Goal: Find contact information: Find contact information

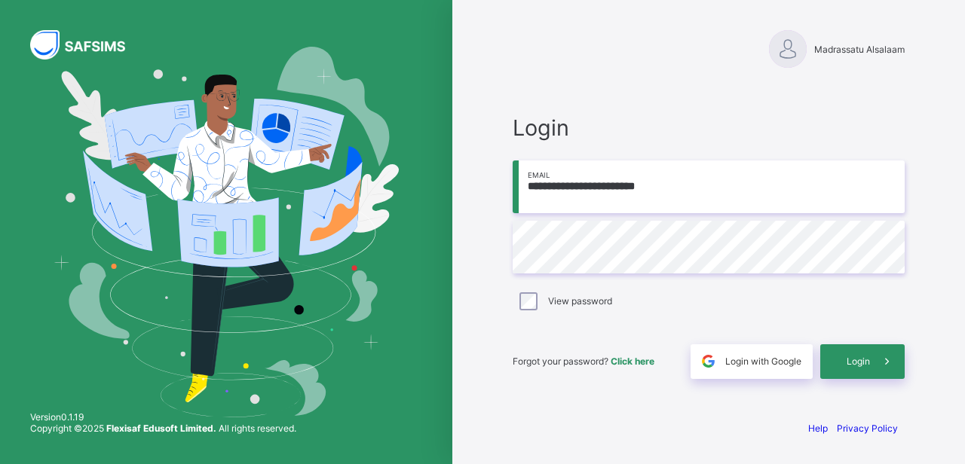
type input "**********"
click at [873, 370] on span at bounding box center [887, 362] width 35 height 35
type input "**********"
click at [878, 362] on span at bounding box center [887, 362] width 35 height 35
type input "**********"
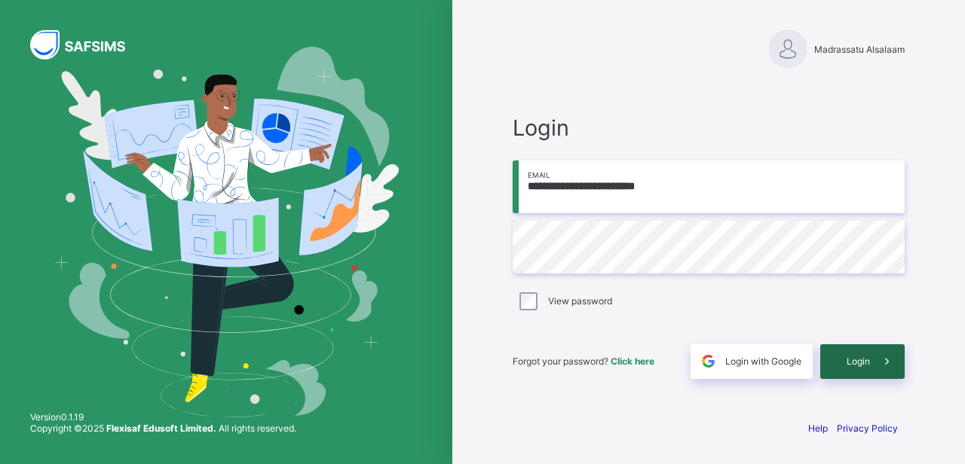
click at [856, 360] on span "Login" at bounding box center [858, 361] width 23 height 11
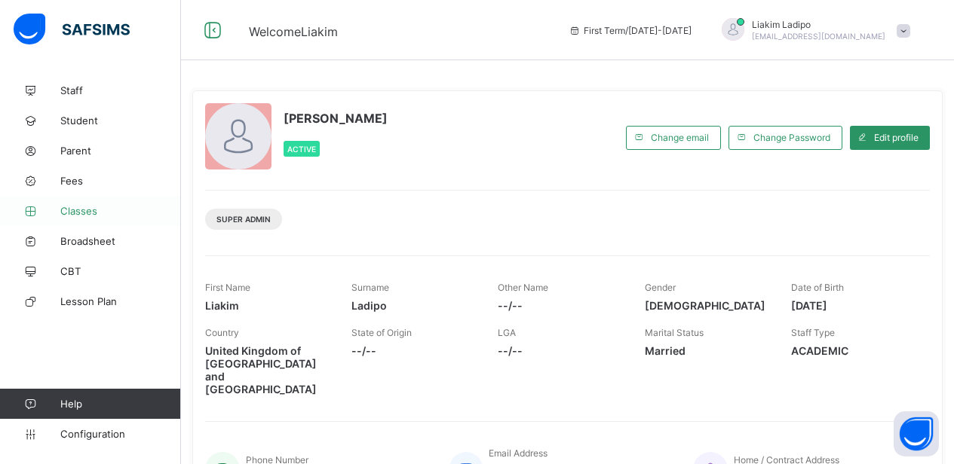
click at [72, 222] on link "Classes" at bounding box center [90, 211] width 181 height 30
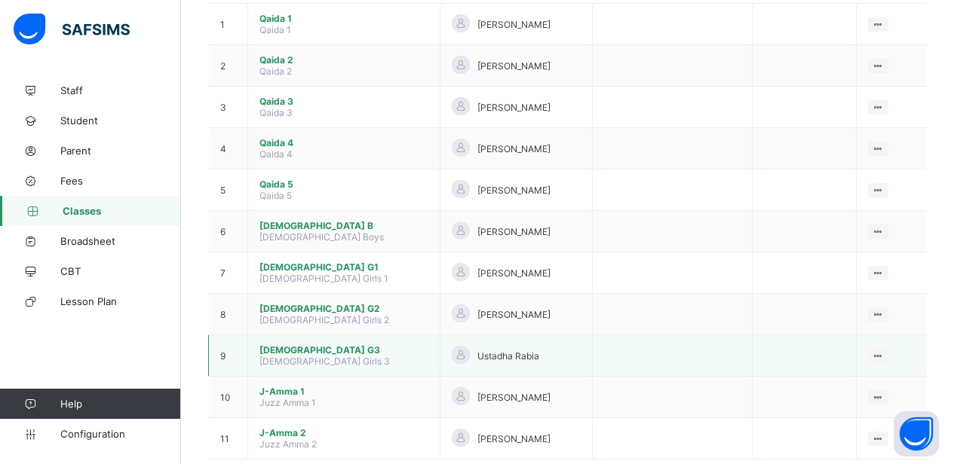
scroll to position [172, 0]
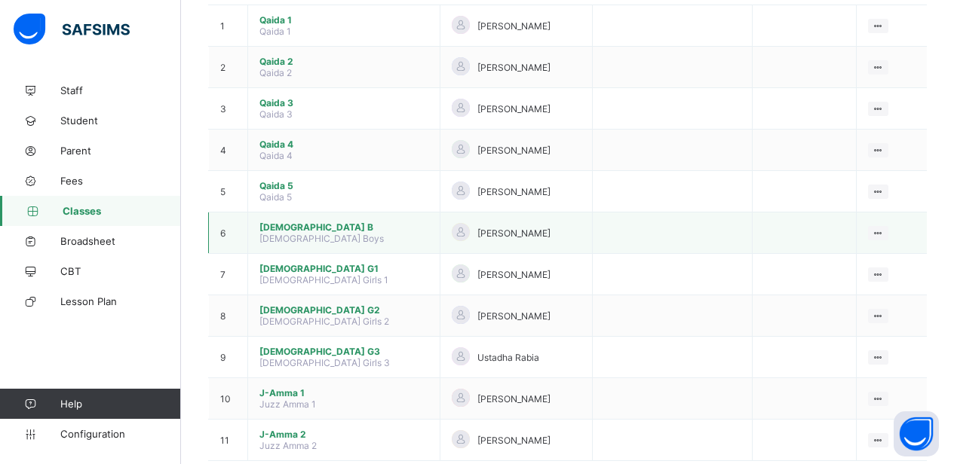
click at [283, 231] on span "Quran B" at bounding box center [343, 227] width 169 height 11
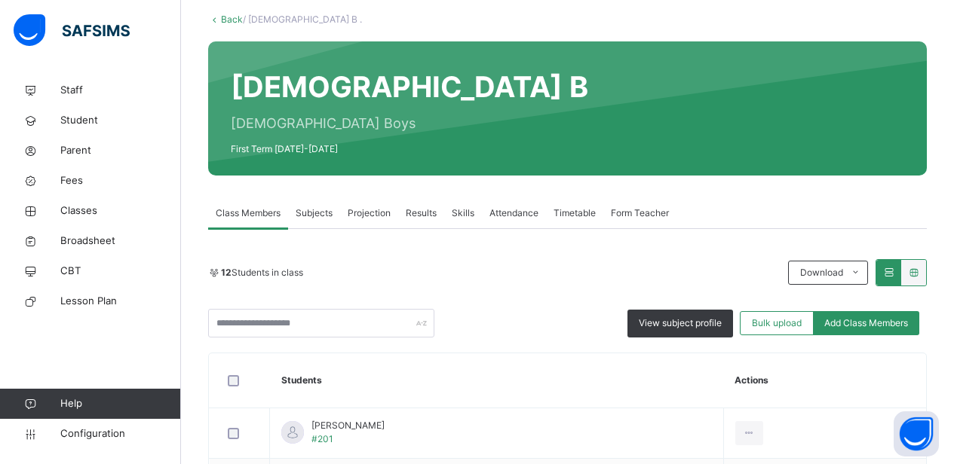
scroll to position [103, 0]
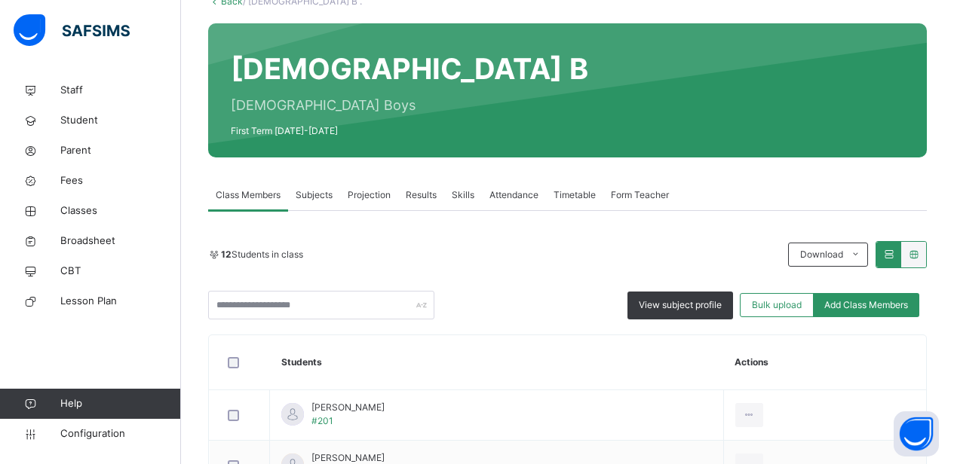
click at [513, 196] on span "Attendance" at bounding box center [513, 195] width 49 height 14
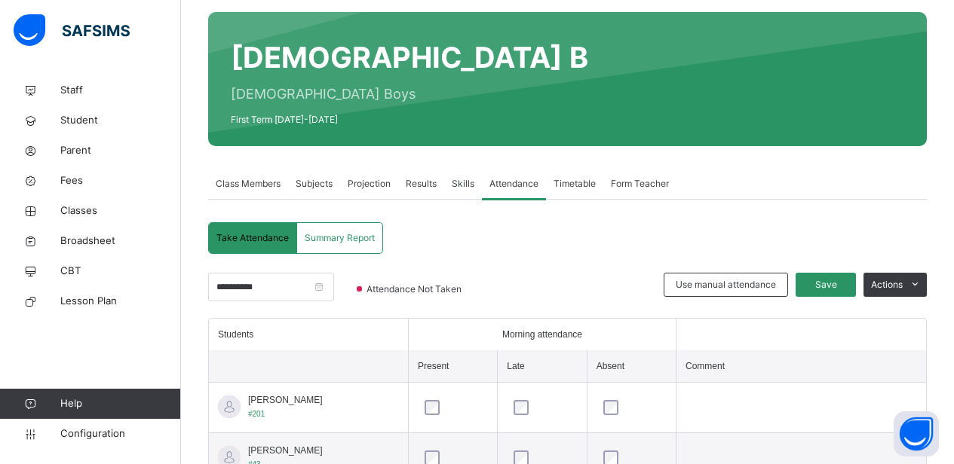
scroll to position [121, 0]
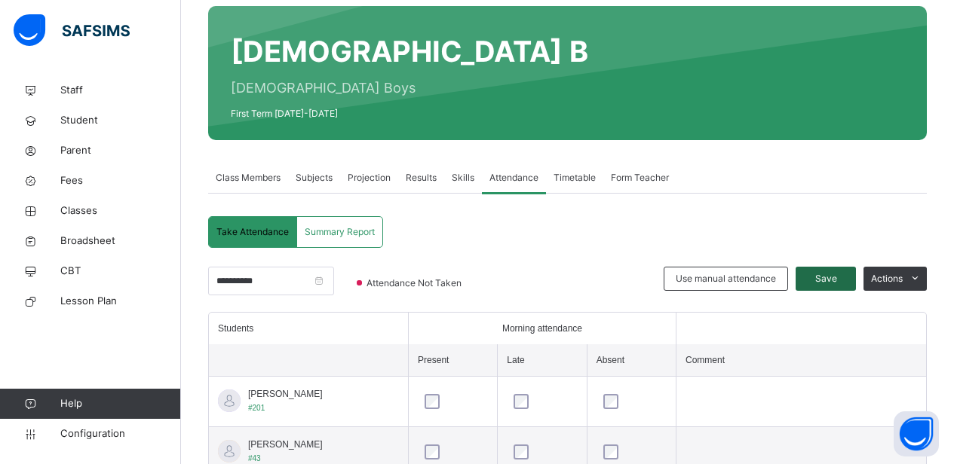
click at [844, 276] on span "Save" at bounding box center [826, 279] width 38 height 14
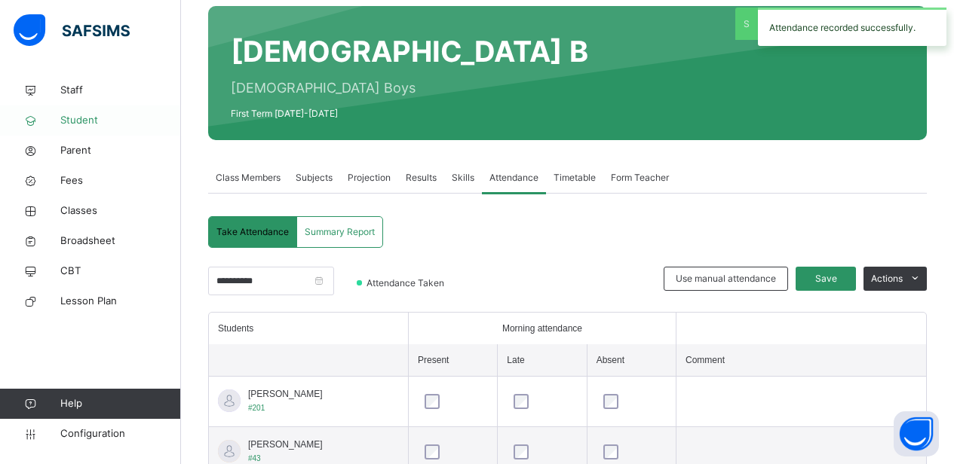
click at [84, 118] on span "Student" at bounding box center [120, 120] width 121 height 15
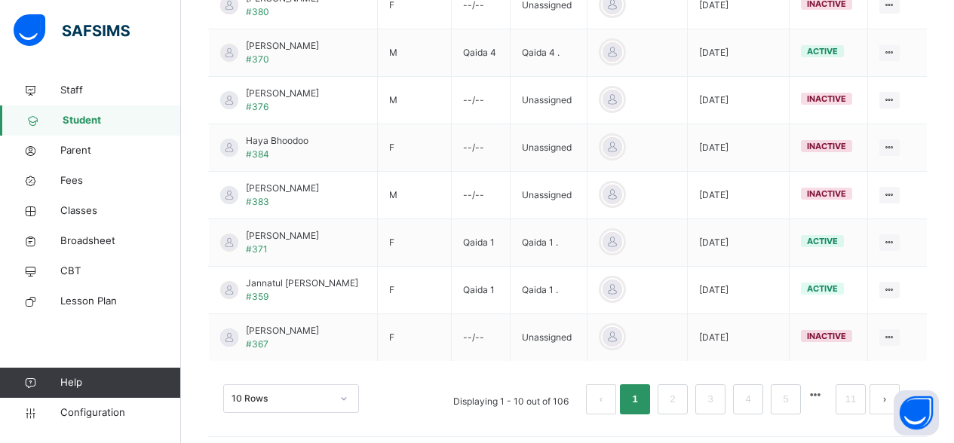
scroll to position [535, 0]
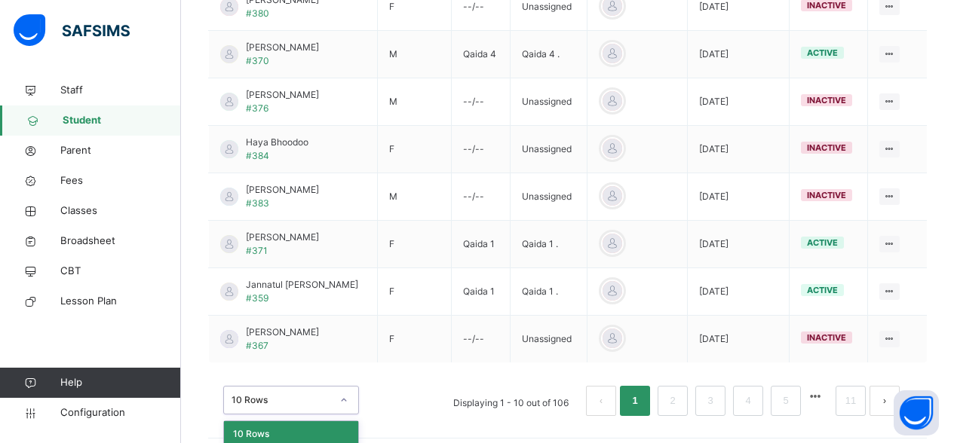
click at [351, 394] on div "option 10 Rows focused, 1 of 3. 3 results available. Use Up and Down to choose …" at bounding box center [291, 400] width 136 height 29
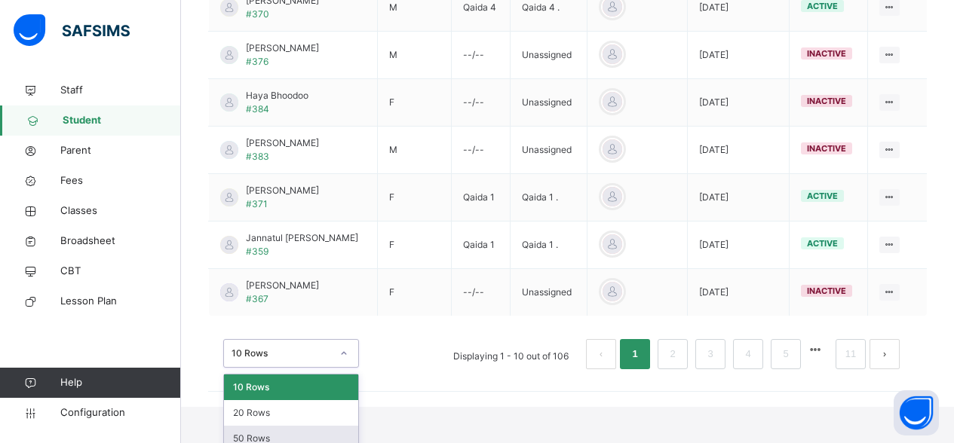
click at [322, 428] on div "50 Rows" at bounding box center [291, 439] width 134 height 26
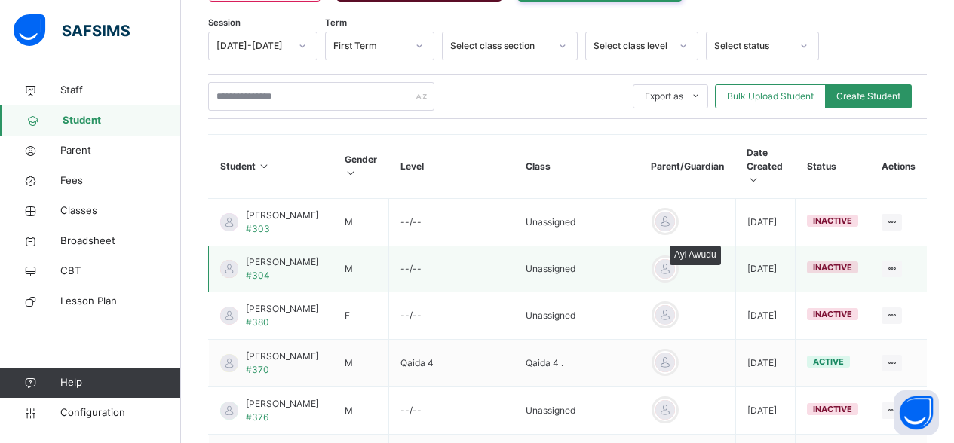
scroll to position [254, 0]
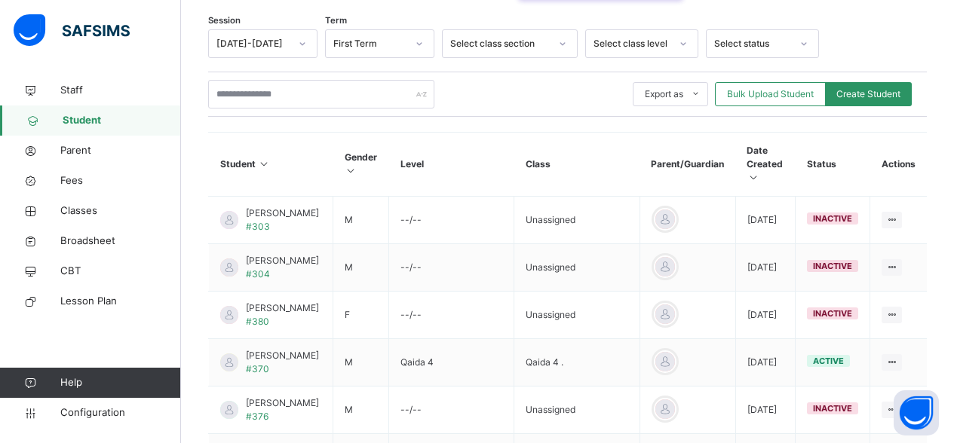
click at [269, 158] on icon at bounding box center [264, 163] width 13 height 11
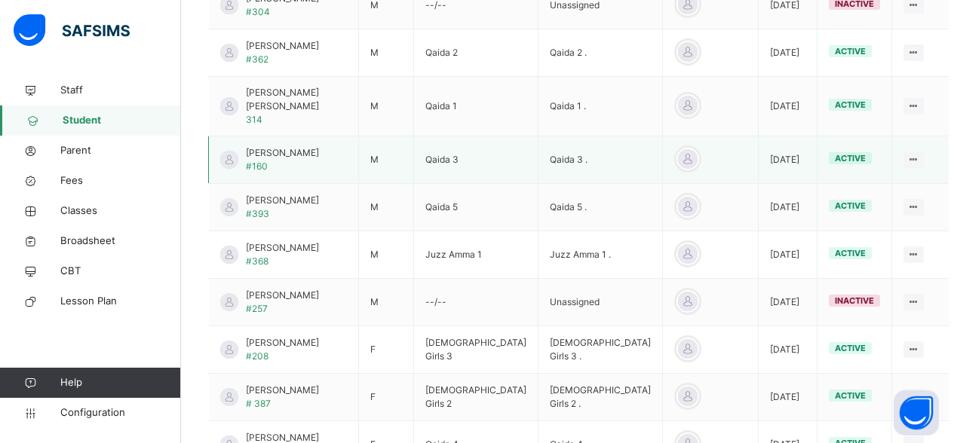
scroll to position [613, 0]
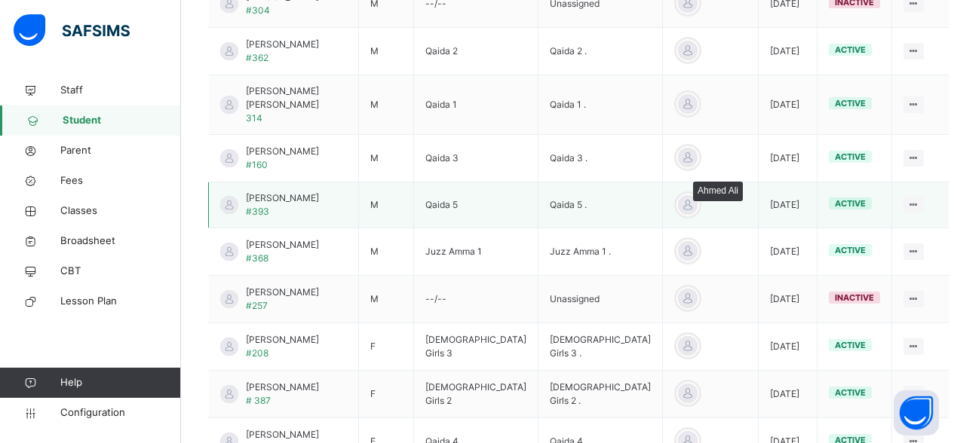
click at [676, 194] on div at bounding box center [687, 205] width 23 height 23
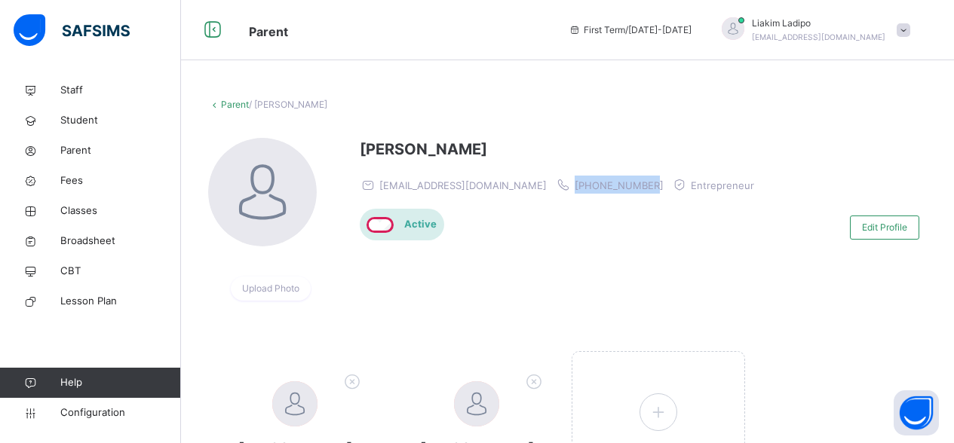
drag, startPoint x: 598, startPoint y: 183, endPoint x: 517, endPoint y: 184, distance: 80.7
click at [517, 184] on div "lalmiah1975@gmail.com +447533835872 Entrepreneur" at bounding box center [561, 185] width 402 height 18
copy span "+447533835872"
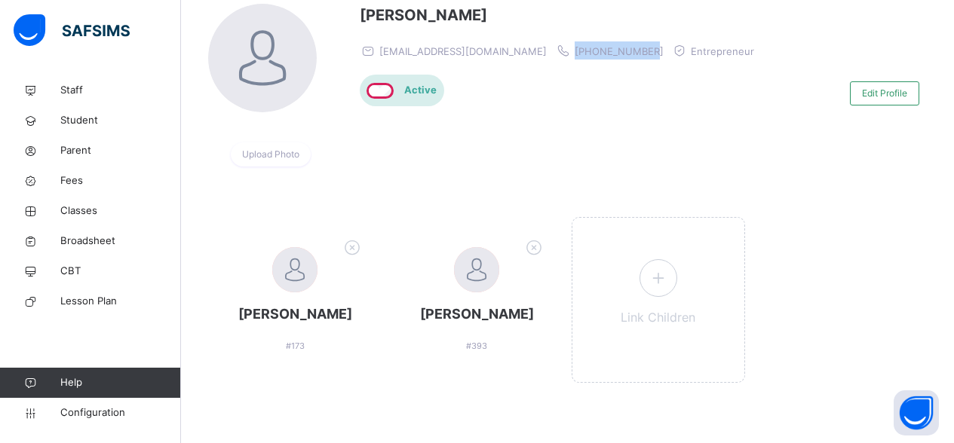
scroll to position [134, 0]
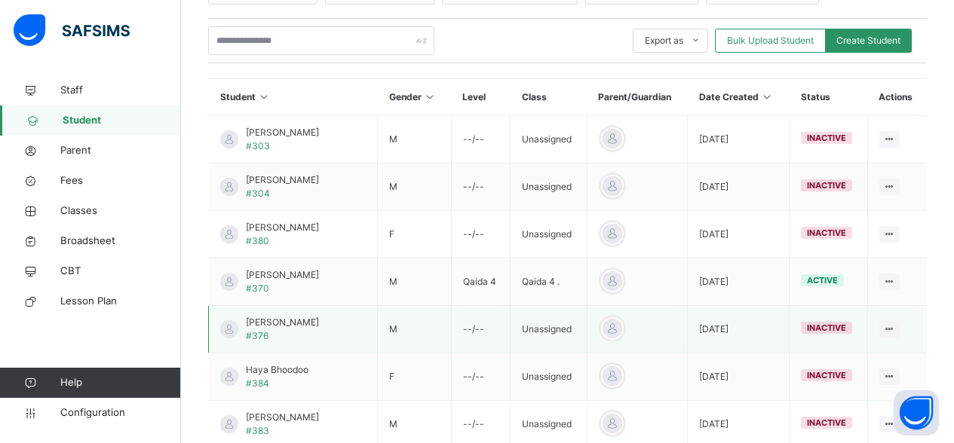
scroll to position [305, 0]
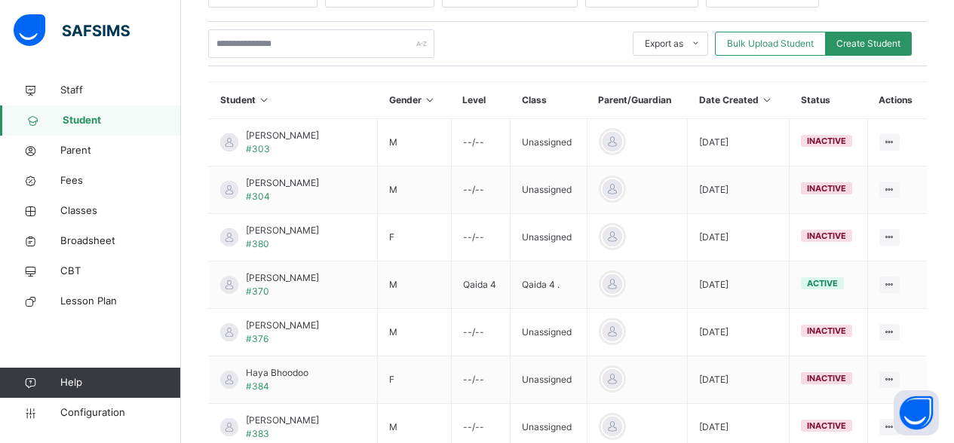
click at [266, 94] on icon at bounding box center [264, 99] width 13 height 11
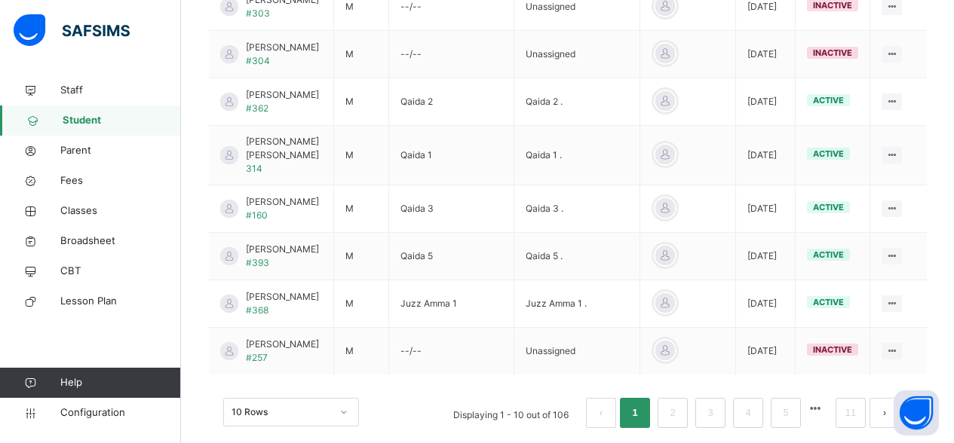
scroll to position [608, 0]
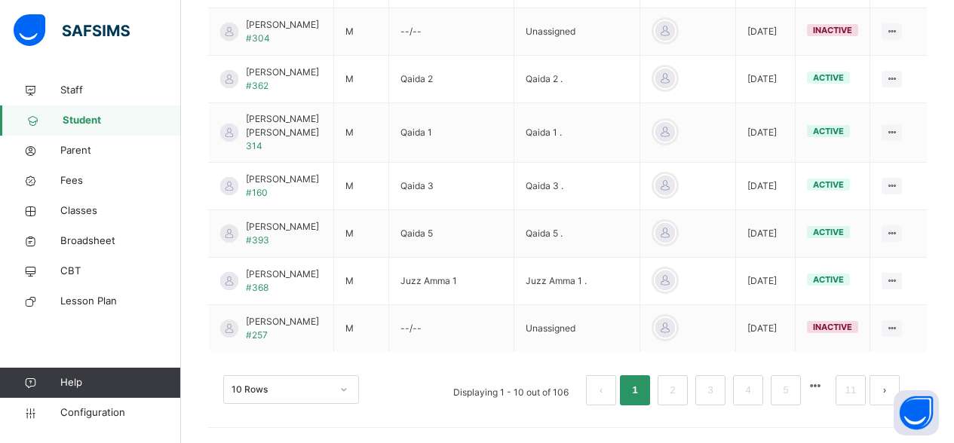
click at [336, 392] on div "10 Rows" at bounding box center [291, 389] width 136 height 29
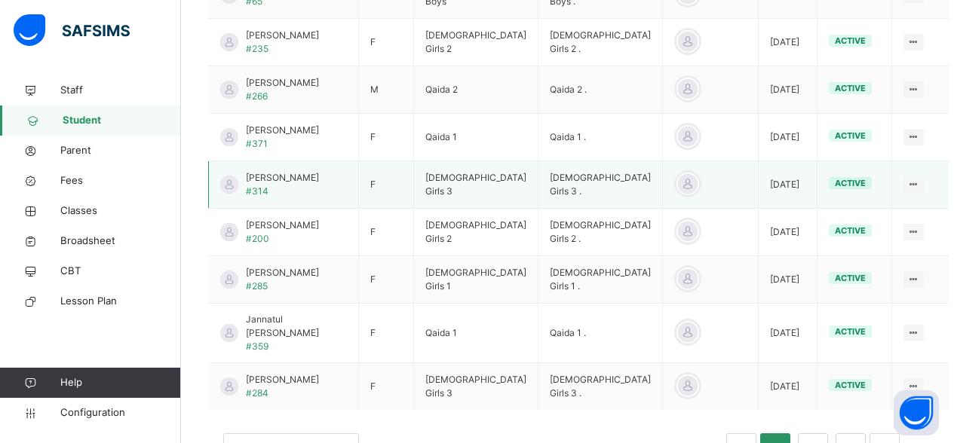
scroll to position [2462, 0]
click at [820, 440] on link "2" at bounding box center [812, 450] width 14 height 20
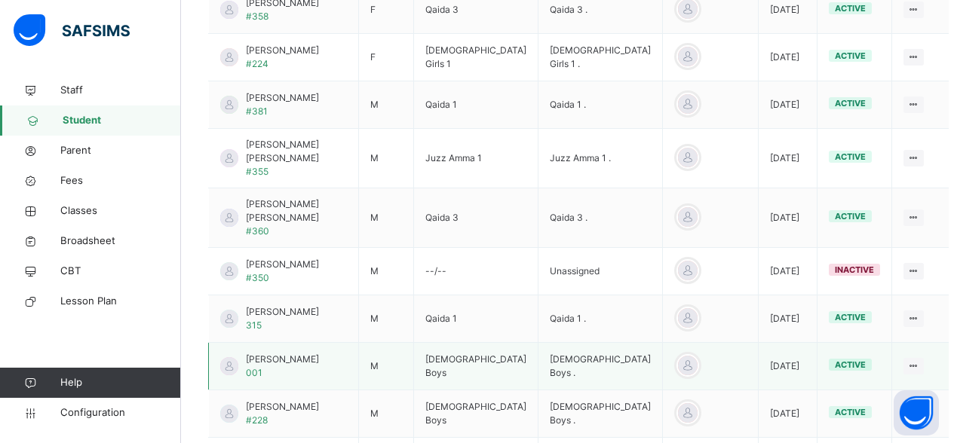
scroll to position [810, 0]
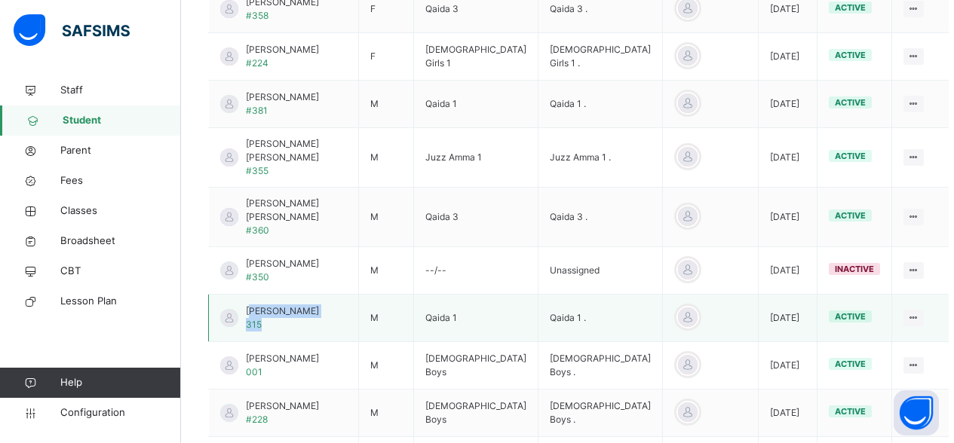
drag, startPoint x: 359, startPoint y: 276, endPoint x: 251, endPoint y: 274, distance: 107.8
click at [251, 295] on td "Muhammed Abdulahad 315" at bounding box center [284, 318] width 150 height 47
copy div "uhammed Abdulahad 315"
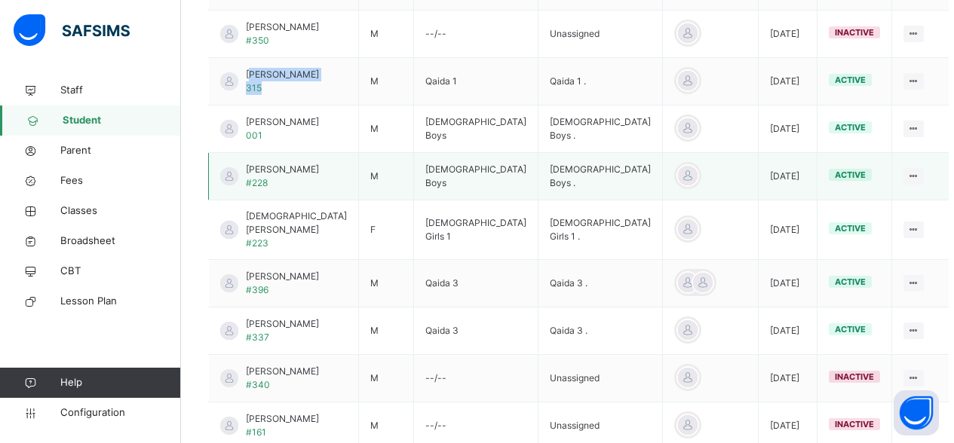
scroll to position [1047, 0]
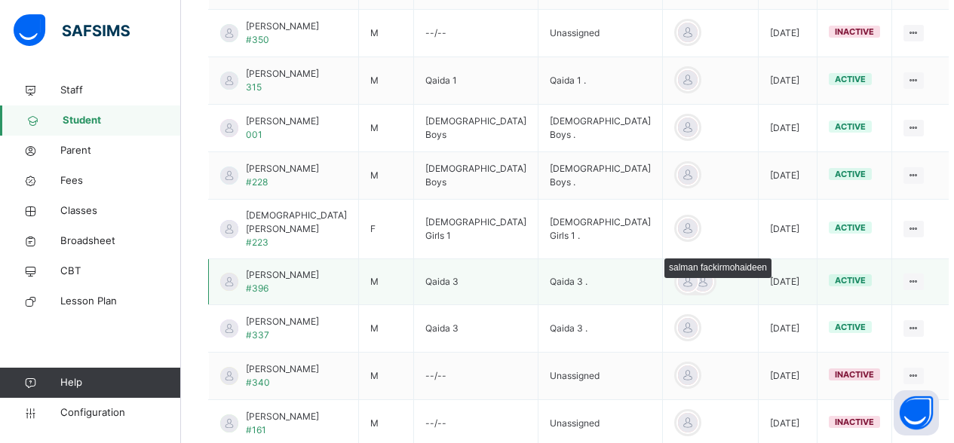
click at [676, 271] on div at bounding box center [687, 282] width 23 height 23
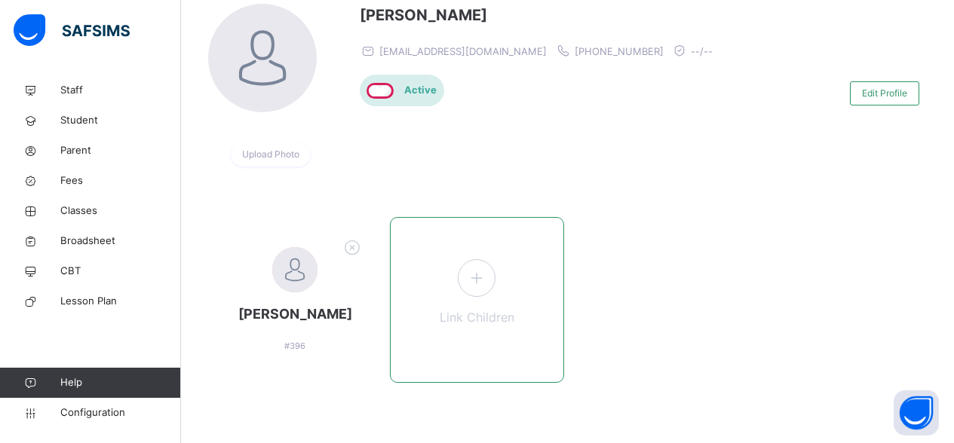
scroll to position [134, 0]
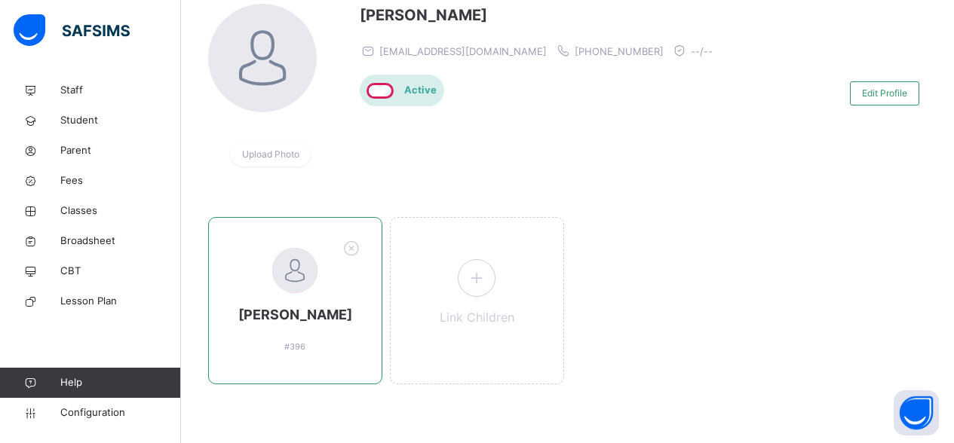
drag, startPoint x: 354, startPoint y: 315, endPoint x: 247, endPoint y: 317, distance: 107.1
click at [247, 317] on span "Nashir salman" at bounding box center [295, 315] width 142 height 20
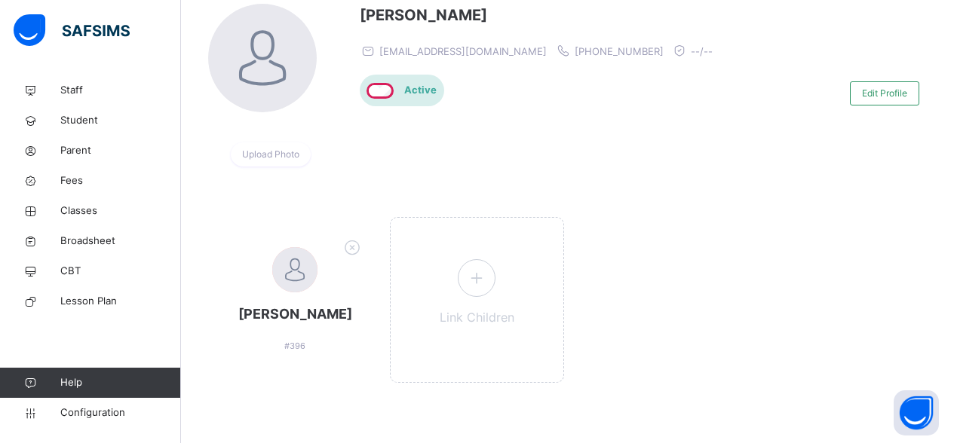
copy span "Nashir salman"
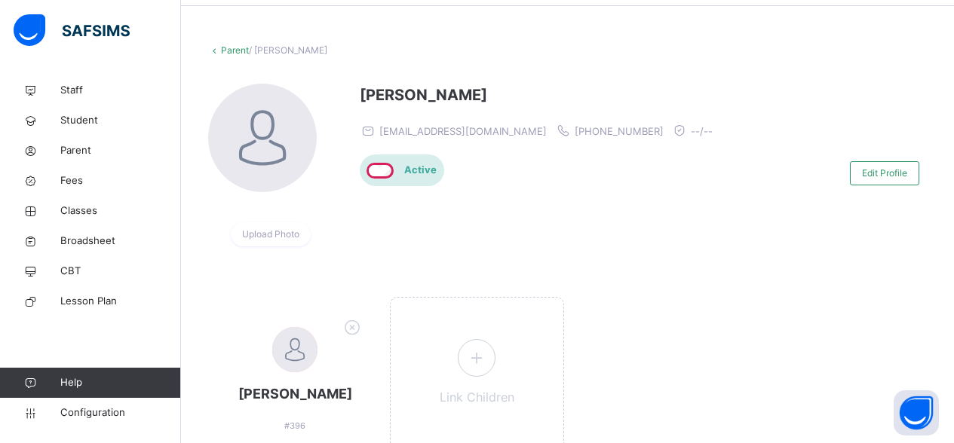
scroll to position [56, 0]
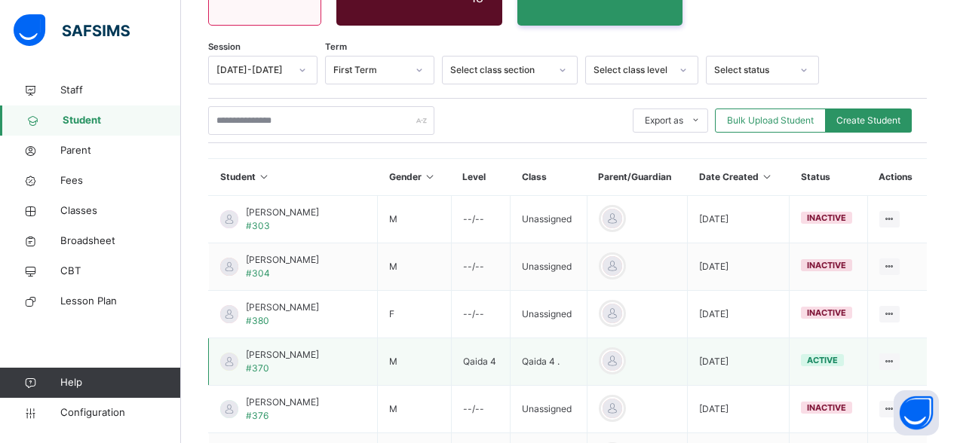
scroll to position [318, 0]
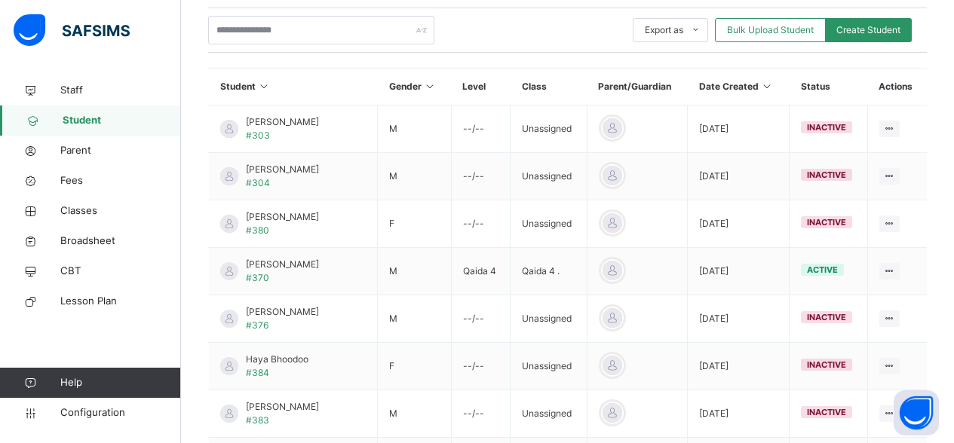
click at [262, 81] on icon at bounding box center [264, 86] width 13 height 11
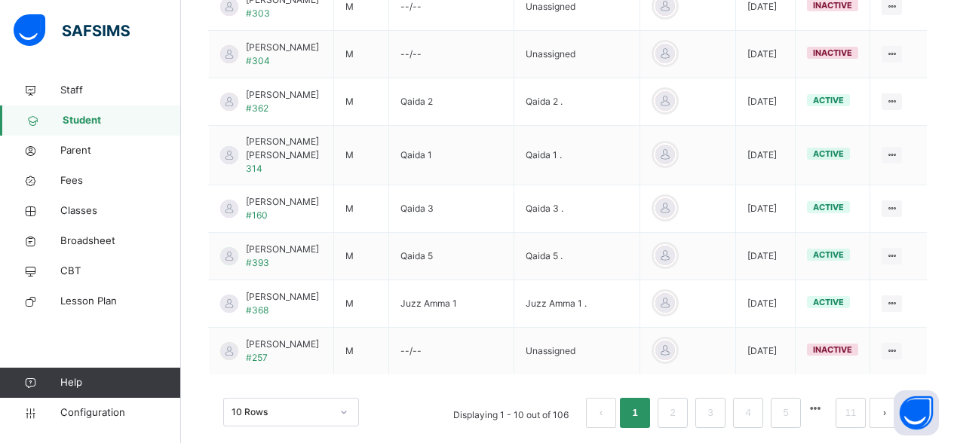
scroll to position [608, 0]
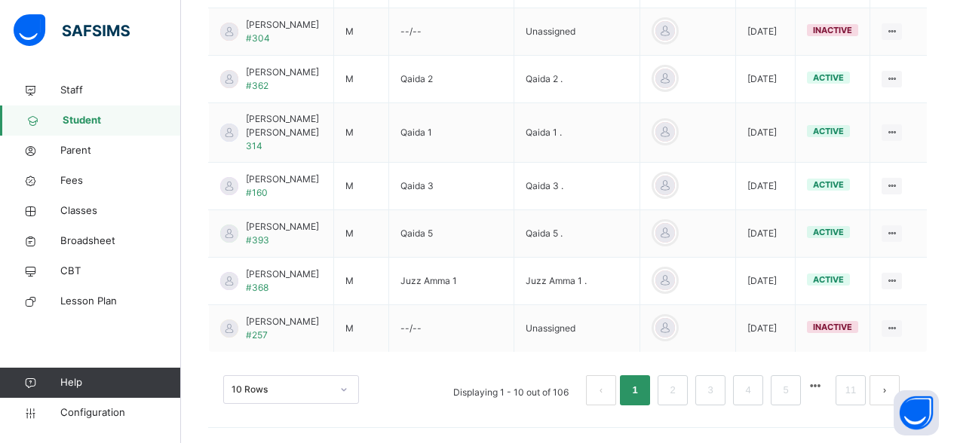
click at [246, 392] on div "10 Rows" at bounding box center [291, 389] width 136 height 29
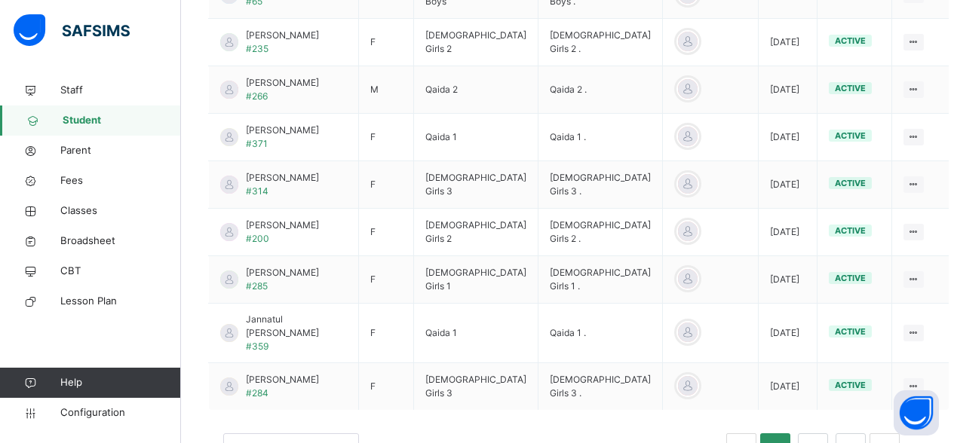
scroll to position [2462, 0]
click at [820, 440] on link "2" at bounding box center [812, 450] width 14 height 20
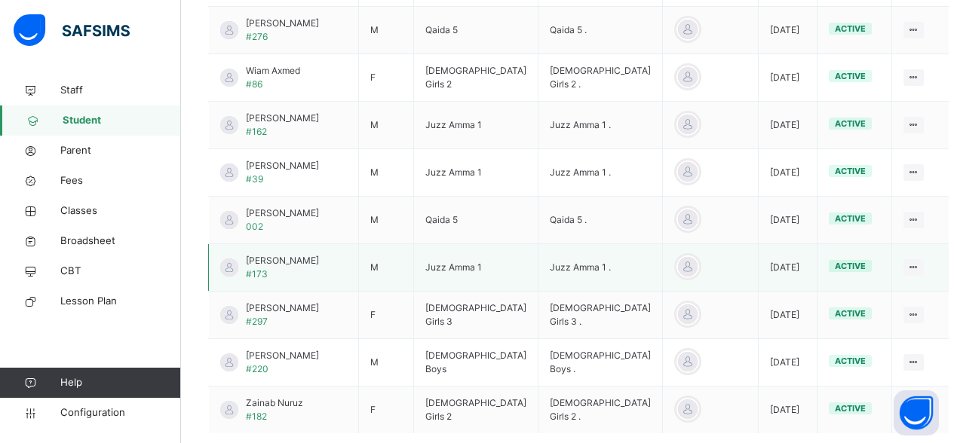
scroll to position [2471, 0]
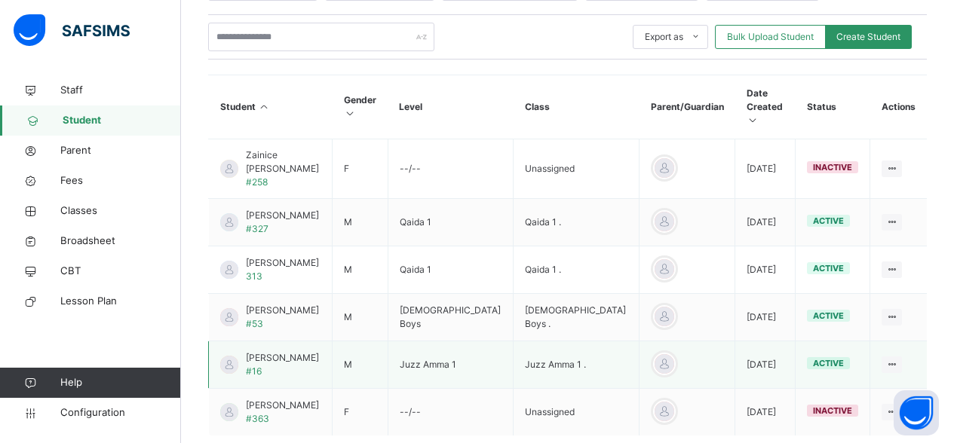
scroll to position [316, 0]
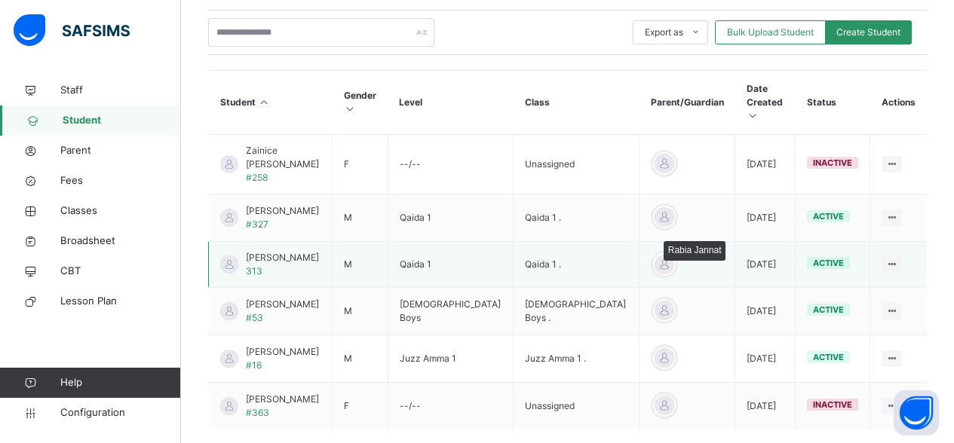
click at [653, 253] on div at bounding box center [664, 264] width 23 height 23
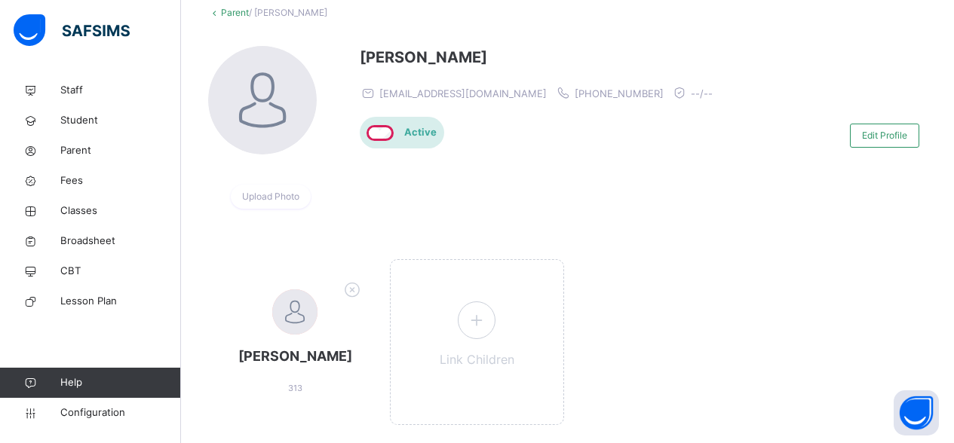
scroll to position [129, 0]
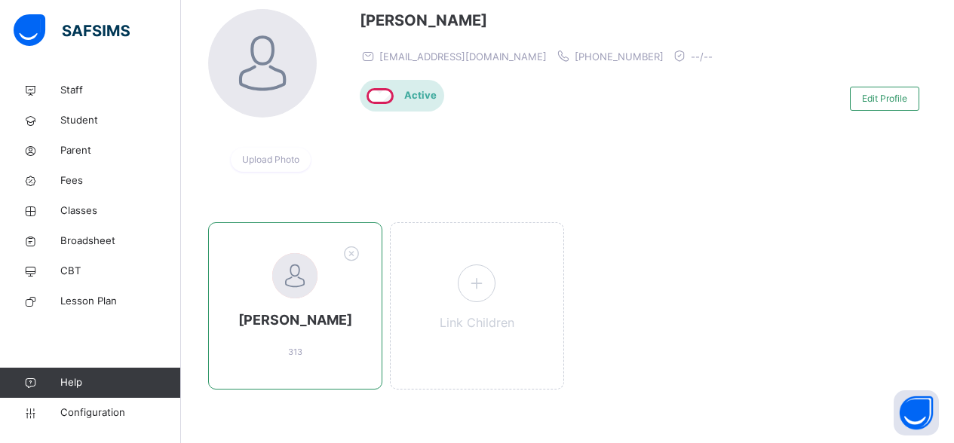
drag, startPoint x: 356, startPoint y: 323, endPoint x: 236, endPoint y: 317, distance: 120.0
click at [236, 317] on span "Zavian Taseen" at bounding box center [295, 320] width 142 height 20
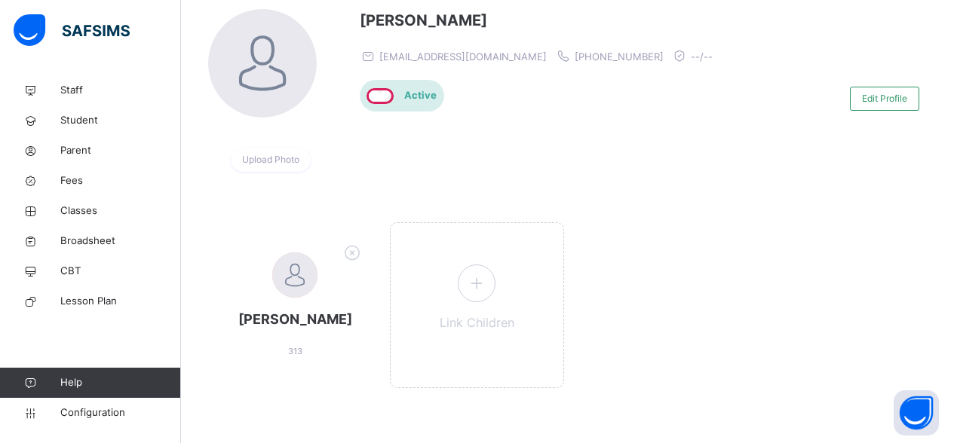
copy span "Zavian Taseen"
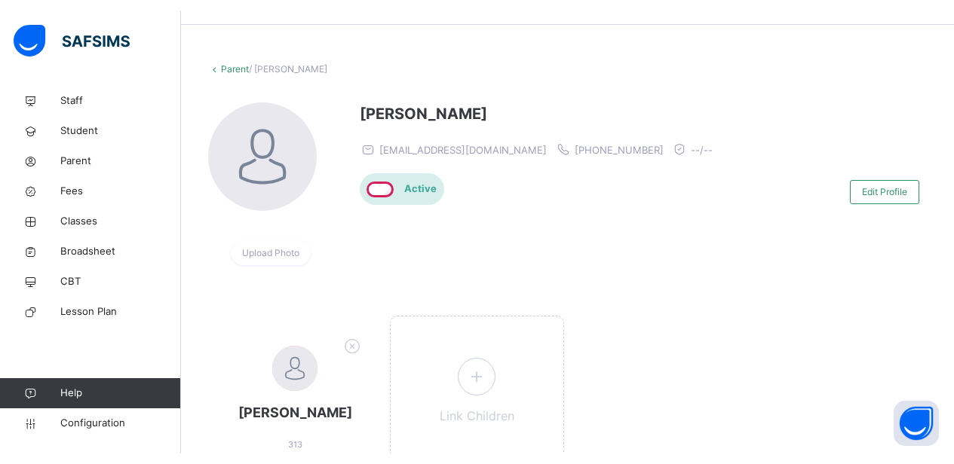
scroll to position [54, 0]
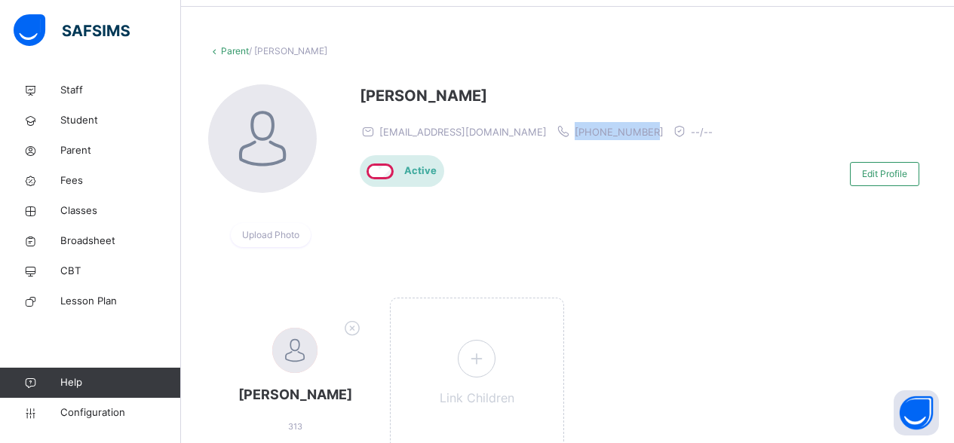
drag, startPoint x: 587, startPoint y: 133, endPoint x: 510, endPoint y: 134, distance: 76.9
click at [510, 134] on div "rajntjinat1@gmail.com +447445222970 --/--" at bounding box center [540, 131] width 360 height 18
copy span "+447445222970"
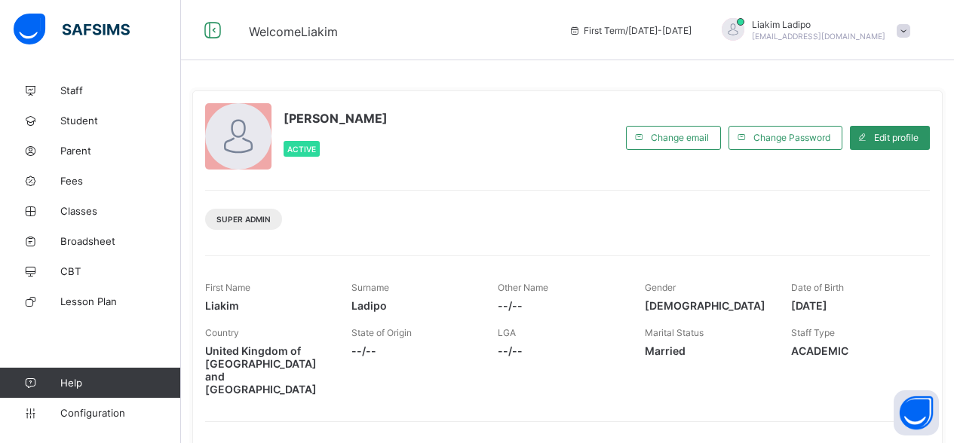
scroll to position [1, 0]
click at [91, 121] on span "Student" at bounding box center [120, 121] width 121 height 12
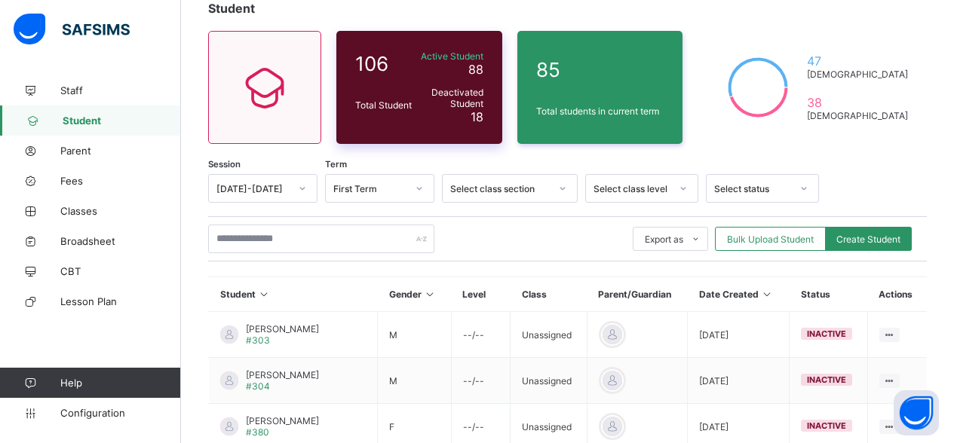
scroll to position [134, 0]
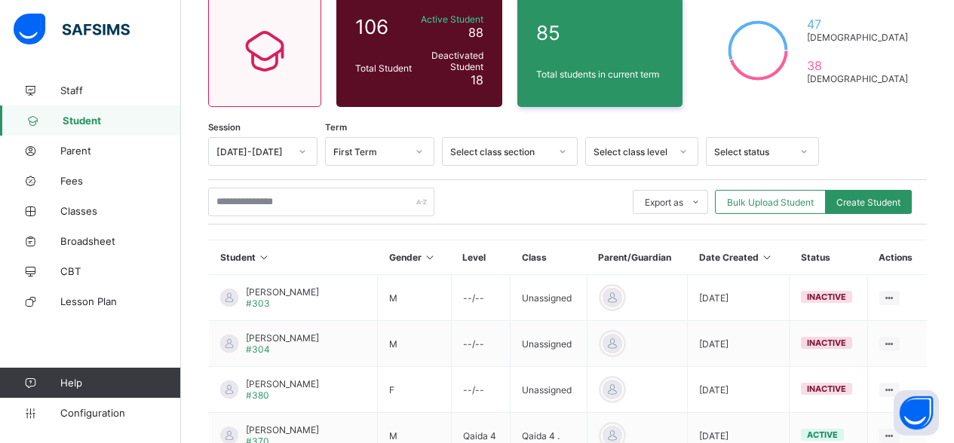
click at [269, 257] on icon at bounding box center [264, 257] width 13 height 11
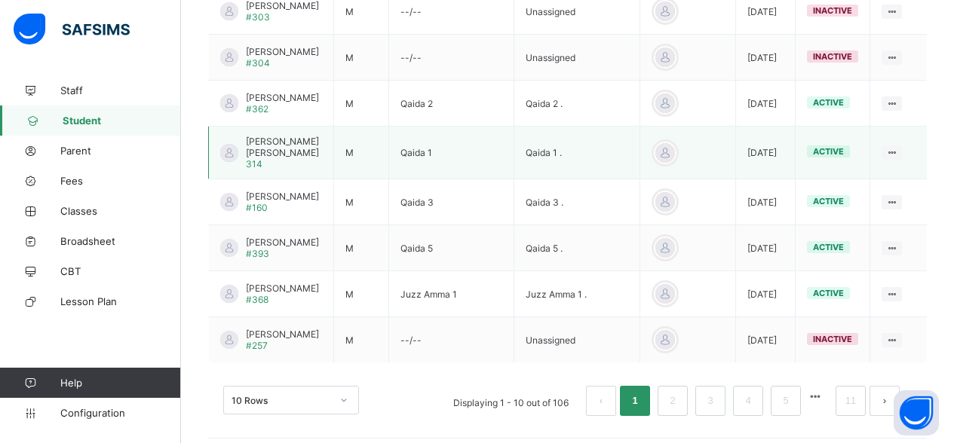
scroll to position [535, 0]
click at [280, 141] on span "Adam Nuruz" at bounding box center [284, 147] width 76 height 23
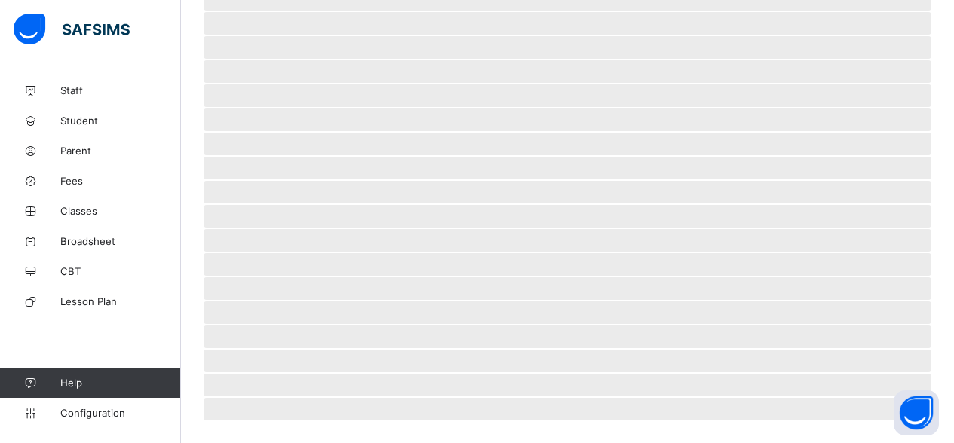
scroll to position [380, 0]
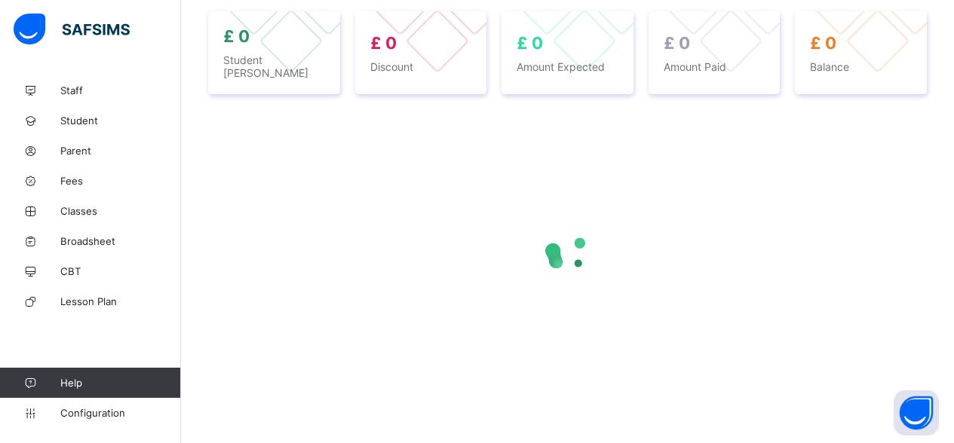
select select "****"
select select "*"
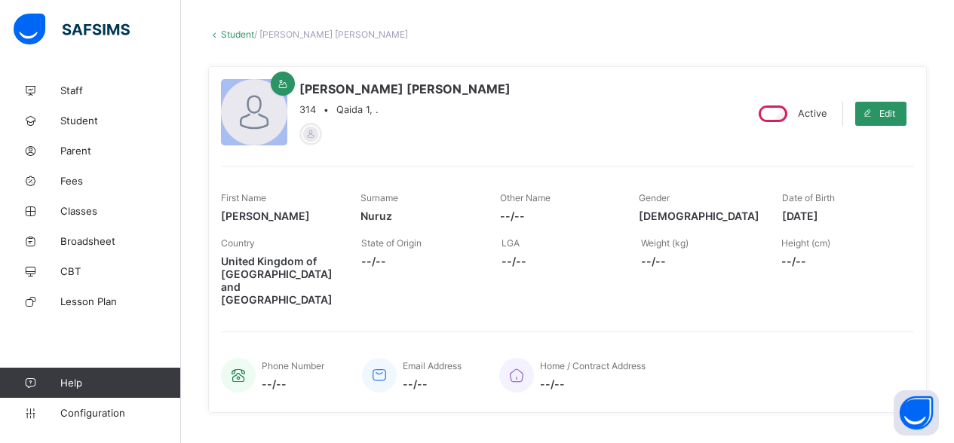
scroll to position [68, 8]
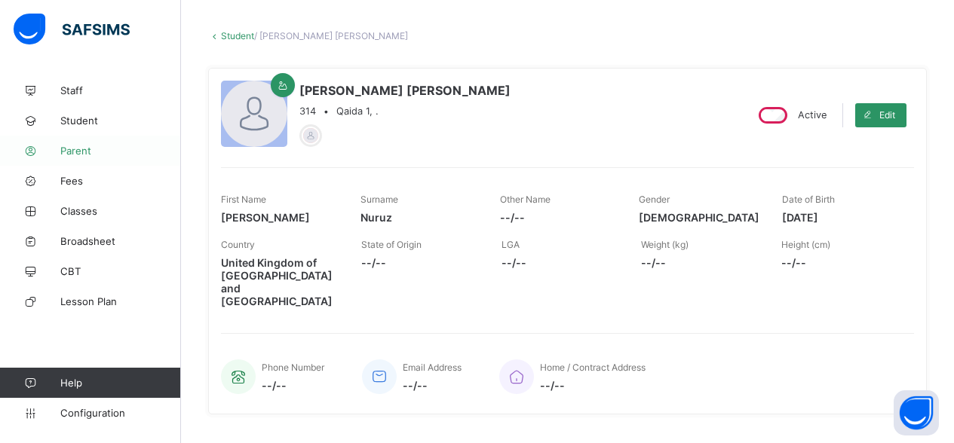
click at [92, 152] on span "Parent" at bounding box center [120, 151] width 121 height 12
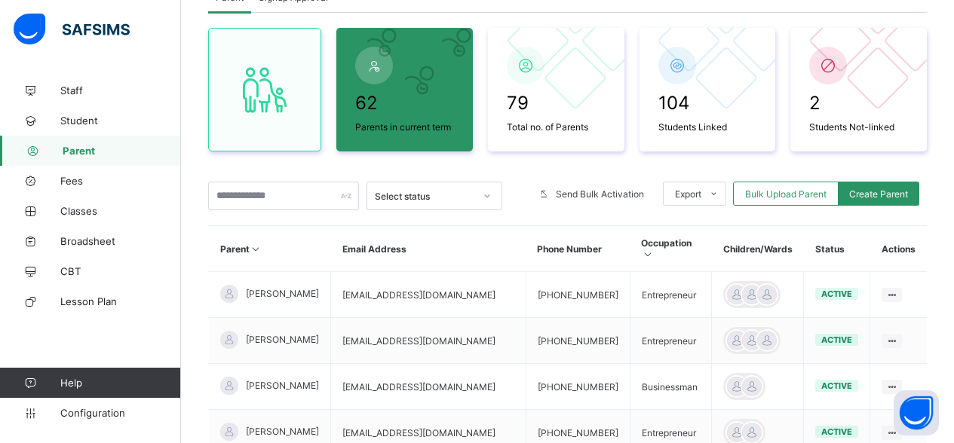
scroll to position [121, 0]
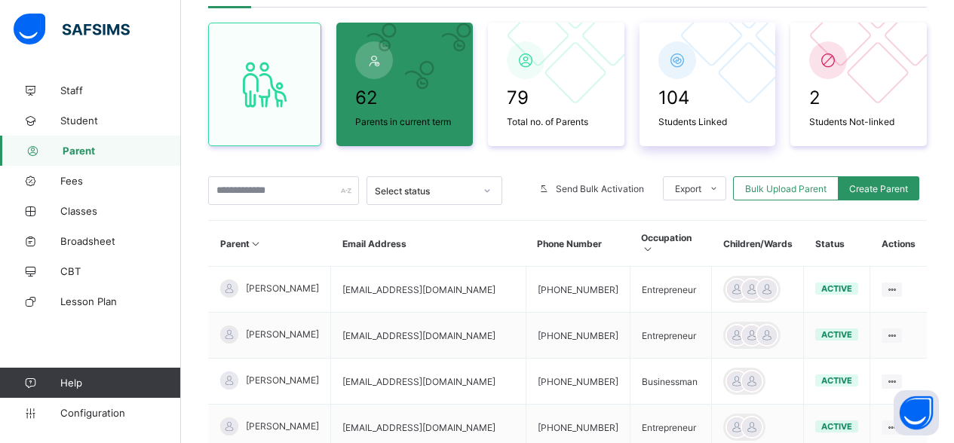
click at [702, 101] on span "104" at bounding box center [707, 98] width 99 height 22
click at [688, 66] on icon at bounding box center [676, 60] width 21 height 18
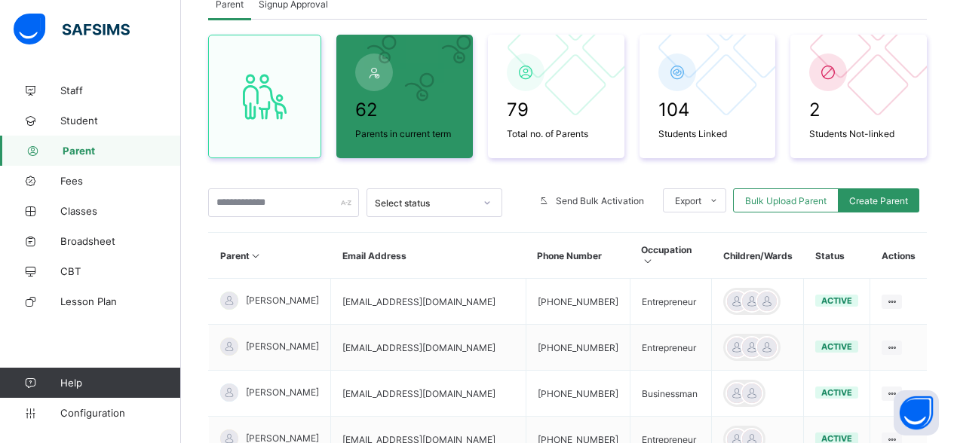
scroll to position [110, 0]
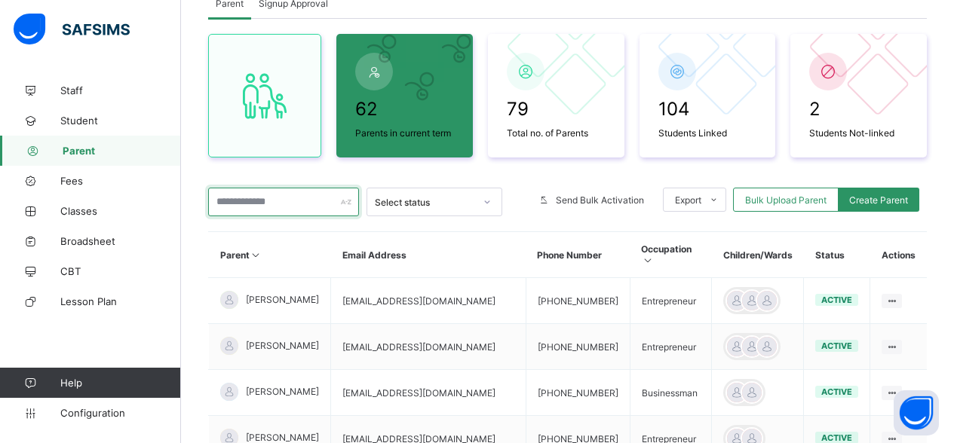
click at [299, 213] on input "text" at bounding box center [283, 202] width 151 height 29
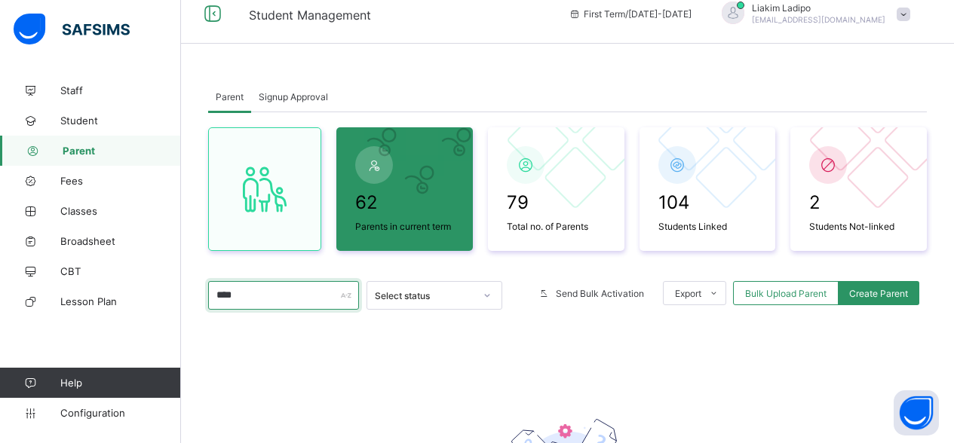
scroll to position [26, 0]
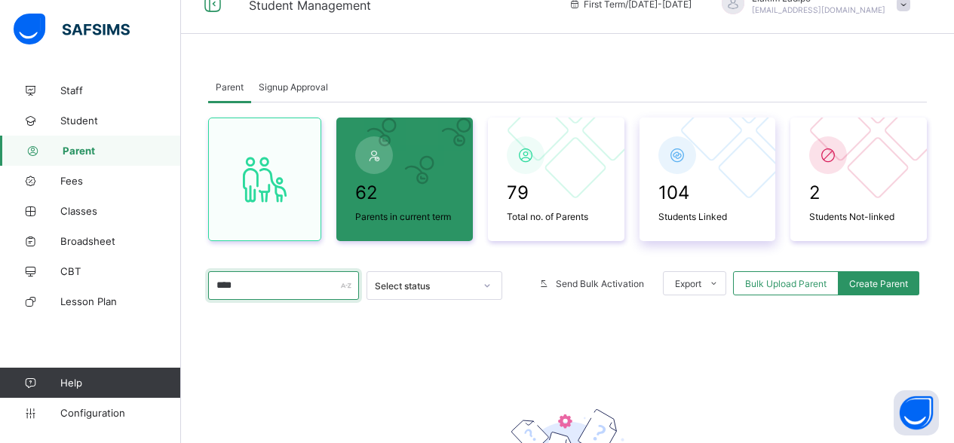
type input "****"
click at [699, 205] on span at bounding box center [707, 208] width 99 height 8
click at [97, 120] on span "Student" at bounding box center [120, 121] width 121 height 12
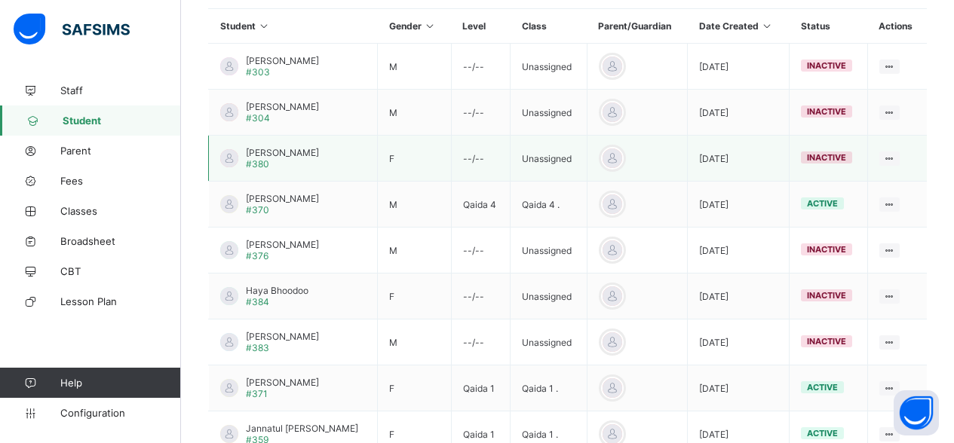
scroll to position [357, 0]
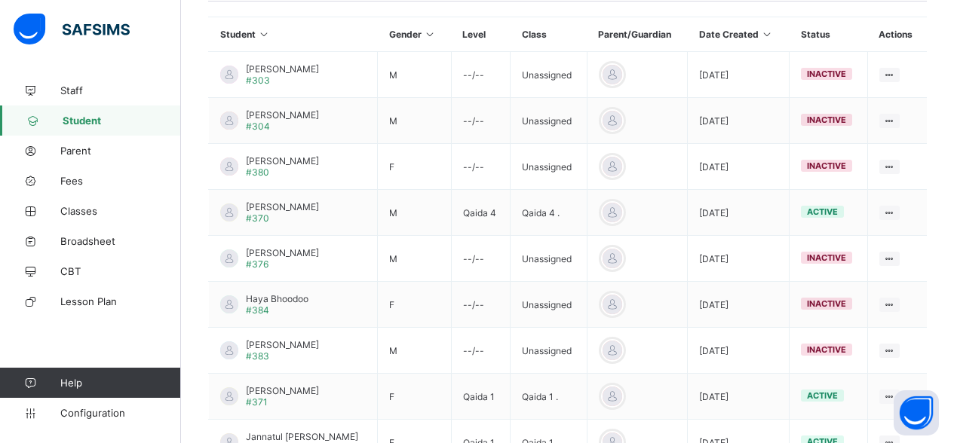
click at [265, 37] on icon at bounding box center [264, 34] width 13 height 11
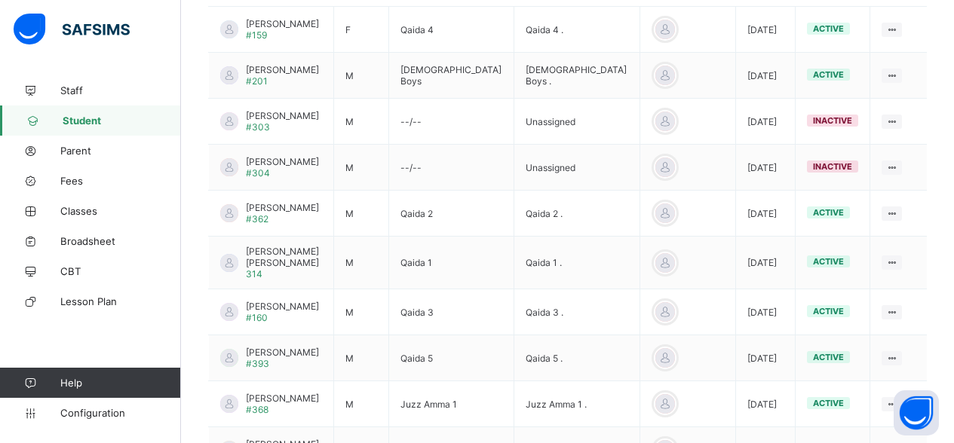
scroll to position [427, 0]
click at [258, 247] on span "Adam Nuruz" at bounding box center [284, 255] width 76 height 23
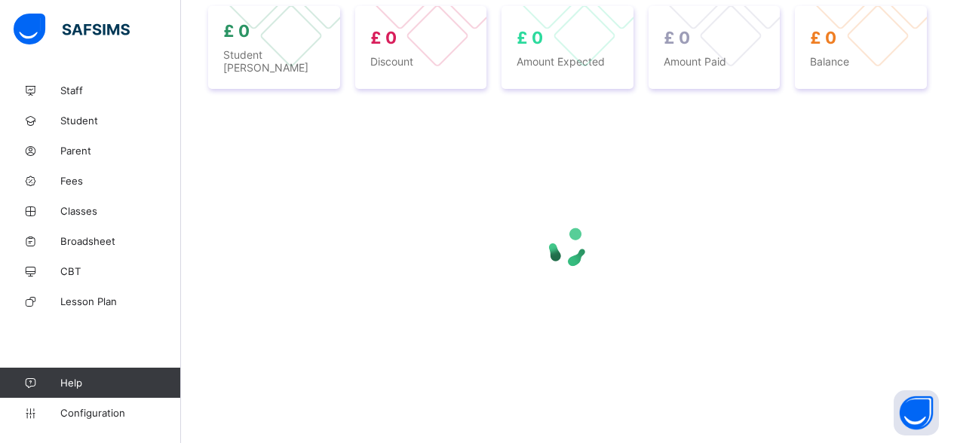
scroll to position [410, 0]
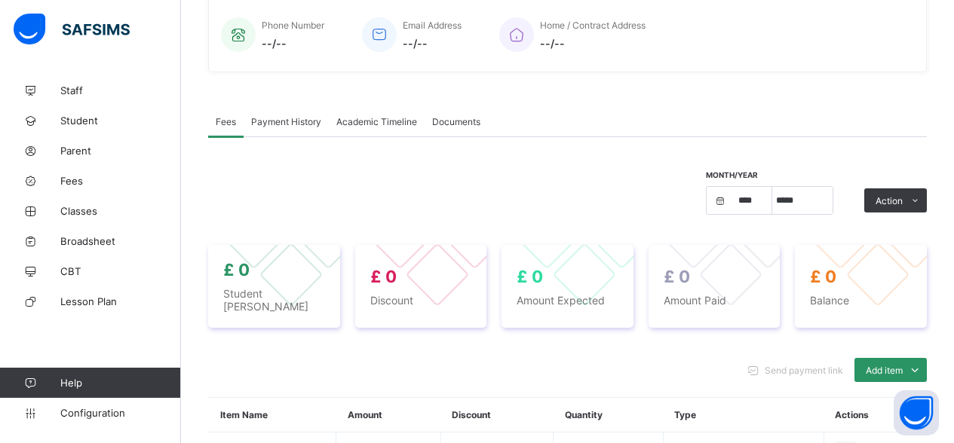
select select "****"
select select "*"
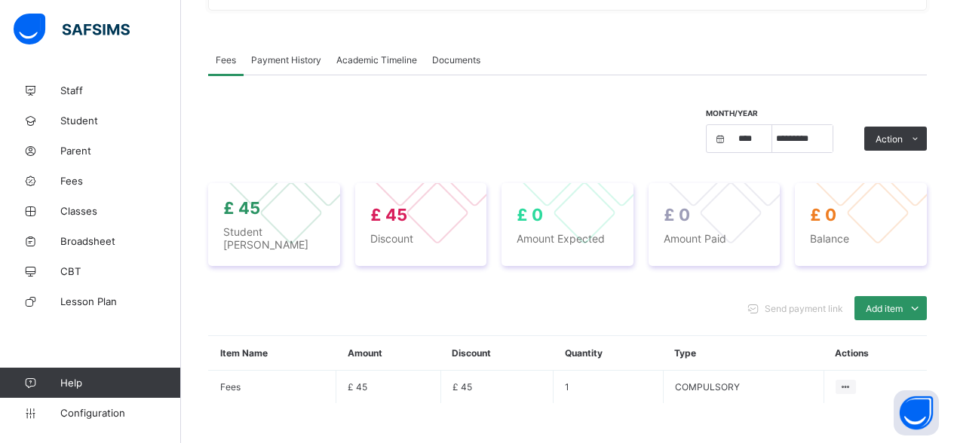
click at [450, 54] on span "Documents" at bounding box center [456, 59] width 48 height 11
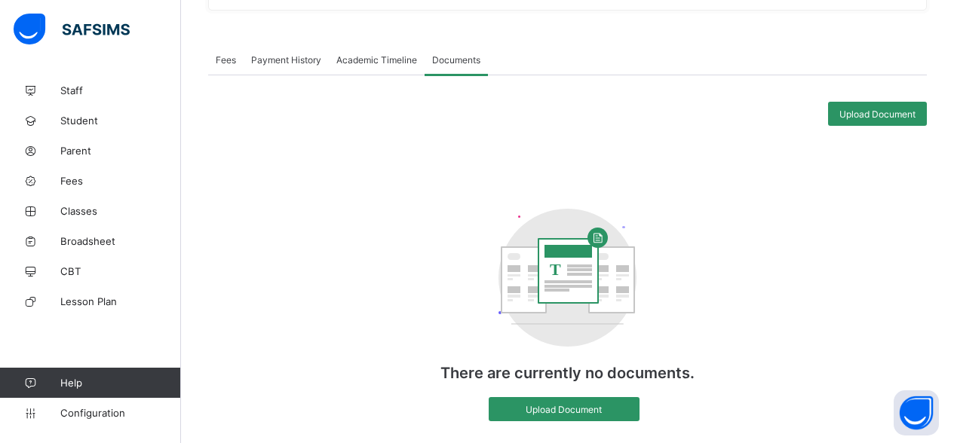
click at [401, 54] on span "Academic Timeline" at bounding box center [376, 59] width 81 height 11
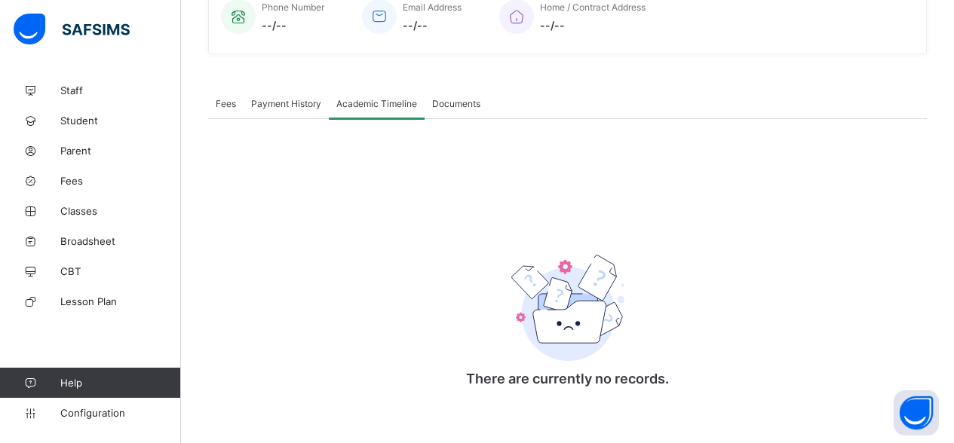
click at [233, 98] on span "Fees" at bounding box center [226, 103] width 20 height 11
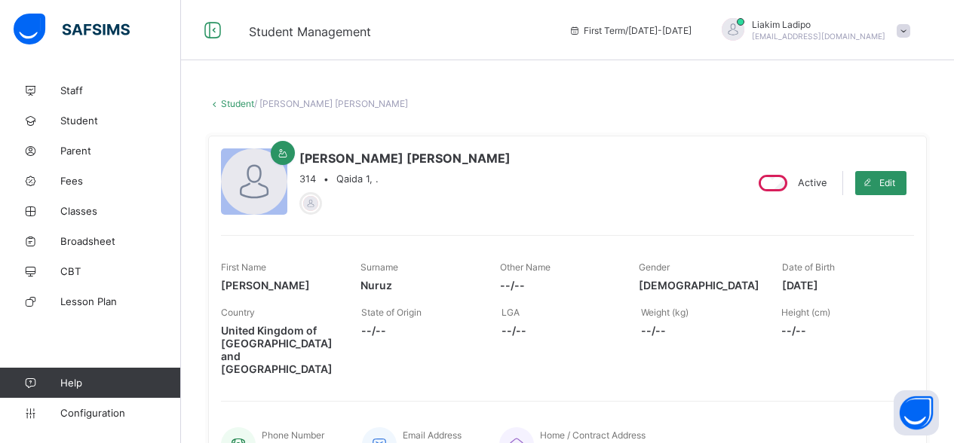
scroll to position [0, 0]
click at [311, 206] on div at bounding box center [311, 204] width 18 height 18
click at [320, 195] on div at bounding box center [311, 204] width 18 height 18
click at [93, 144] on link "Parent" at bounding box center [90, 151] width 181 height 30
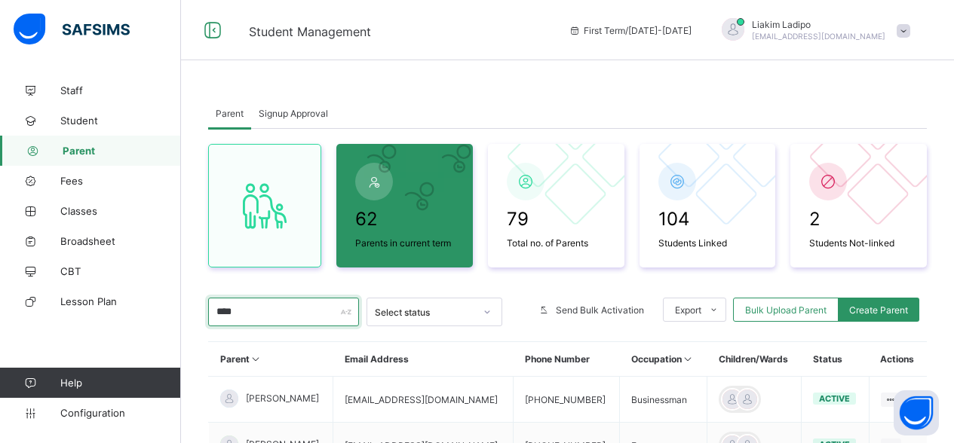
type input "*****"
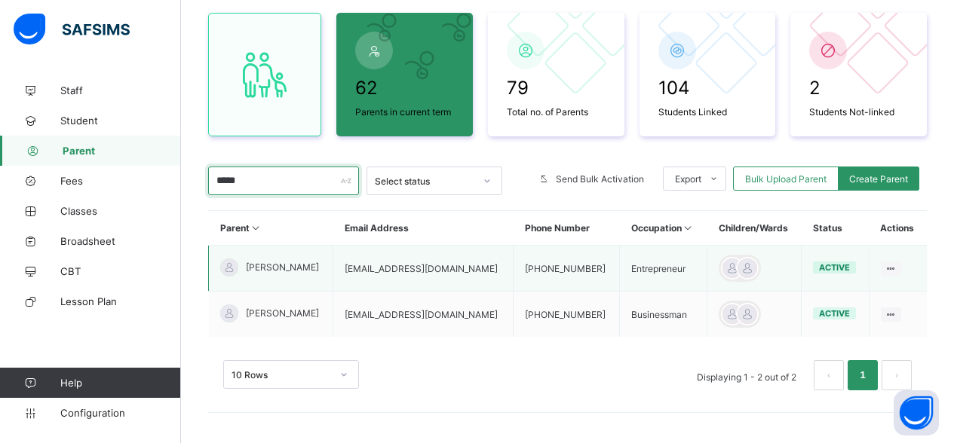
scroll to position [131, 0]
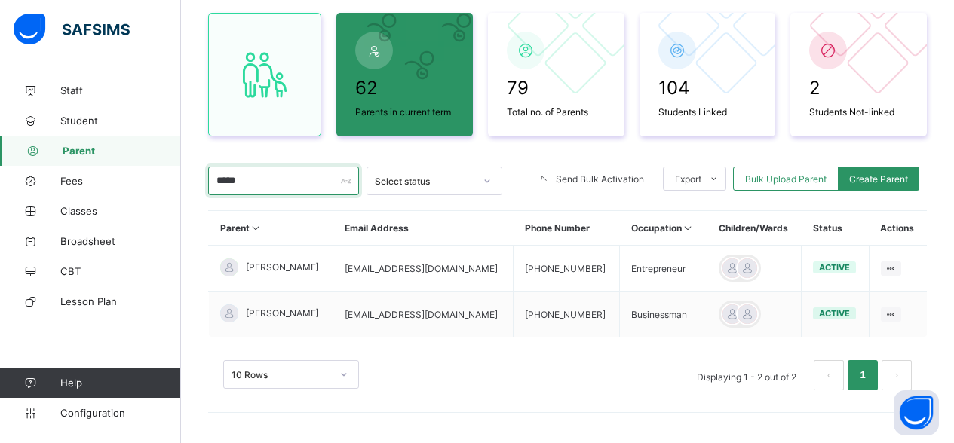
drag, startPoint x: 286, startPoint y: 182, endPoint x: 198, endPoint y: 173, distance: 88.6
click at [198, 173] on div "Parent Signup Approval Parent Signup Approval 62 Parents in current term 79 Tot…" at bounding box center [567, 193] width 773 height 499
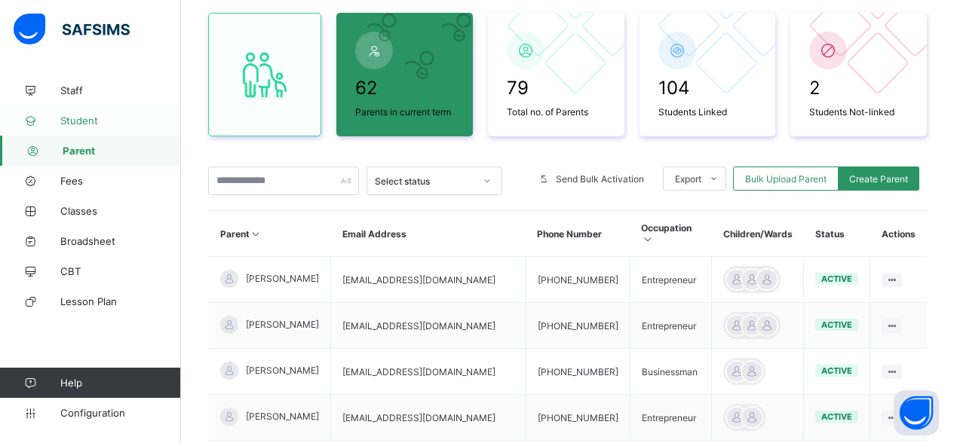
click at [82, 118] on span "Student" at bounding box center [120, 121] width 121 height 12
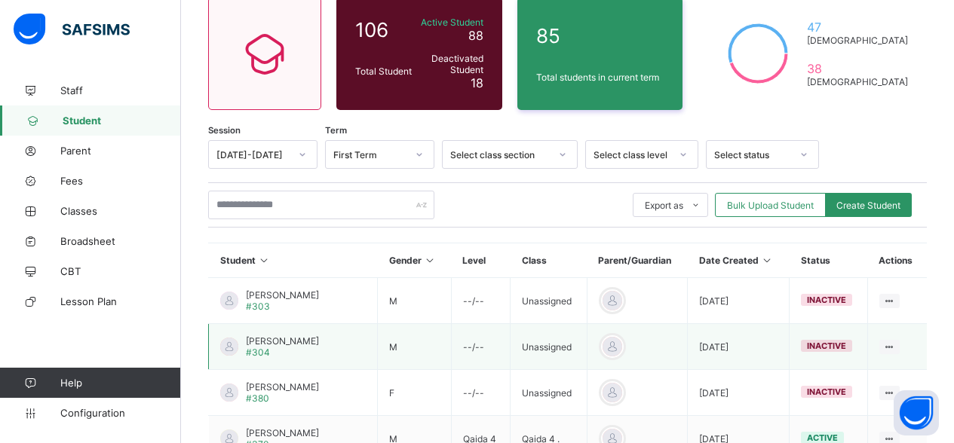
scroll to position [203, 0]
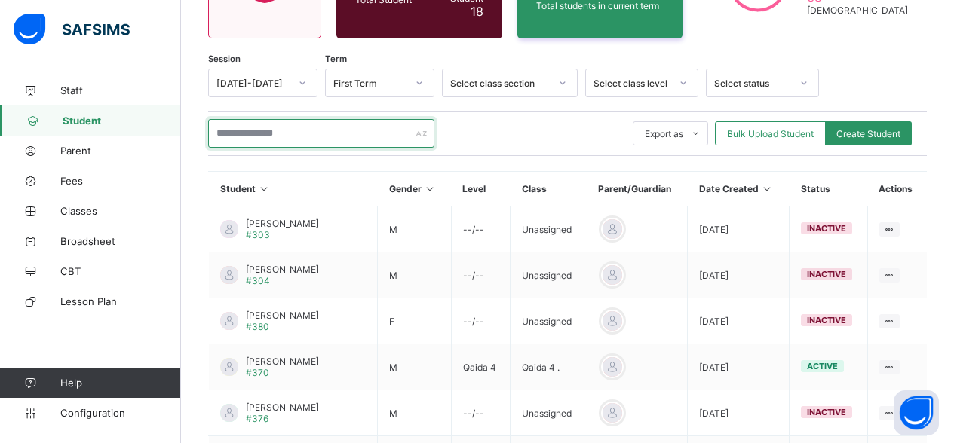
click at [333, 124] on input "text" at bounding box center [321, 133] width 226 height 29
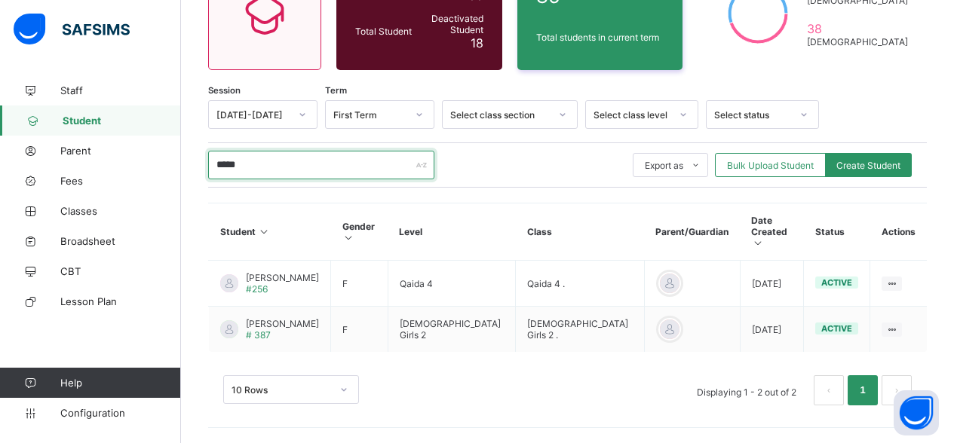
scroll to position [149, 0]
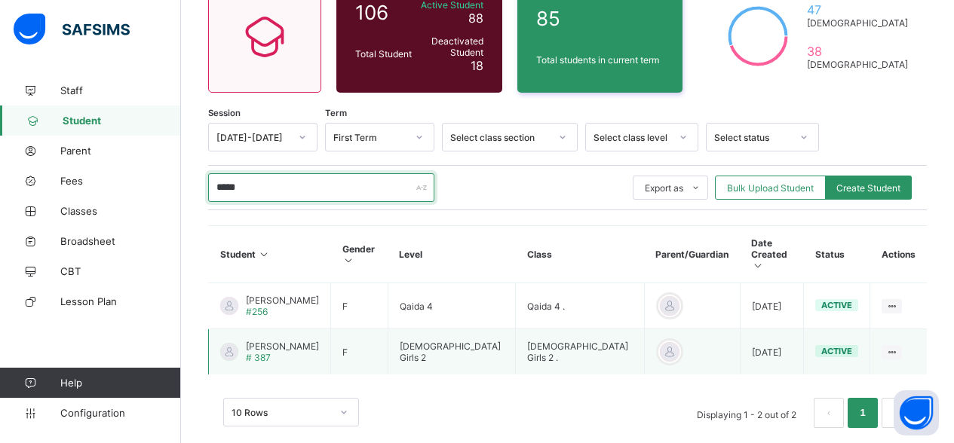
type input "*****"
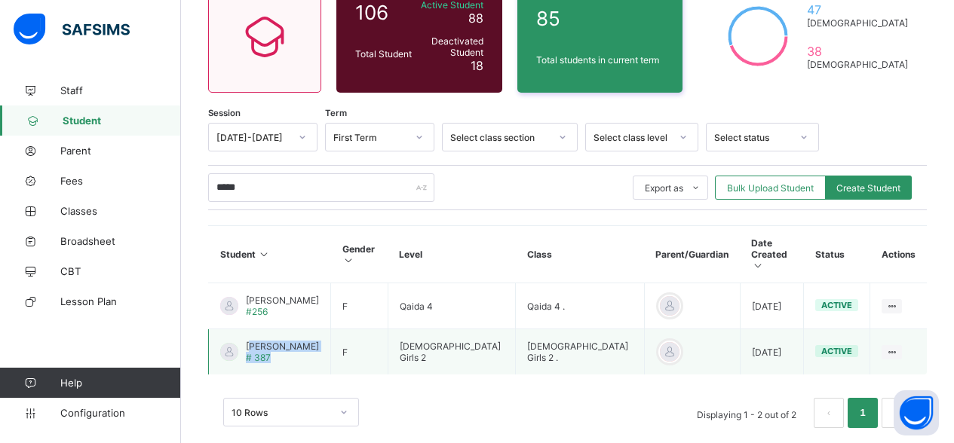
drag, startPoint x: 301, startPoint y: 325, endPoint x: 250, endPoint y: 323, distance: 50.5
click at [250, 329] on td "Aizah Kashif # 387" at bounding box center [270, 352] width 122 height 46
click at [242, 329] on td "Aizah Kashif # 387" at bounding box center [270, 352] width 122 height 46
drag, startPoint x: 247, startPoint y: 324, endPoint x: 296, endPoint y: 320, distance: 49.2
click at [296, 341] on span "Aizah Kashif" at bounding box center [282, 346] width 73 height 11
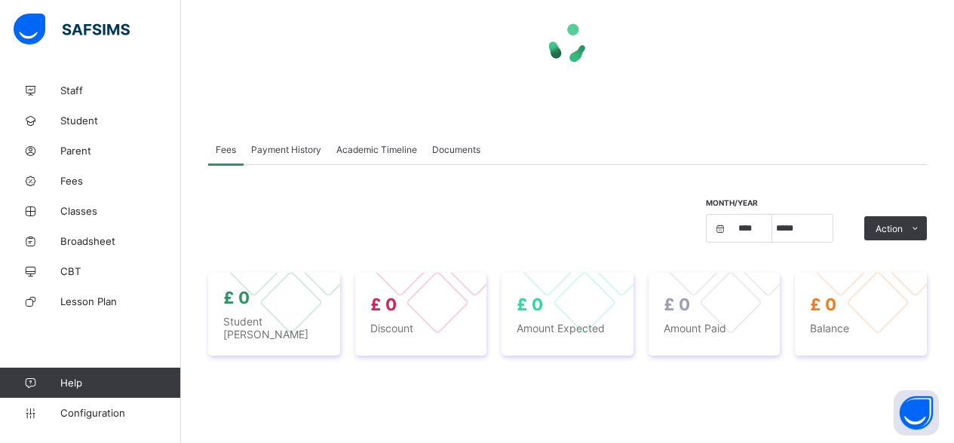
select select "****"
select select "*"
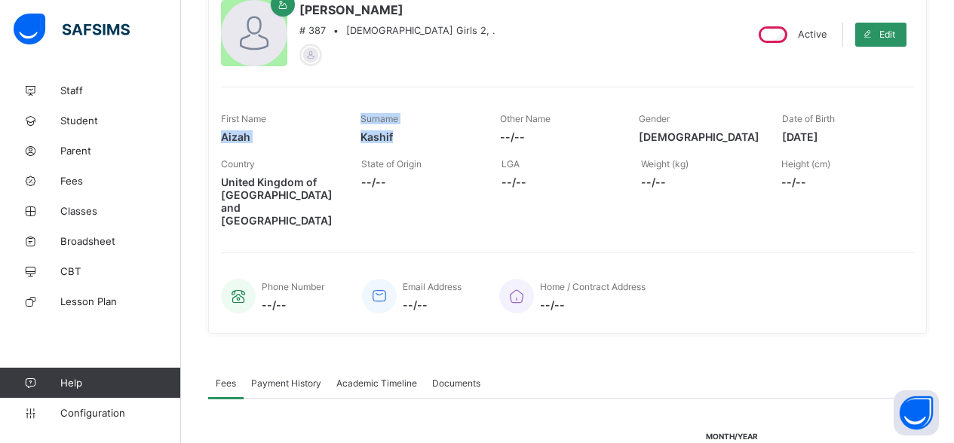
drag, startPoint x: 406, startPoint y: 136, endPoint x: 222, endPoint y: 137, distance: 183.2
click at [221, 136] on div "First Name Aizah Surname Kashif Other Name --/-- Gender FEMALE Date of Birth 20…" at bounding box center [567, 128] width 693 height 45
click at [233, 145] on div "First Name Aizah" at bounding box center [279, 128] width 117 height 45
drag, startPoint x: 222, startPoint y: 138, endPoint x: 264, endPoint y: 140, distance: 41.5
click at [264, 140] on span "Aizah" at bounding box center [279, 136] width 117 height 13
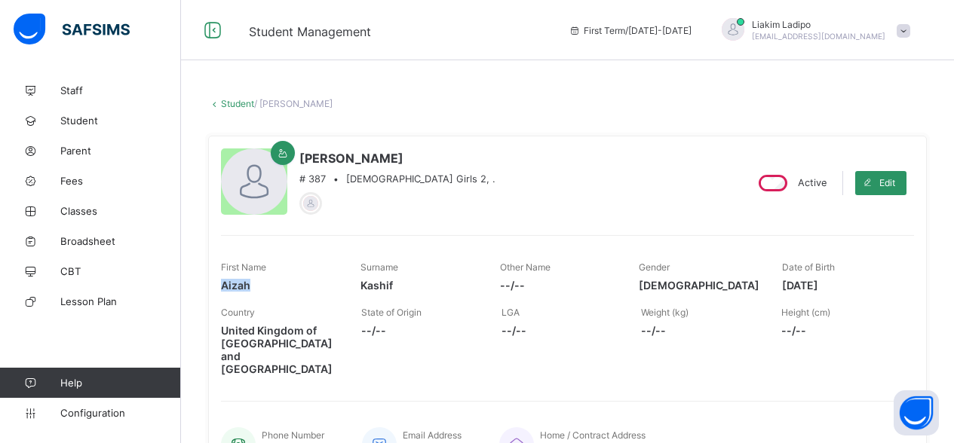
scroll to position [2, 2]
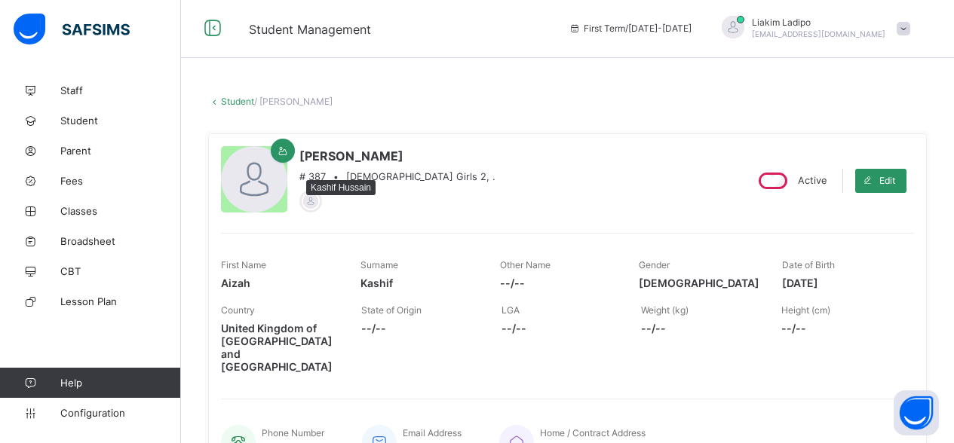
click at [314, 201] on div at bounding box center [311, 201] width 18 height 18
click at [308, 203] on div at bounding box center [311, 201] width 18 height 18
click at [306, 203] on div at bounding box center [311, 201] width 18 height 18
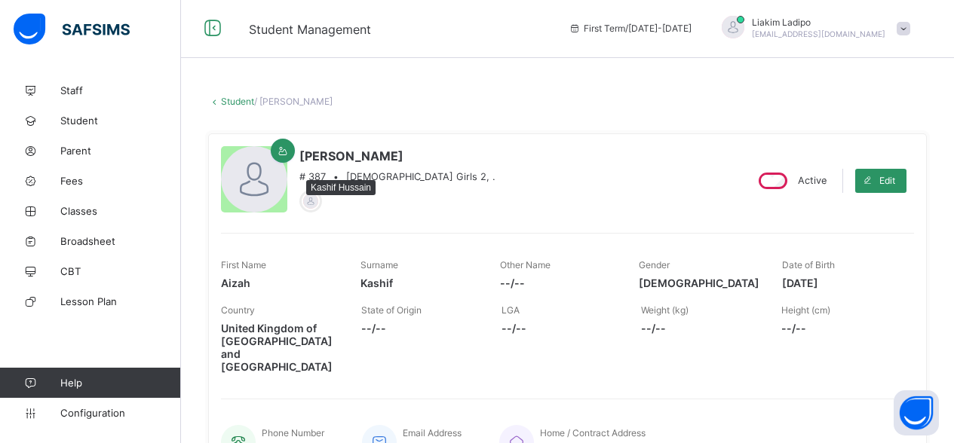
click at [314, 204] on div at bounding box center [311, 201] width 18 height 18
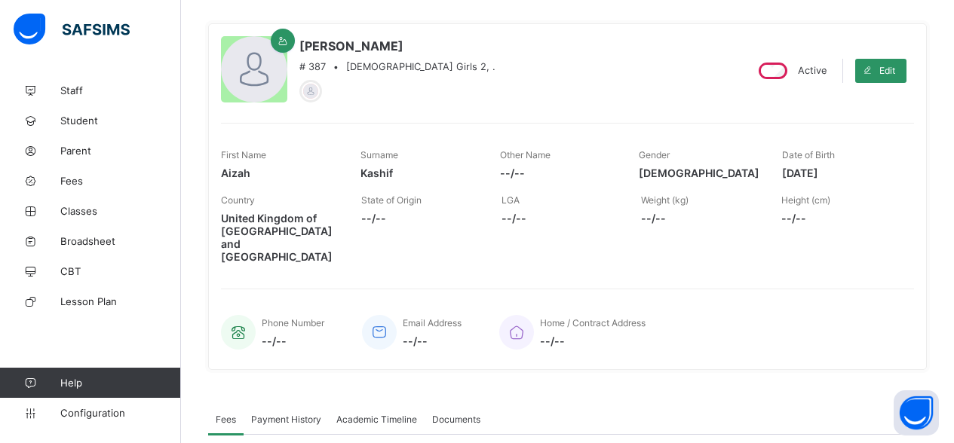
scroll to position [35, 3]
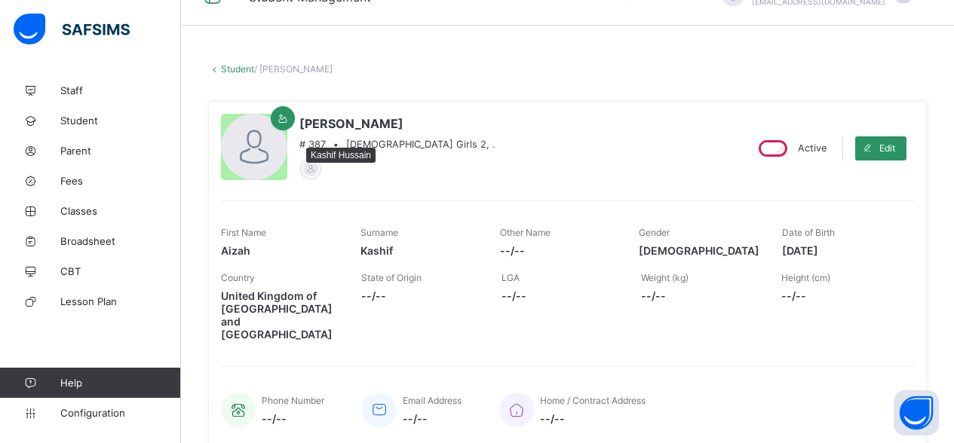
click at [308, 170] on div at bounding box center [311, 169] width 18 height 18
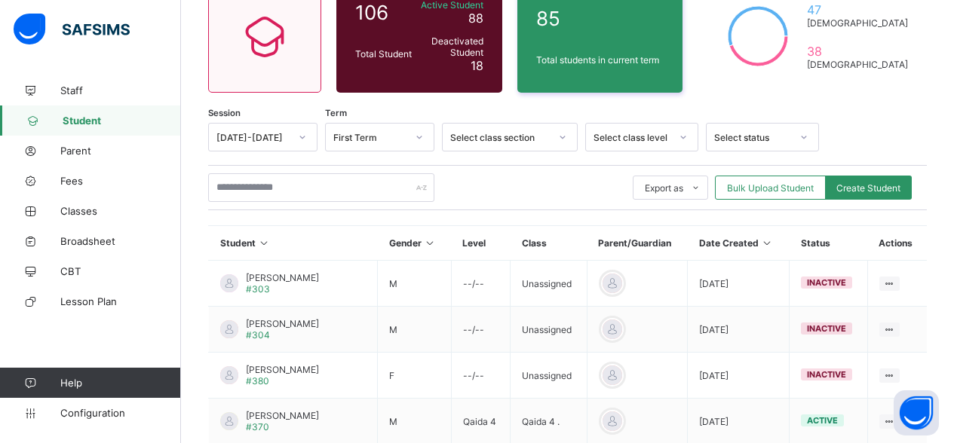
scroll to position [236, 0]
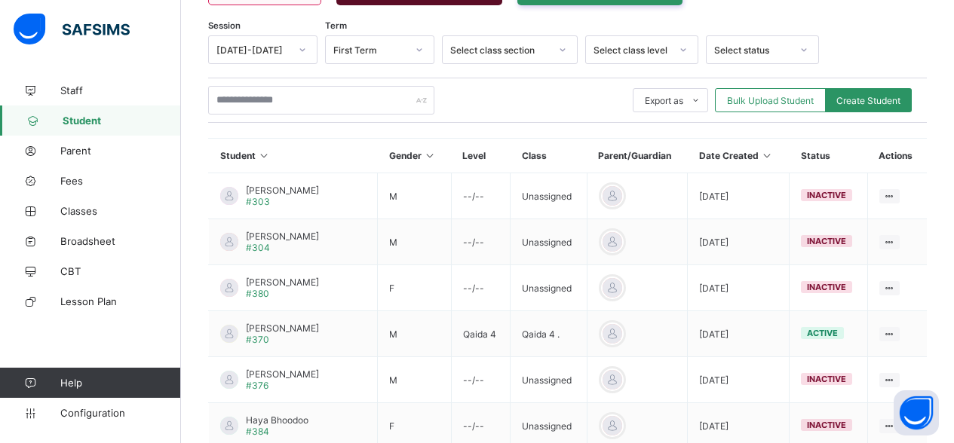
click at [270, 154] on icon at bounding box center [264, 155] width 13 height 11
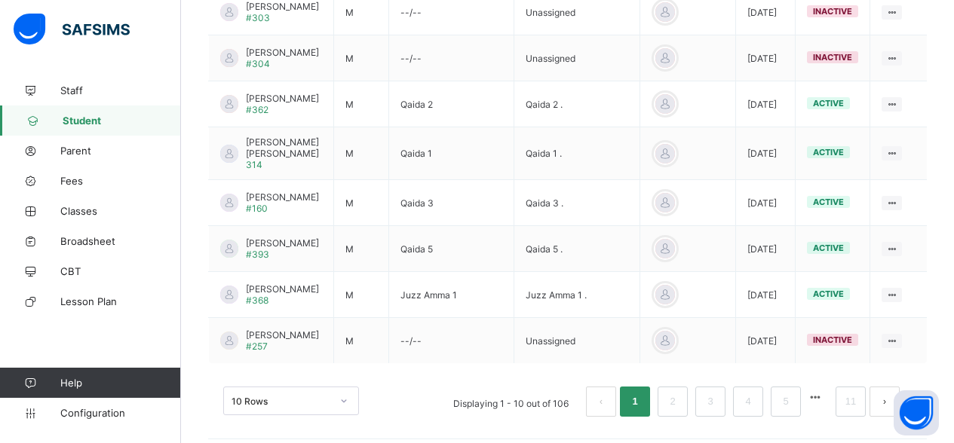
scroll to position [573, 0]
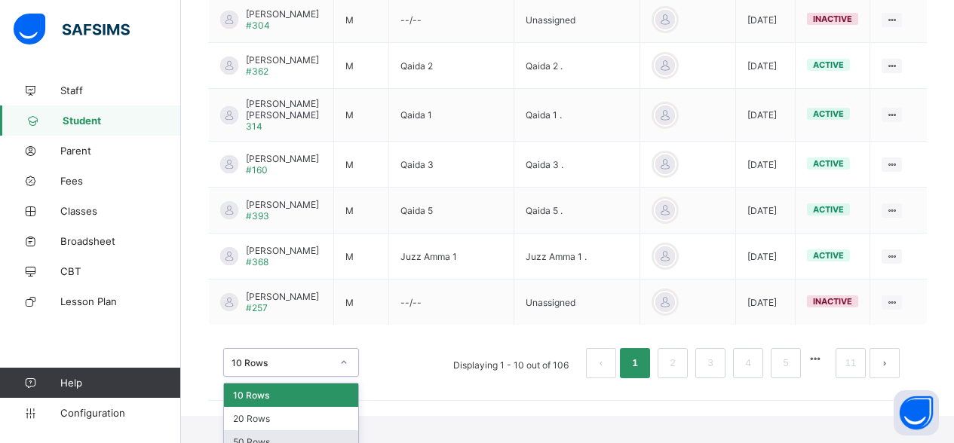
click at [273, 432] on div "50 Rows" at bounding box center [291, 441] width 134 height 23
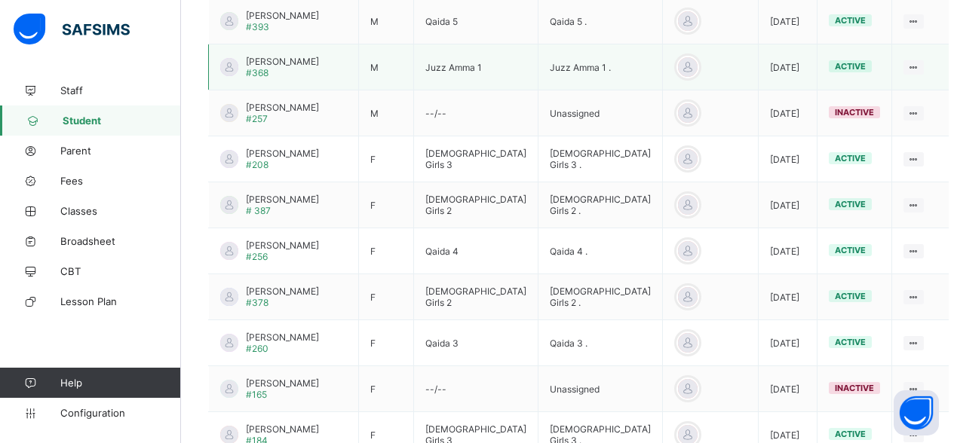
scroll to position [771, 0]
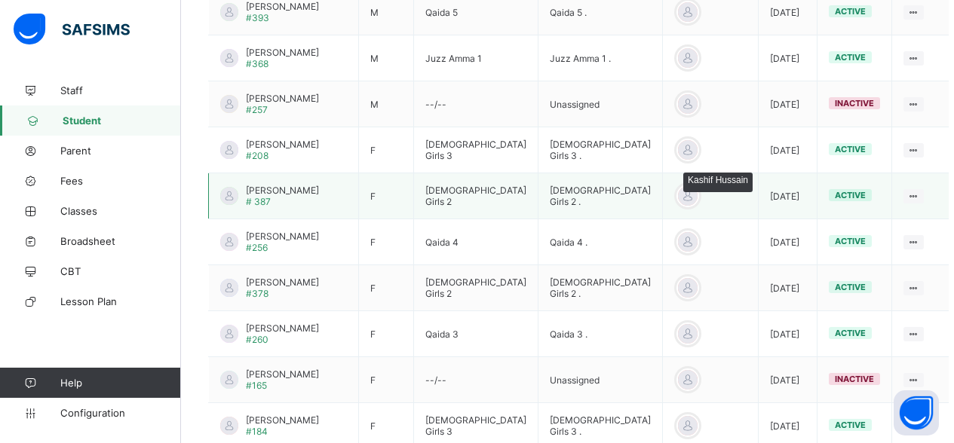
click at [676, 188] on div at bounding box center [687, 196] width 23 height 23
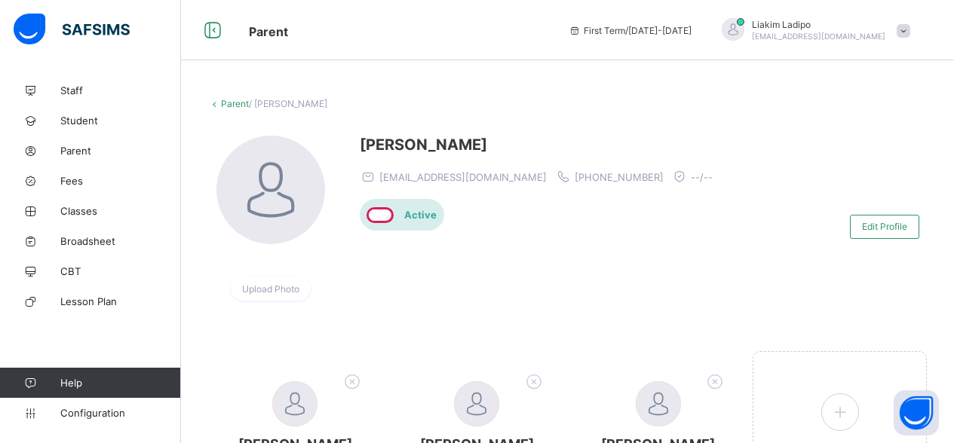
click at [603, 178] on span "+447947152539" at bounding box center [618, 177] width 89 height 12
drag, startPoint x: 607, startPoint y: 178, endPoint x: 535, endPoint y: 181, distance: 71.7
click at [574, 181] on span "+447947152539" at bounding box center [618, 177] width 89 height 12
copy span "447947152539"
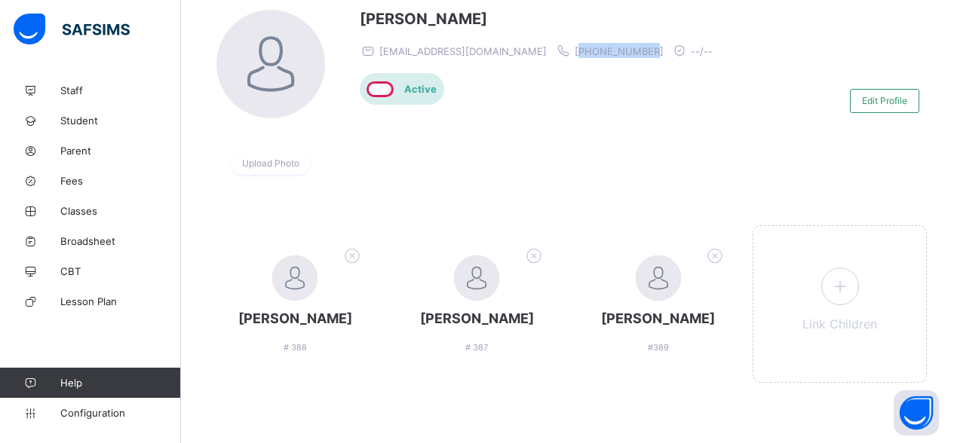
scroll to position [126, 0]
click at [246, 1] on div "Upload Photo Kashif Hussain a_cosmetics@hotmail.com +447947152539 --/-- Active …" at bounding box center [567, 100] width 719 height 204
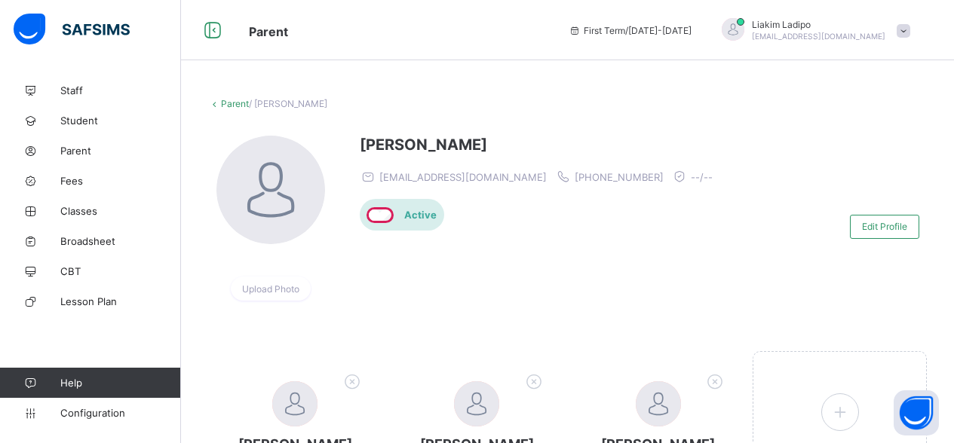
scroll to position [0, 0]
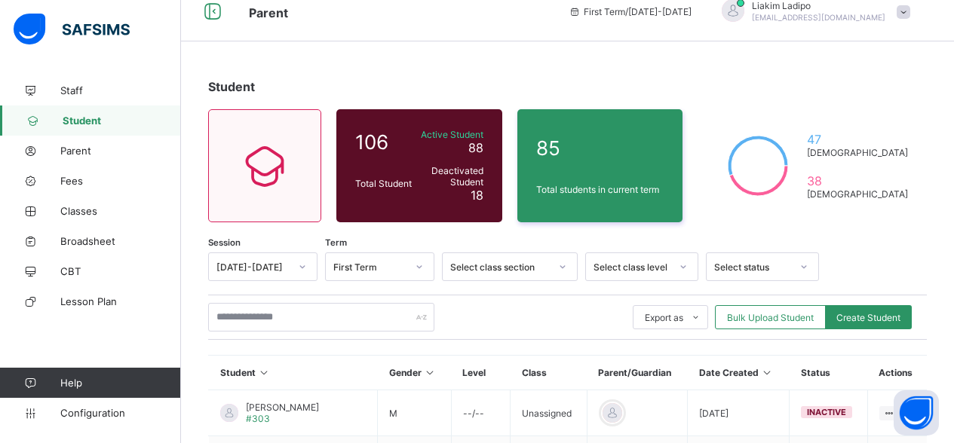
scroll to position [40, 0]
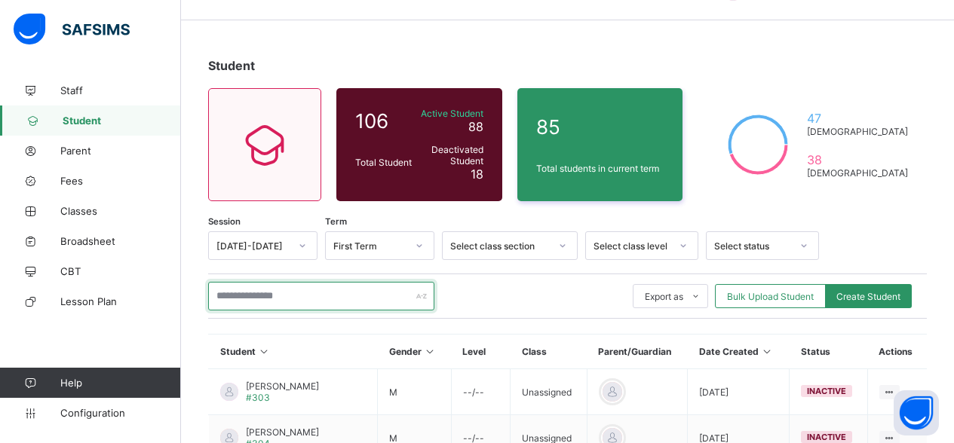
click at [271, 300] on input "text" at bounding box center [321, 296] width 226 height 29
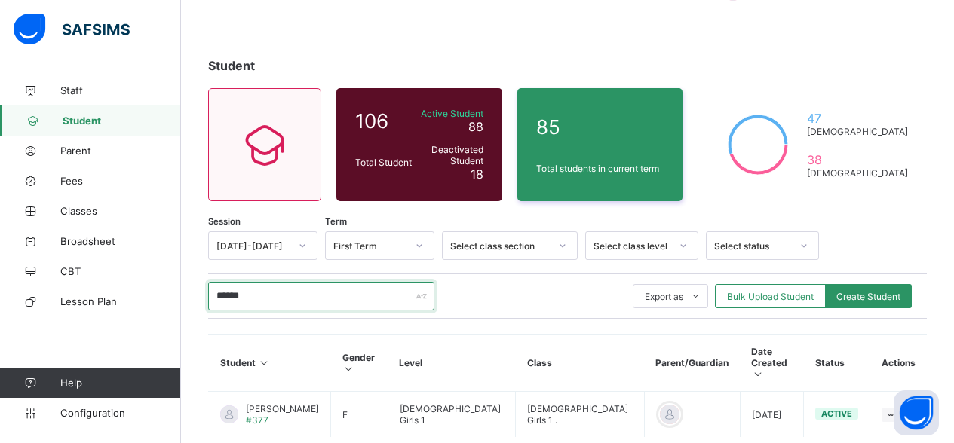
type input "*******"
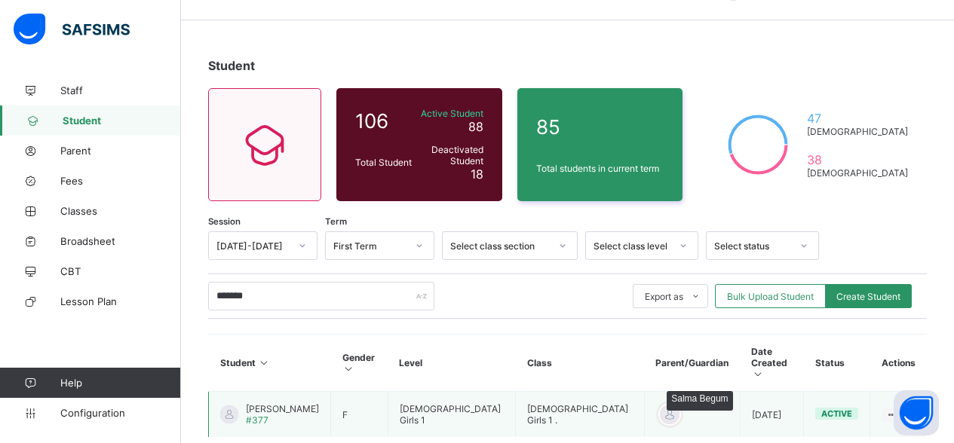
drag, startPoint x: 305, startPoint y: 443, endPoint x: 597, endPoint y: 397, distance: 296.1
click at [658, 403] on div at bounding box center [669, 414] width 23 height 23
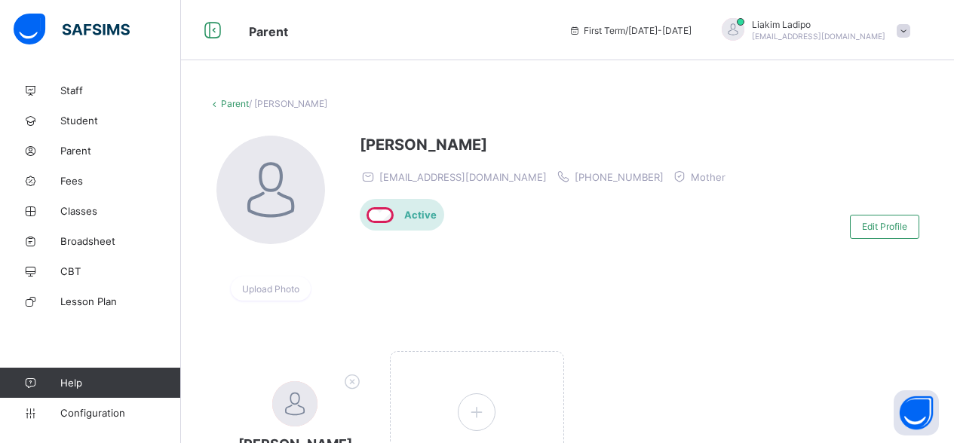
scroll to position [17, 0]
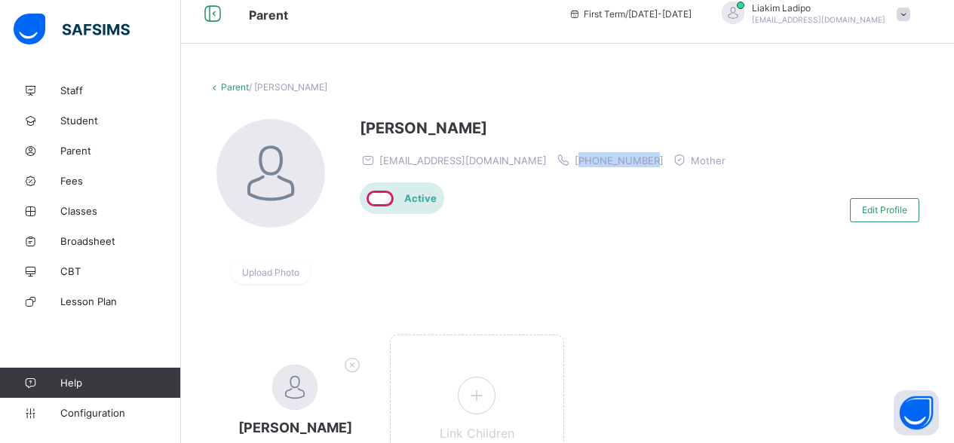
drag, startPoint x: 612, startPoint y: 158, endPoint x: 541, endPoint y: 158, distance: 71.6
click at [574, 158] on span "+447961551620" at bounding box center [618, 161] width 89 height 12
copy span "447961551620"
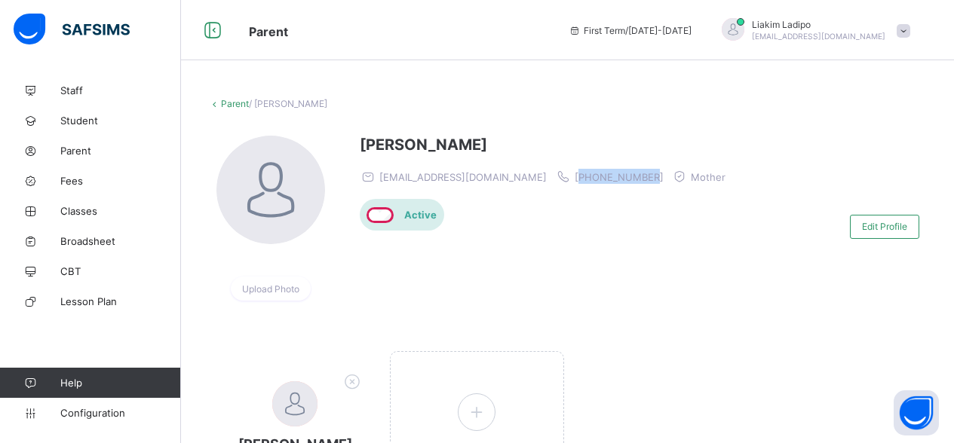
scroll to position [0, 0]
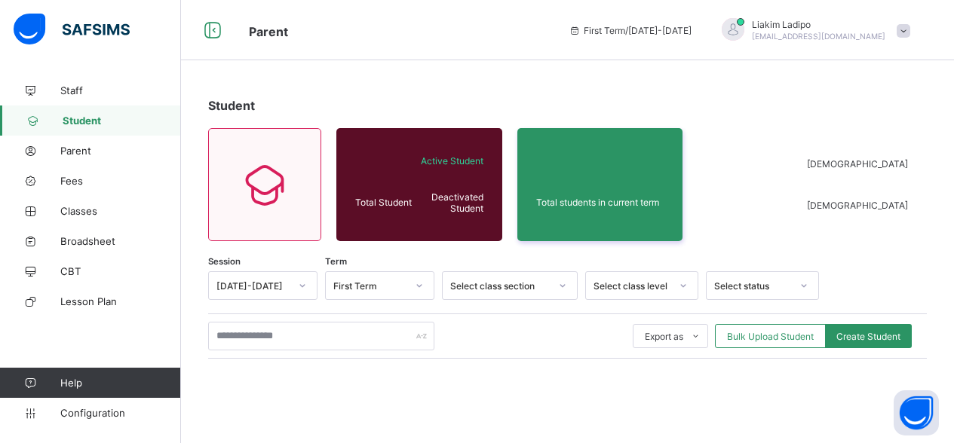
scroll to position [40, 0]
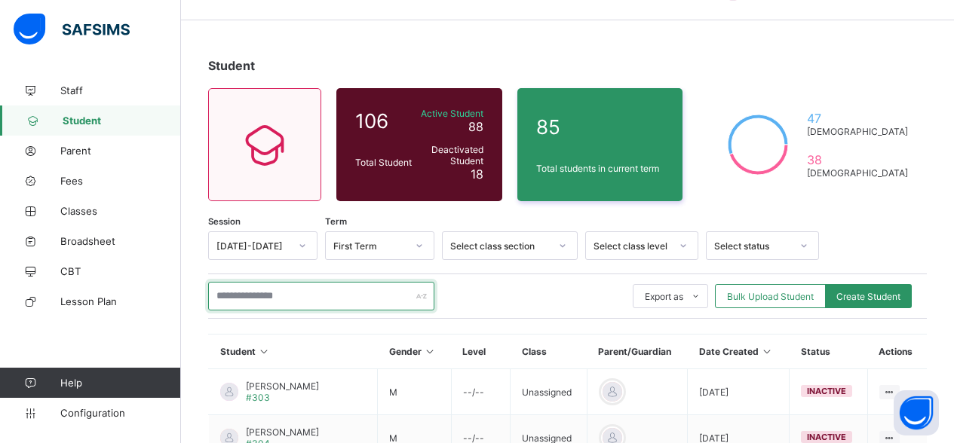
click at [260, 303] on input "text" at bounding box center [321, 296] width 226 height 29
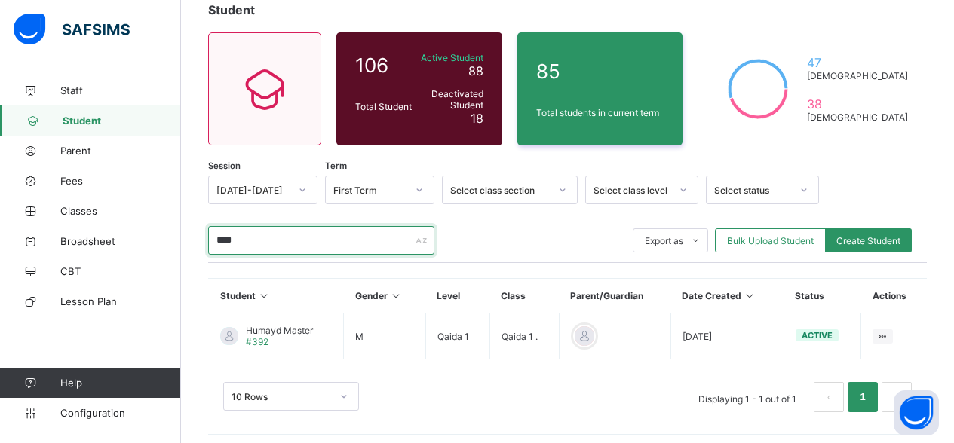
scroll to position [99, 0]
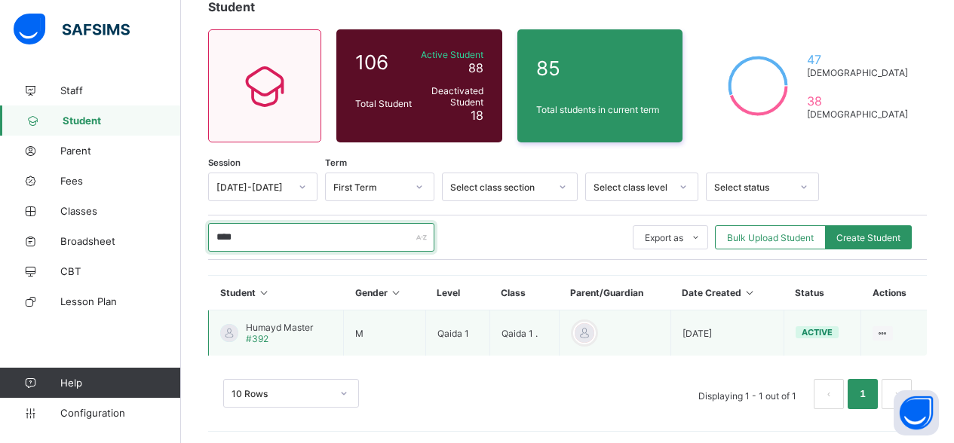
type input "****"
click at [296, 326] on span "Humayd Master" at bounding box center [279, 327] width 67 height 11
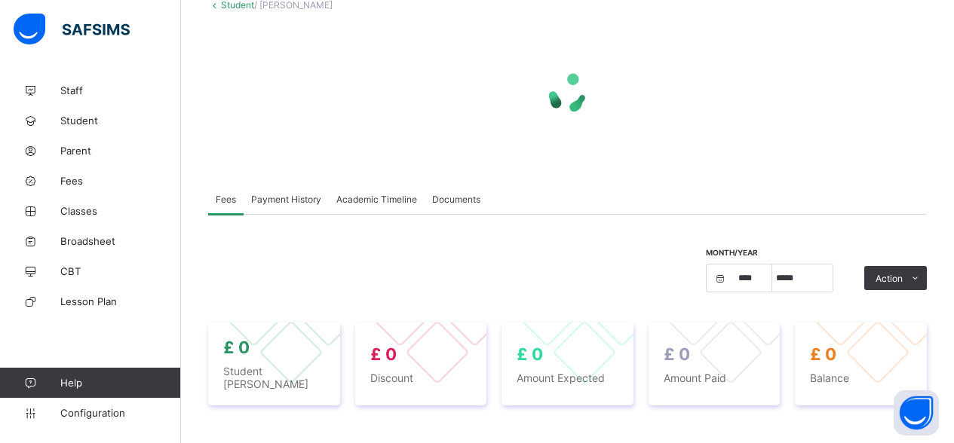
scroll to position [203, 0]
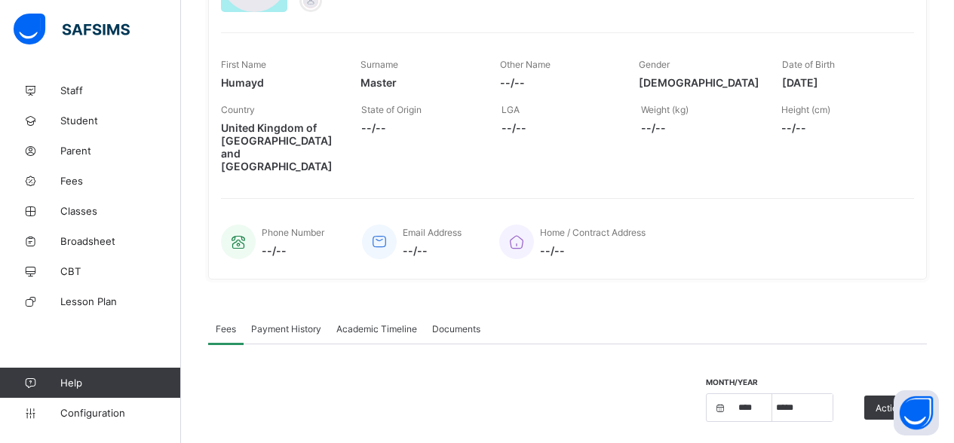
select select "****"
select select "*"
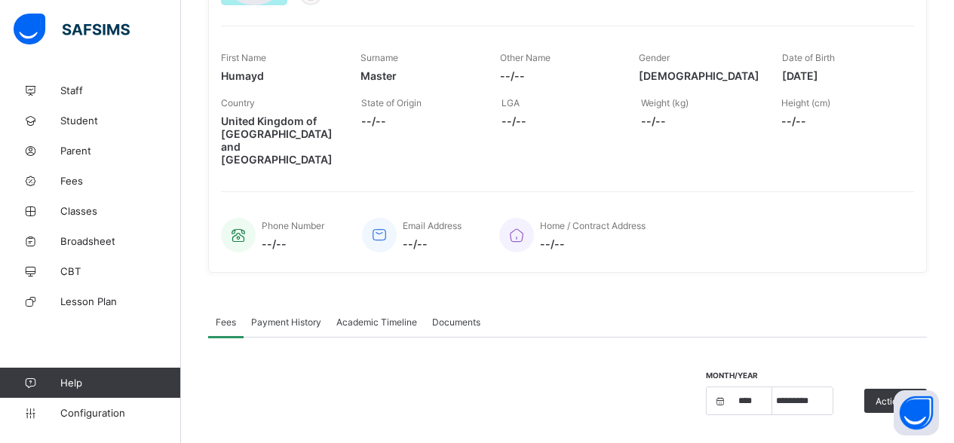
scroll to position [205, 0]
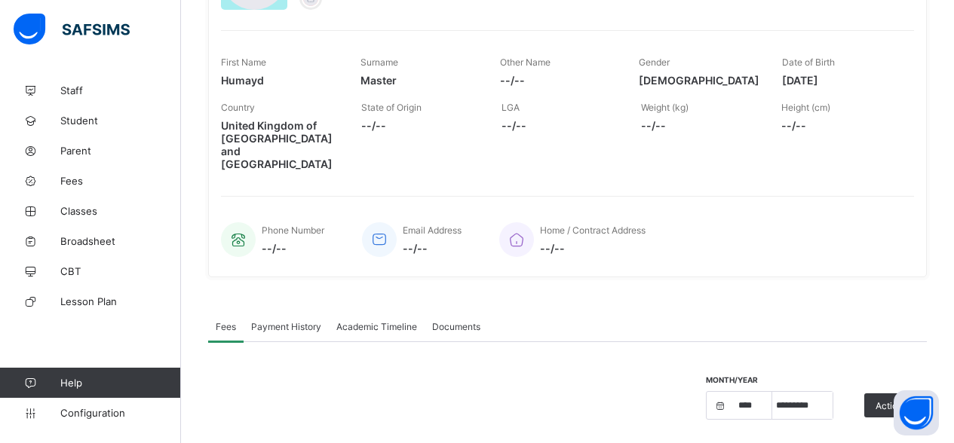
scroll to position [99, 0]
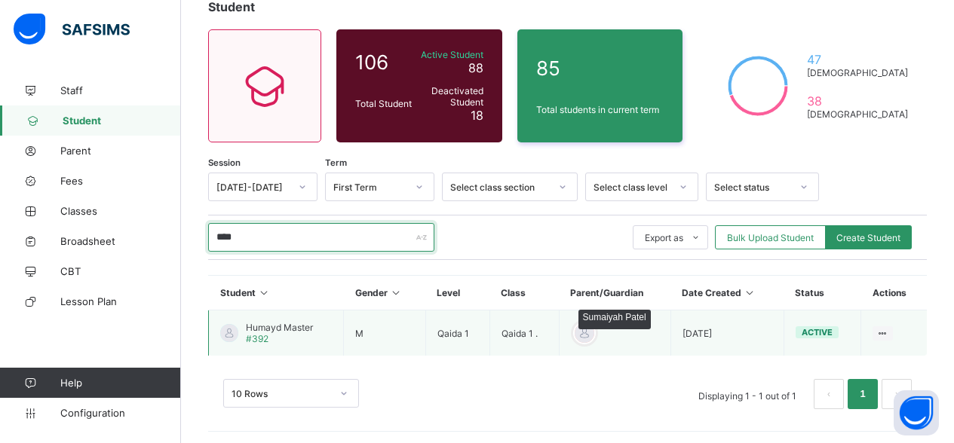
type input "****"
click at [578, 334] on div at bounding box center [584, 333] width 23 height 23
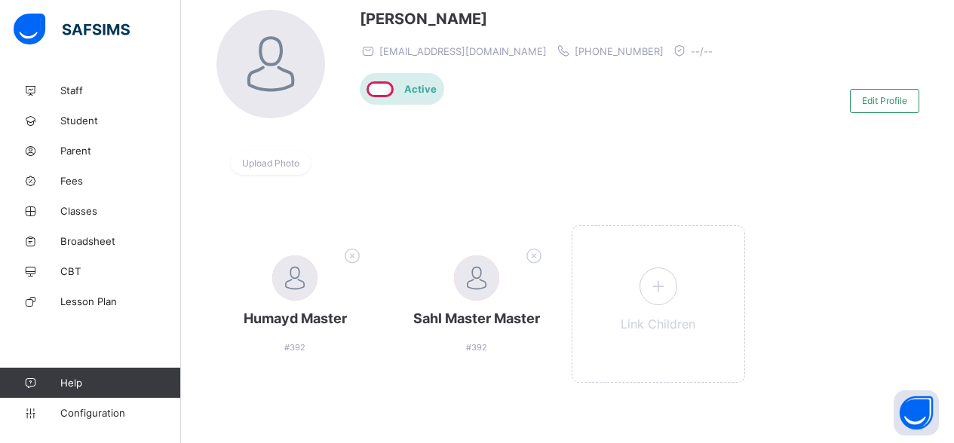
scroll to position [126, 0]
drag, startPoint x: 620, startPoint y: 54, endPoint x: 548, endPoint y: 53, distance: 71.6
click at [548, 53] on div "sumaiyahpatel79@gmail.com +447478786007 --/--" at bounding box center [540, 50] width 360 height 15
copy span "447478786007"
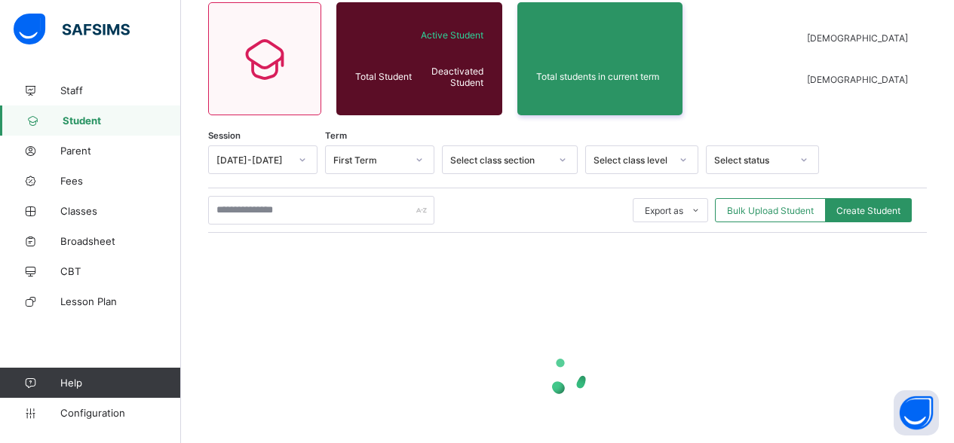
scroll to position [99, 0]
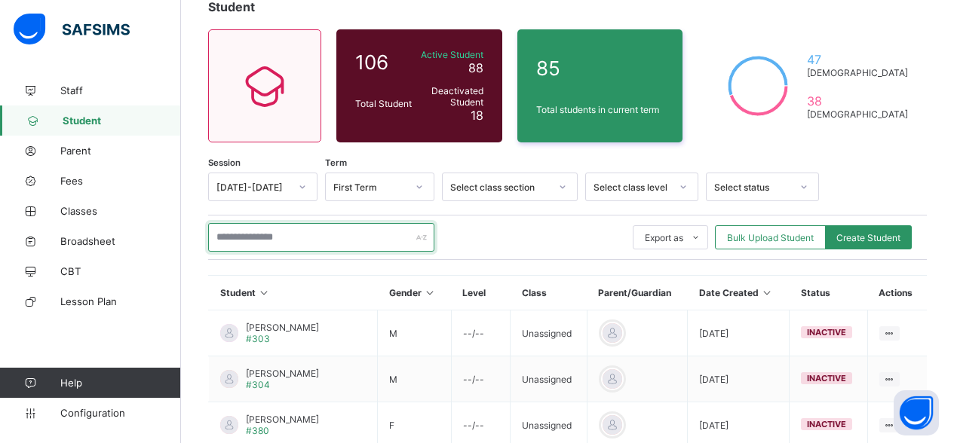
click at [299, 244] on input "text" at bounding box center [321, 237] width 226 height 29
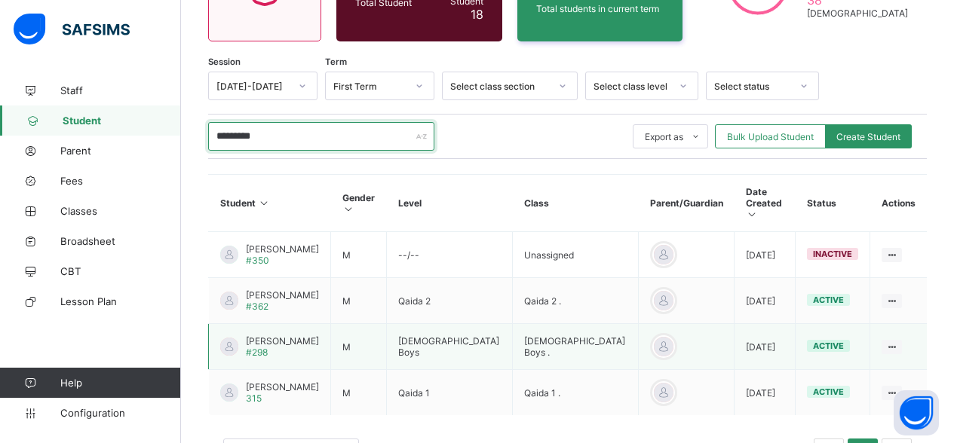
scroll to position [198, 0]
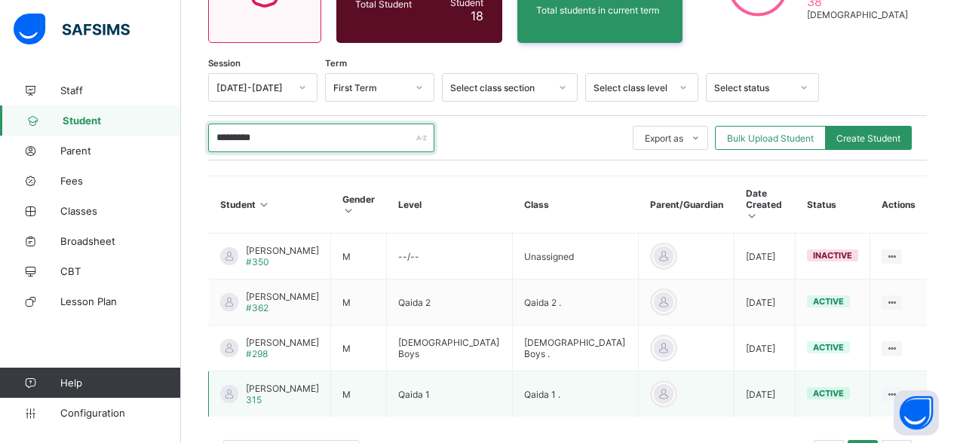
type input "*********"
click at [299, 387] on span "Muhammed Abdulahad" at bounding box center [282, 388] width 73 height 11
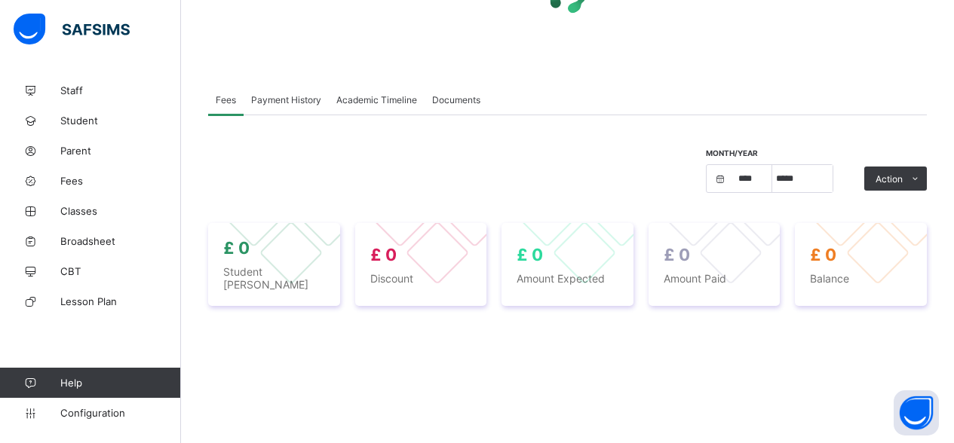
select select "****"
select select "*"
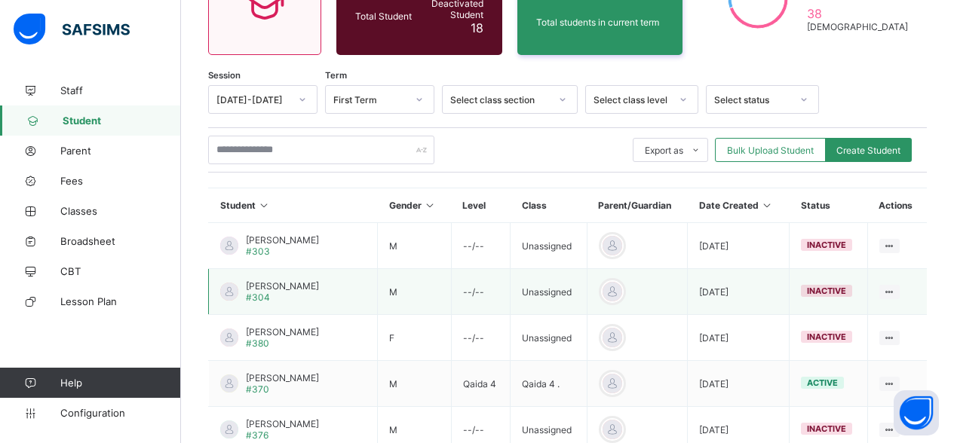
scroll to position [173, 0]
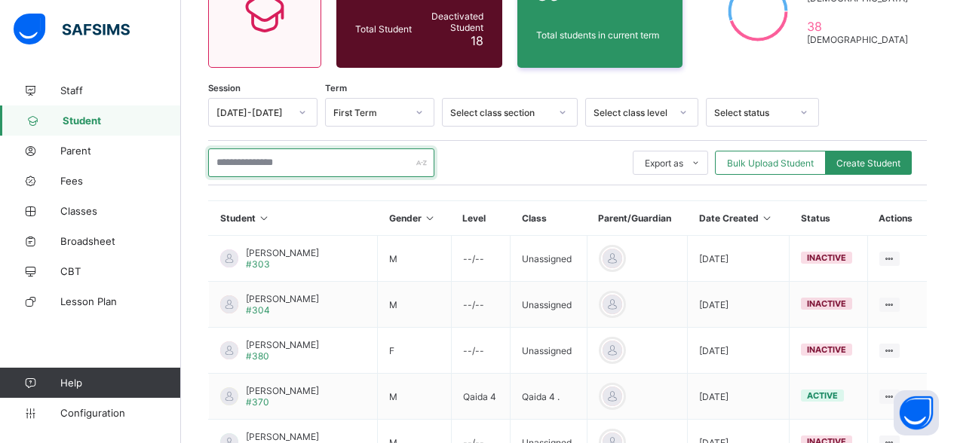
click at [294, 165] on input "text" at bounding box center [321, 163] width 226 height 29
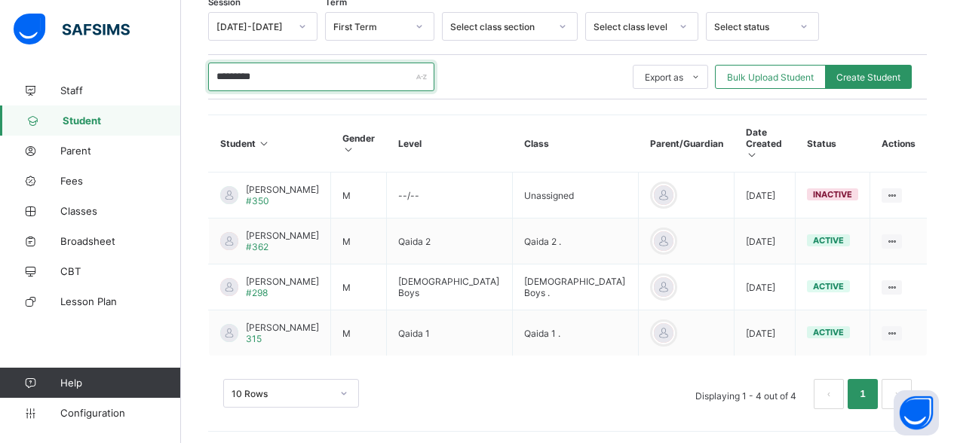
scroll to position [259, 0]
type input "*********"
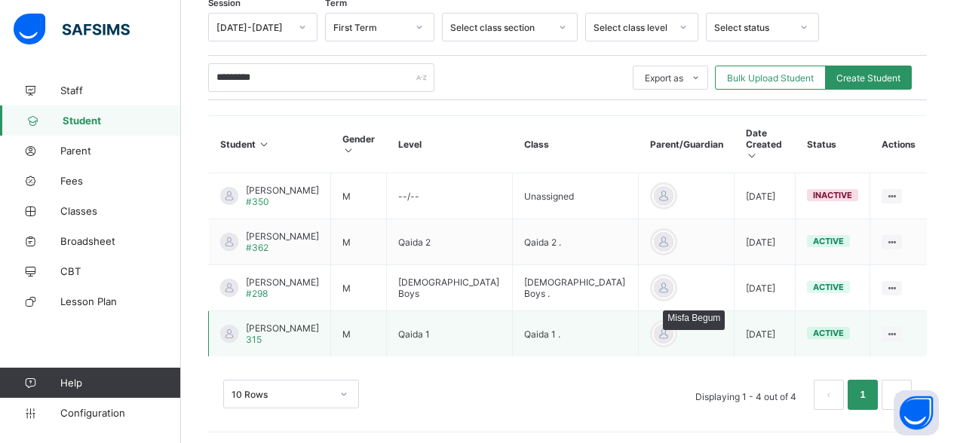
click at [652, 332] on div at bounding box center [663, 334] width 23 height 23
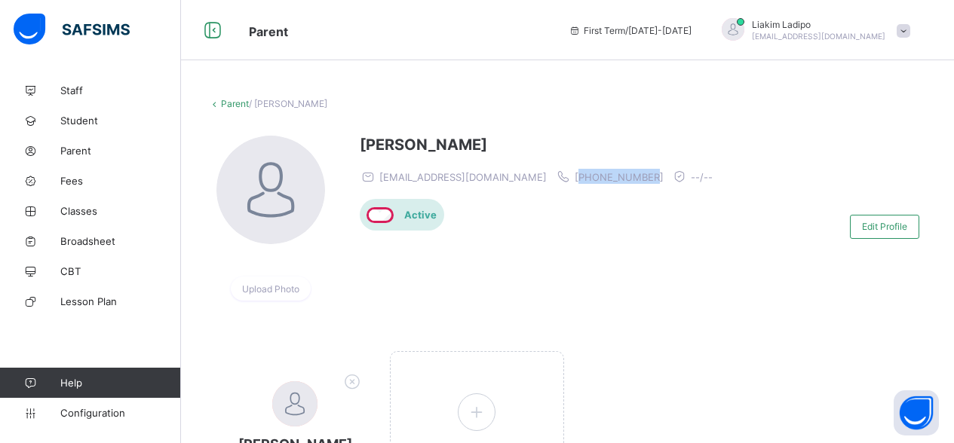
drag, startPoint x: 608, startPoint y: 180, endPoint x: 535, endPoint y: 179, distance: 72.4
click at [574, 179] on span "+447538108463" at bounding box center [618, 177] width 89 height 12
copy span "447538108463"
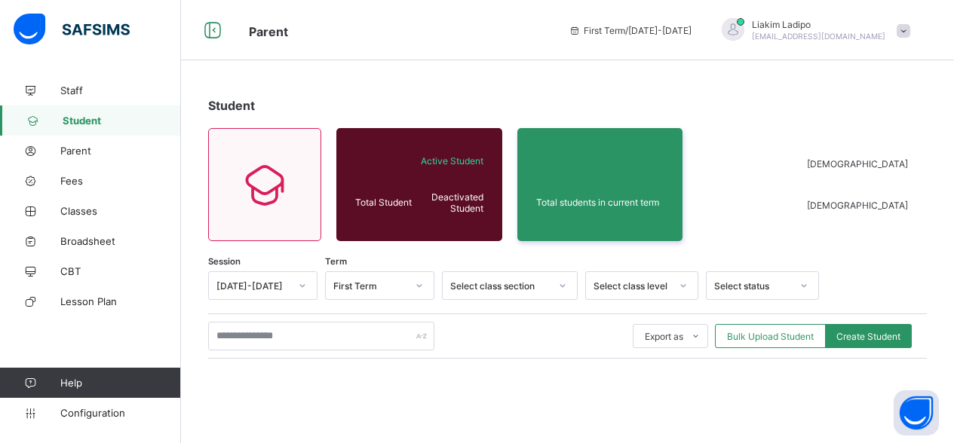
scroll to position [225, 0]
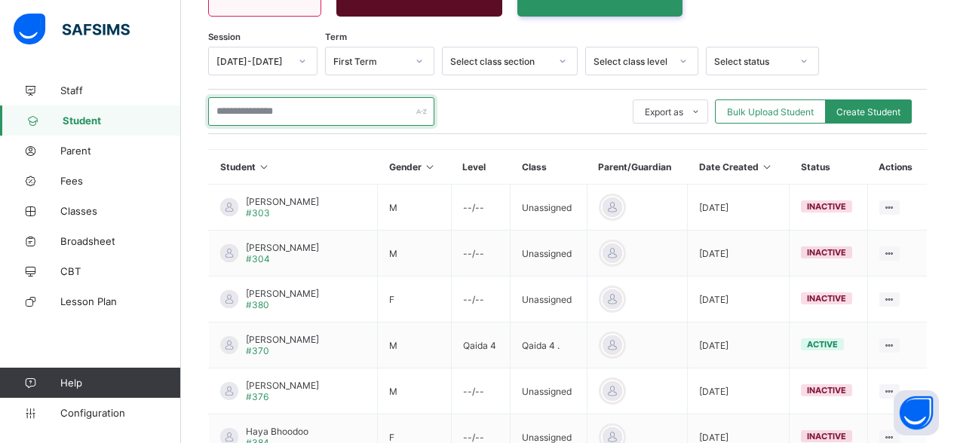
click at [333, 110] on input "text" at bounding box center [321, 111] width 226 height 29
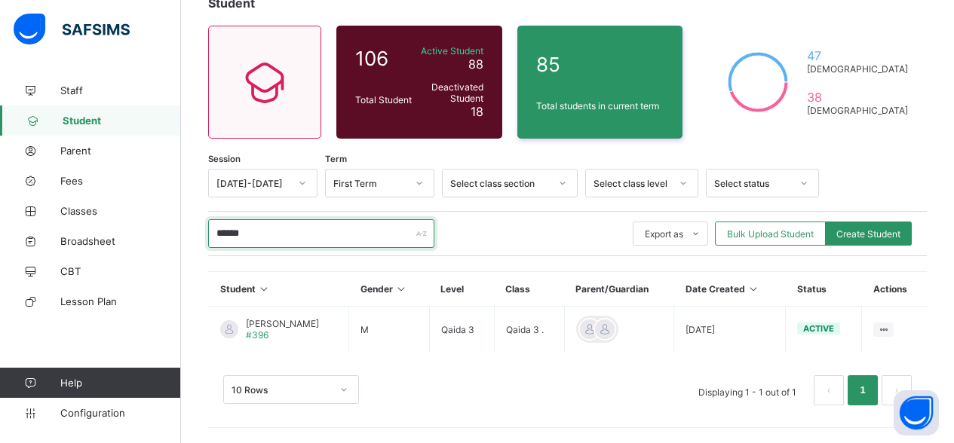
scroll to position [103, 0]
type input "******"
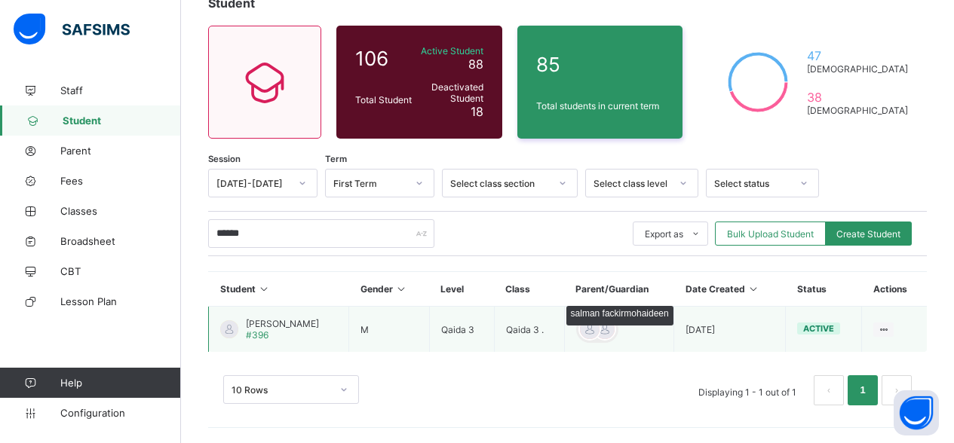
drag, startPoint x: 333, startPoint y: 110, endPoint x: 574, endPoint y: 330, distance: 326.6
click at [578, 330] on div at bounding box center [589, 329] width 23 height 23
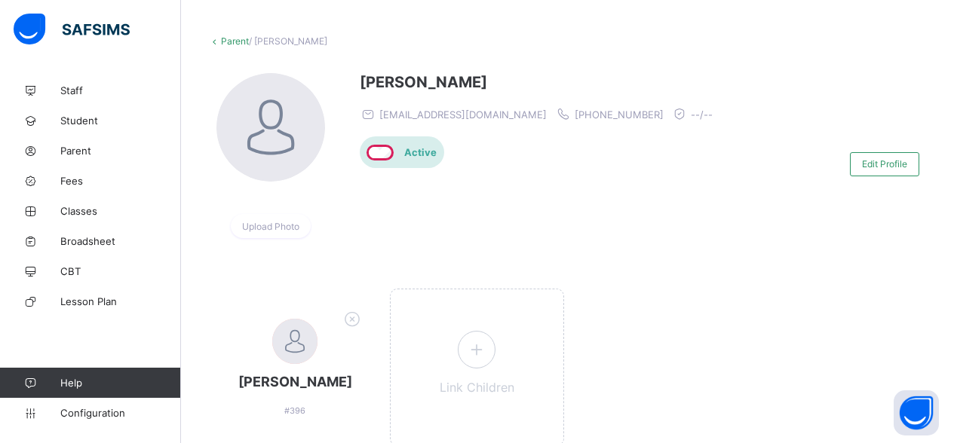
scroll to position [60, 0]
drag, startPoint x: 602, startPoint y: 119, endPoint x: 529, endPoint y: 118, distance: 73.1
click at [529, 118] on div "aas.salmanm@gmail.com +447723957202 --/--" at bounding box center [540, 116] width 360 height 15
copy span "447723957202"
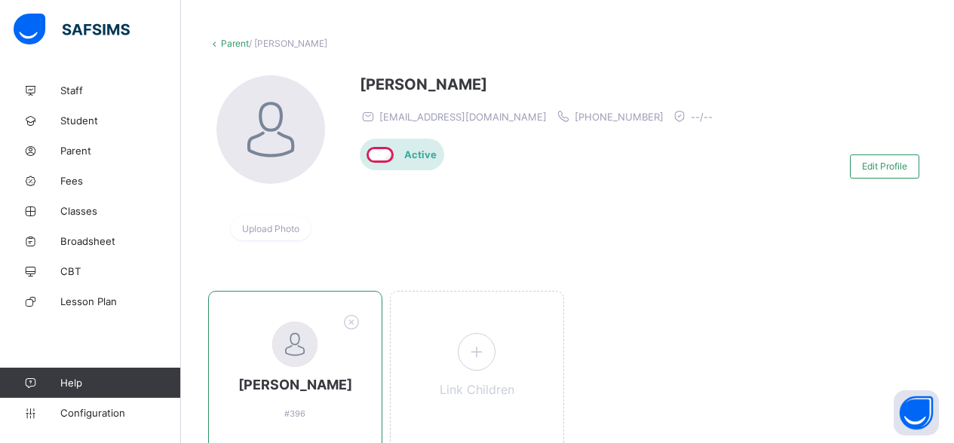
drag, startPoint x: 241, startPoint y: 383, endPoint x: 345, endPoint y: 387, distance: 104.1
click at [345, 387] on span "Nashir salman" at bounding box center [295, 385] width 142 height 16
copy span "Nashir salman"
click at [369, 0] on html "Parent First Term / 2025-2026 Liakim Ladipo liakim.ladipo@talk21.com Staff Stud…" at bounding box center [477, 224] width 954 height 569
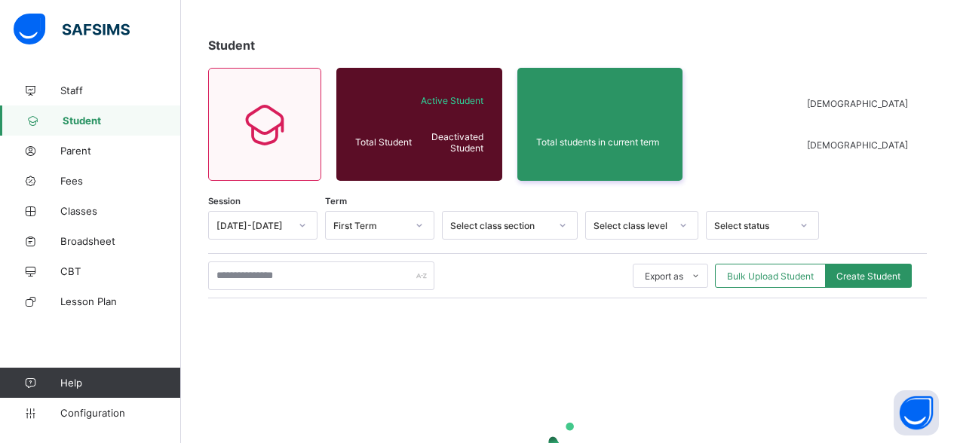
scroll to position [103, 0]
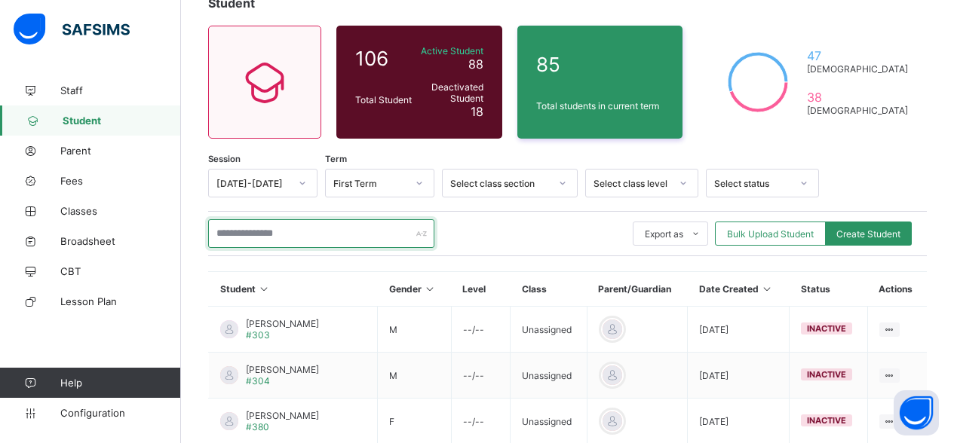
click at [293, 236] on input "text" at bounding box center [321, 233] width 226 height 29
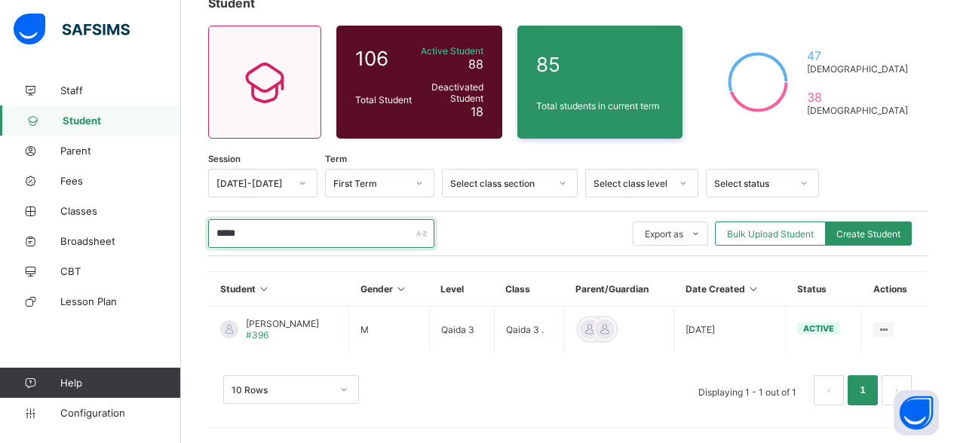
type input "*****"
drag, startPoint x: 293, startPoint y: 236, endPoint x: 553, endPoint y: 391, distance: 301.9
click at [553, 391] on div "10 Rows Displaying 1 - 1 out of 1 1" at bounding box center [567, 390] width 688 height 30
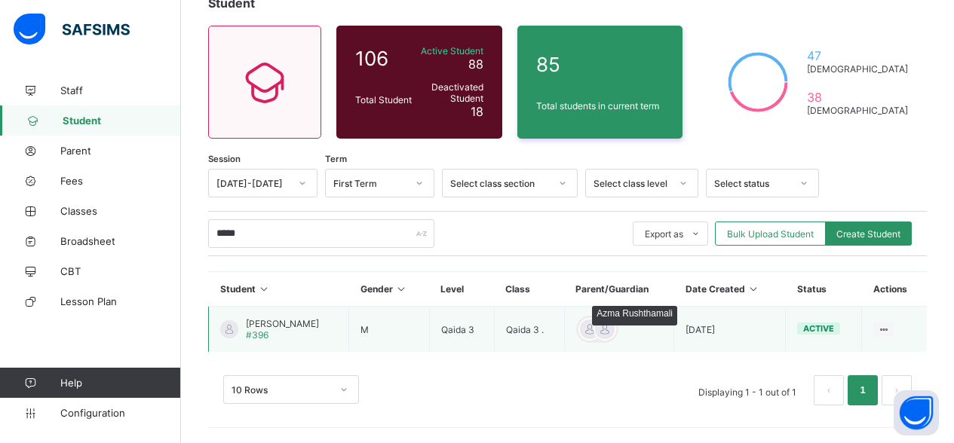
click at [595, 333] on div at bounding box center [604, 329] width 23 height 23
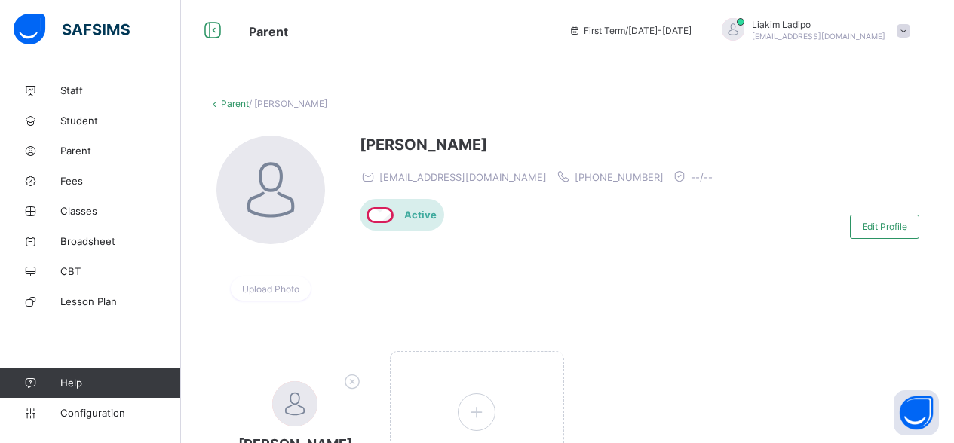
scroll to position [40, 0]
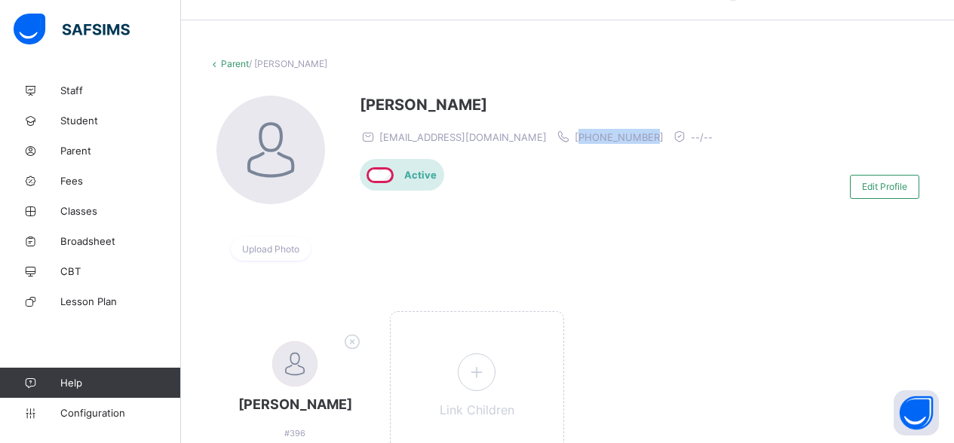
drag, startPoint x: 594, startPoint y: 139, endPoint x: 520, endPoint y: 139, distance: 73.9
click at [520, 139] on div "zmanisha@hotmail.com +447723997120 --/--" at bounding box center [540, 136] width 360 height 15
copy span "447723997120"
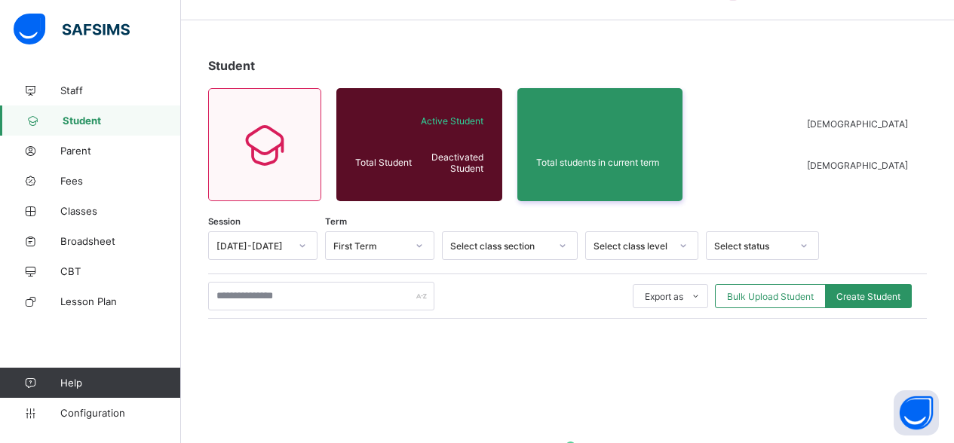
scroll to position [103, 0]
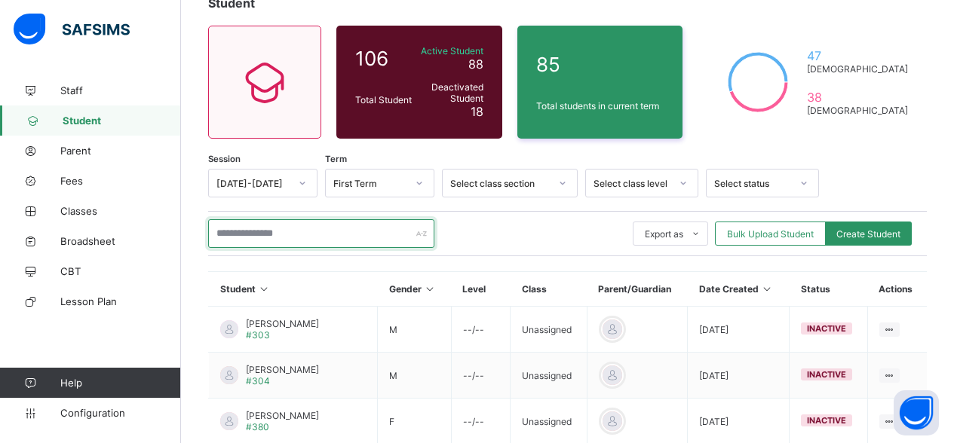
click at [259, 235] on input "text" at bounding box center [321, 233] width 226 height 29
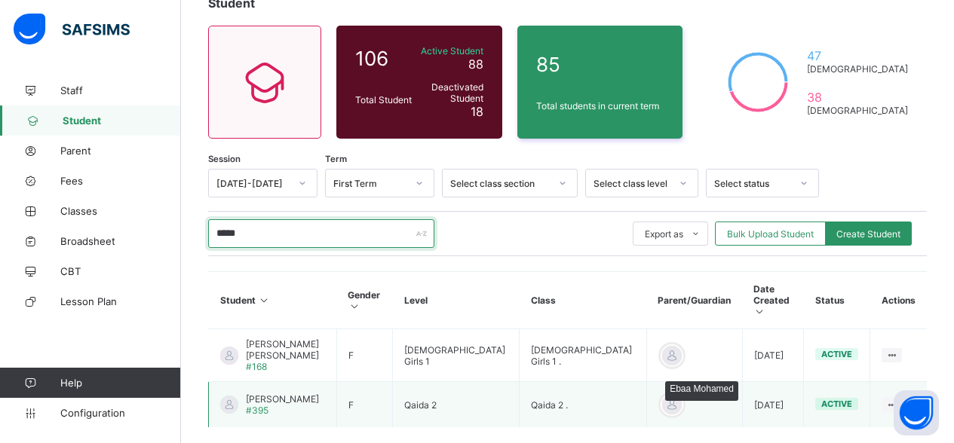
type input "*****"
click at [660, 394] on div at bounding box center [671, 405] width 23 height 23
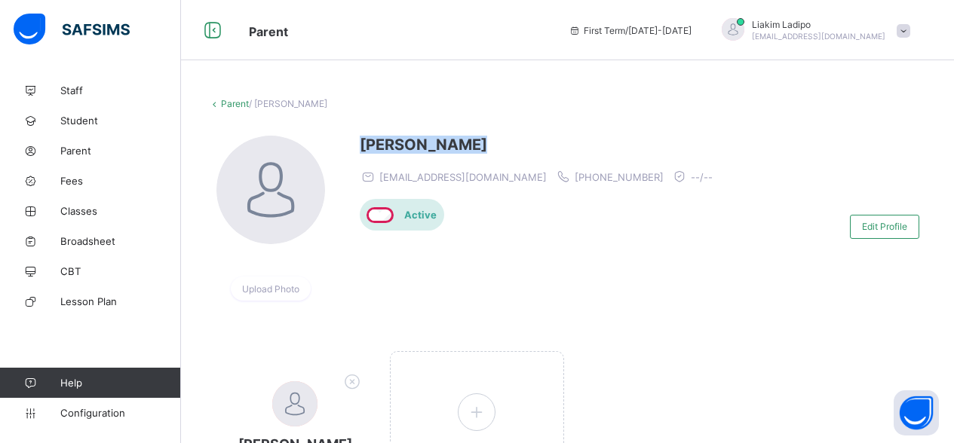
drag, startPoint x: 484, startPoint y: 142, endPoint x: 363, endPoint y: 141, distance: 121.4
click at [363, 141] on span "Ebaa Mohamed" at bounding box center [540, 145] width 360 height 18
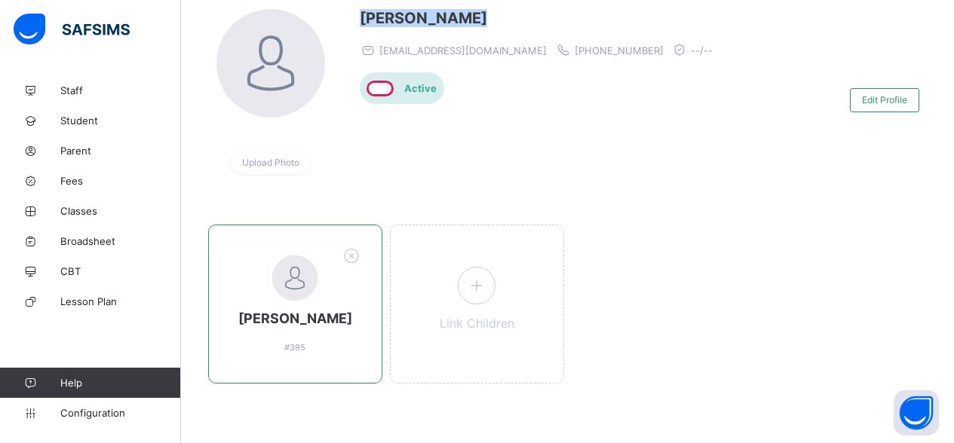
scroll to position [126, 0]
drag, startPoint x: 351, startPoint y: 323, endPoint x: 241, endPoint y: 319, distance: 110.9
click at [241, 319] on span "Samar Elawad" at bounding box center [295, 319] width 142 height 16
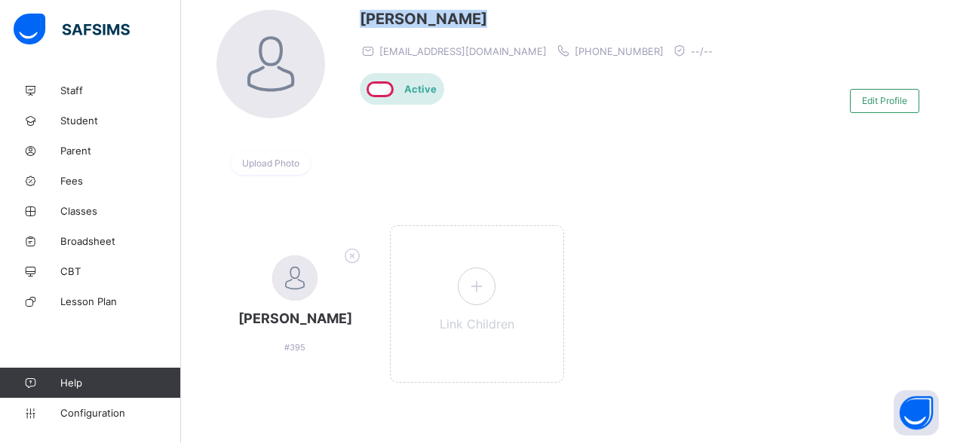
copy span "Samar Elawad"
drag, startPoint x: 614, startPoint y: 52, endPoint x: 545, endPoint y: 52, distance: 68.6
click at [545, 52] on div "goreyhamza.1993@gmail.com +447411544354 --/--" at bounding box center [540, 50] width 360 height 15
copy span "+447411544354"
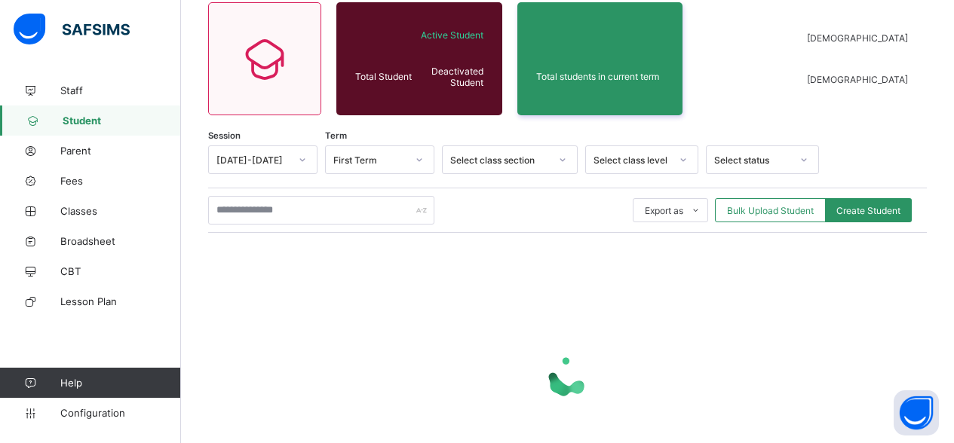
scroll to position [103, 0]
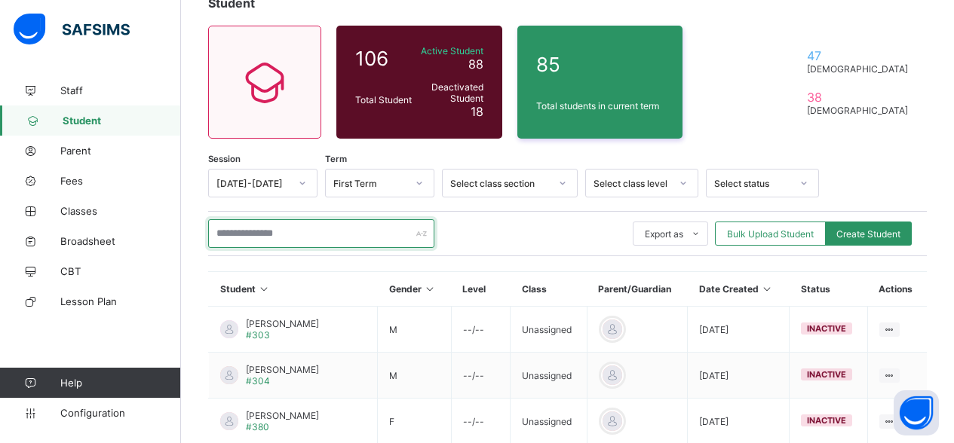
click at [268, 230] on input "text" at bounding box center [321, 233] width 226 height 29
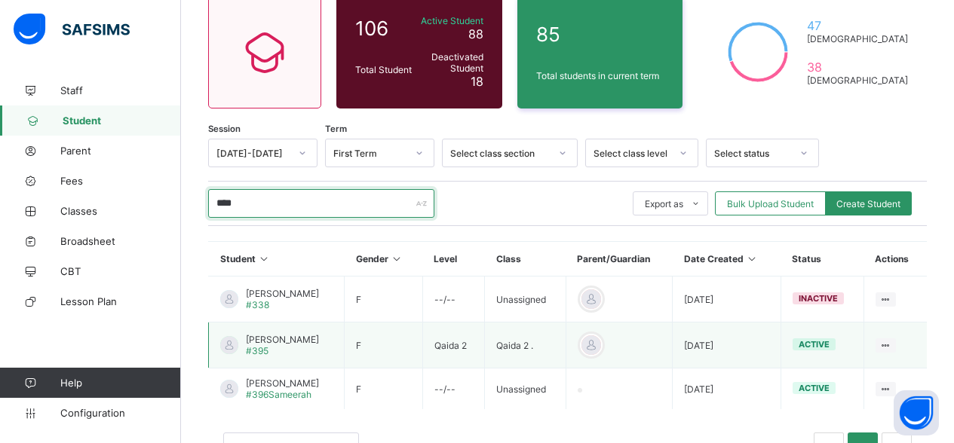
scroll to position [145, 0]
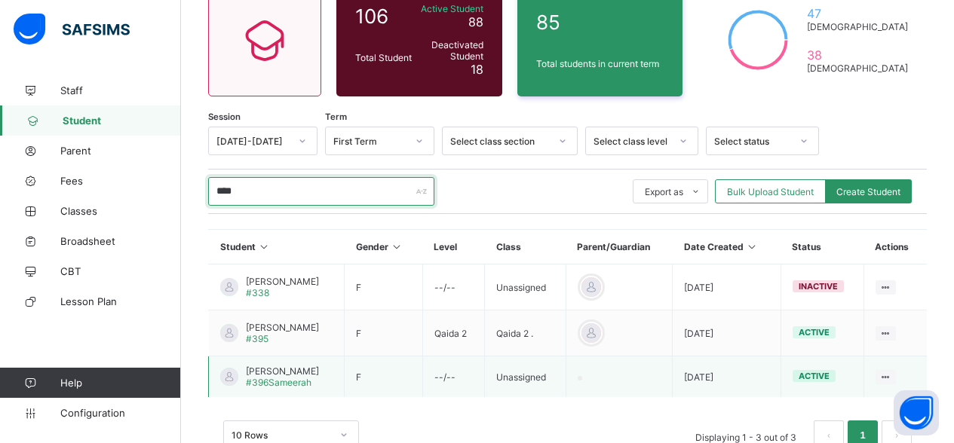
type input "****"
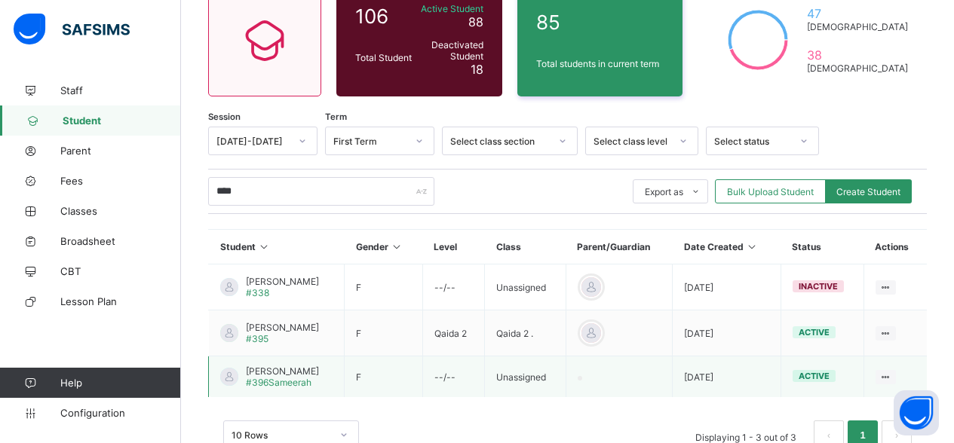
click at [302, 369] on span "Sameerah Rabbani" at bounding box center [282, 371] width 73 height 11
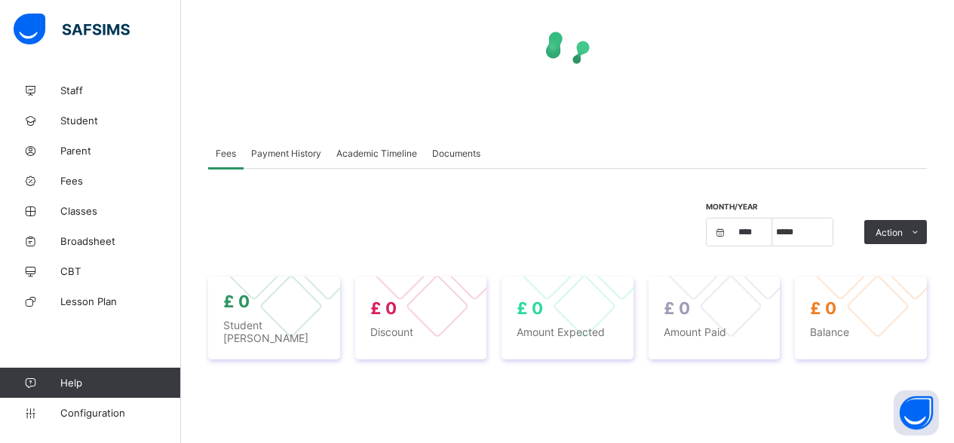
select select "****"
select select "*"
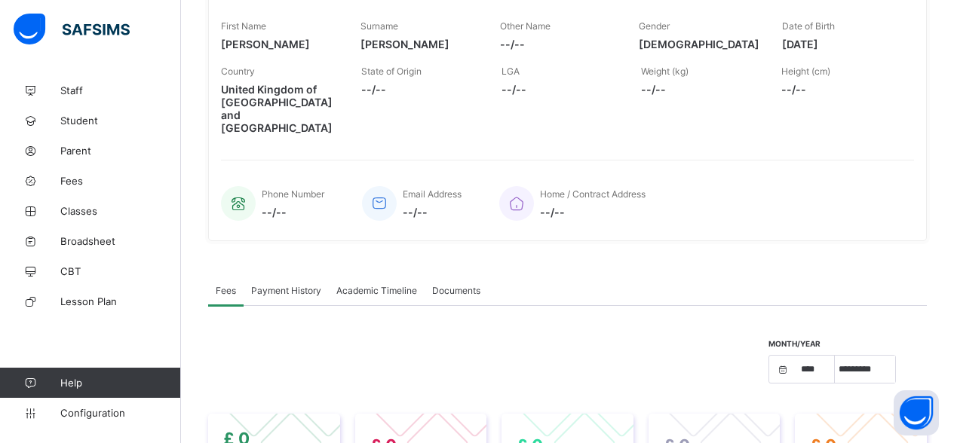
scroll to position [204, 0]
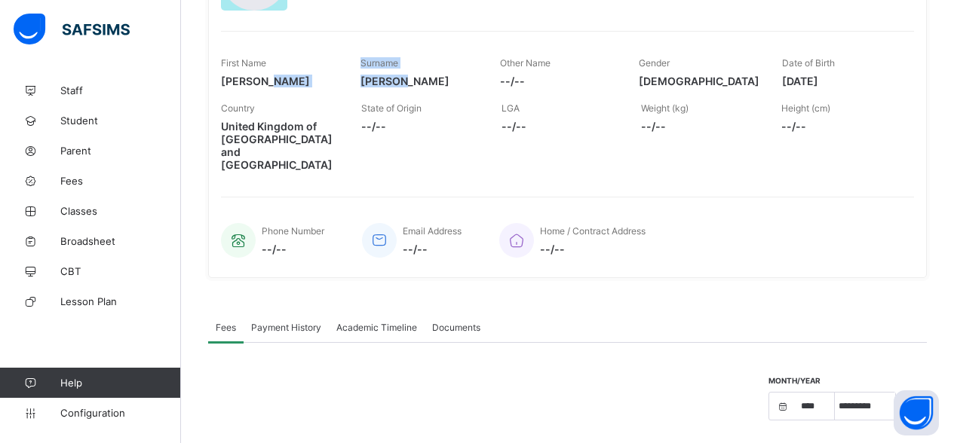
drag, startPoint x: 412, startPoint y: 86, endPoint x: 297, endPoint y: 75, distance: 115.9
click at [297, 75] on div "First Name Sameerah Surname Rabbani Other Name --/-- Gender FEMALE Date of Birt…" at bounding box center [567, 72] width 693 height 45
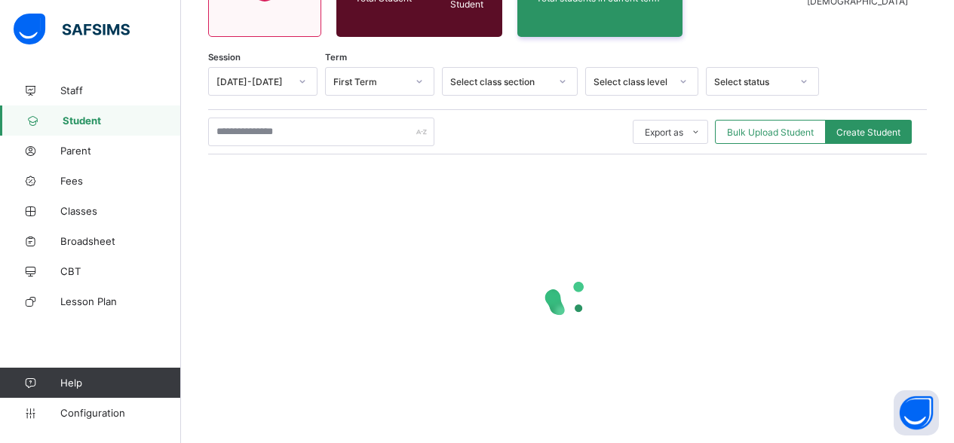
scroll to position [145, 0]
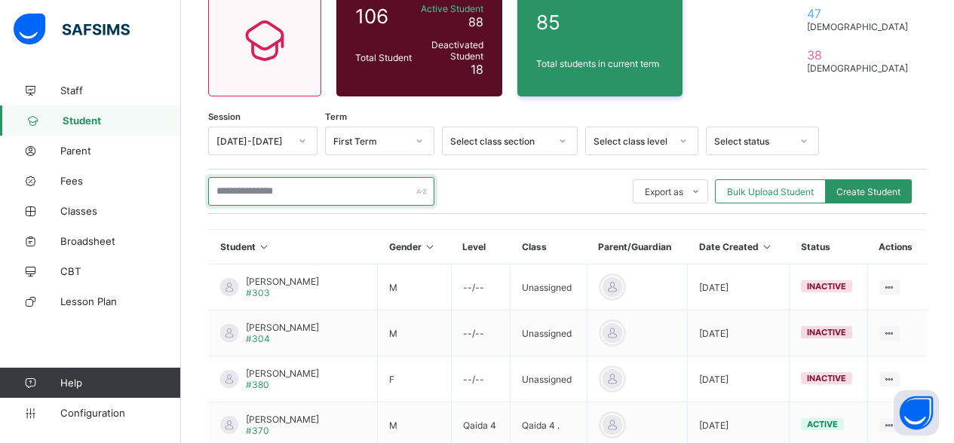
click at [279, 198] on input "text" at bounding box center [321, 191] width 226 height 29
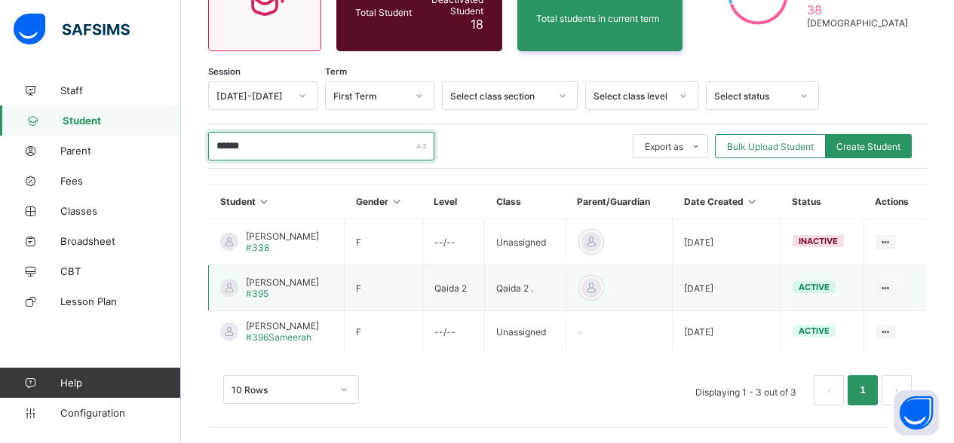
scroll to position [190, 0]
drag, startPoint x: 290, startPoint y: 148, endPoint x: 148, endPoint y: 144, distance: 141.8
click at [148, 144] on div "Student Management First Term / 2025-2026 Liakim Ladipo liakim.ladipo@talk21.co…" at bounding box center [477, 126] width 954 height 633
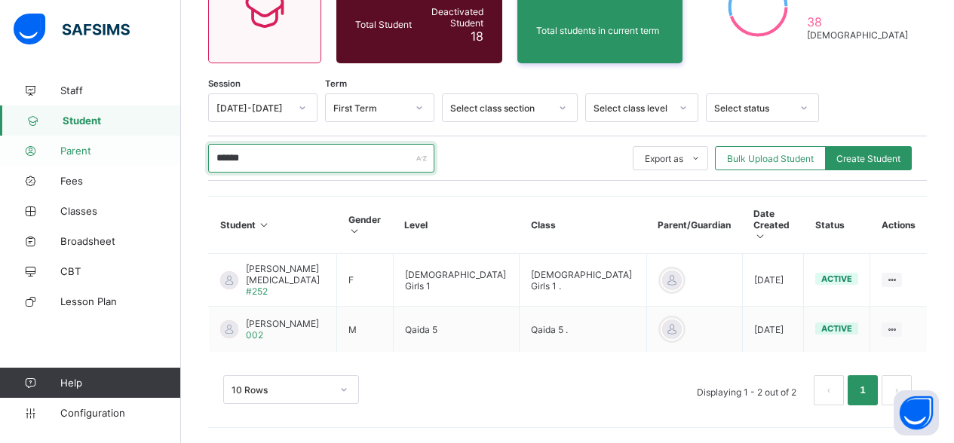
scroll to position [149, 0]
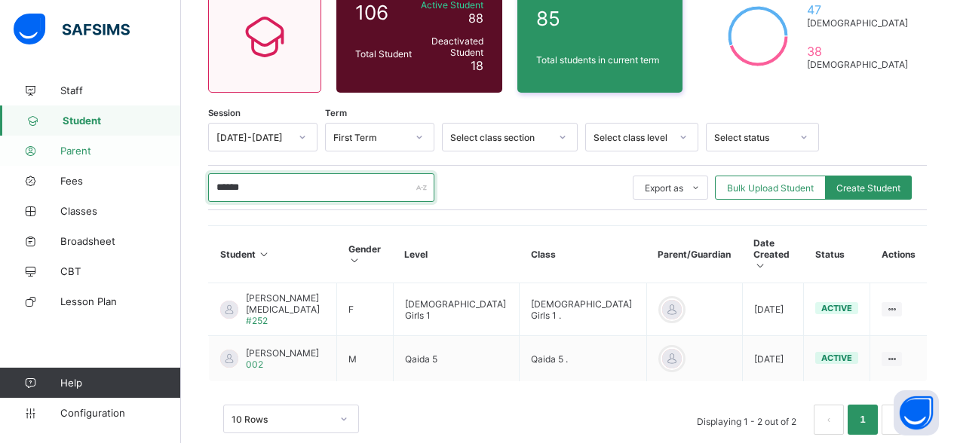
type input "******"
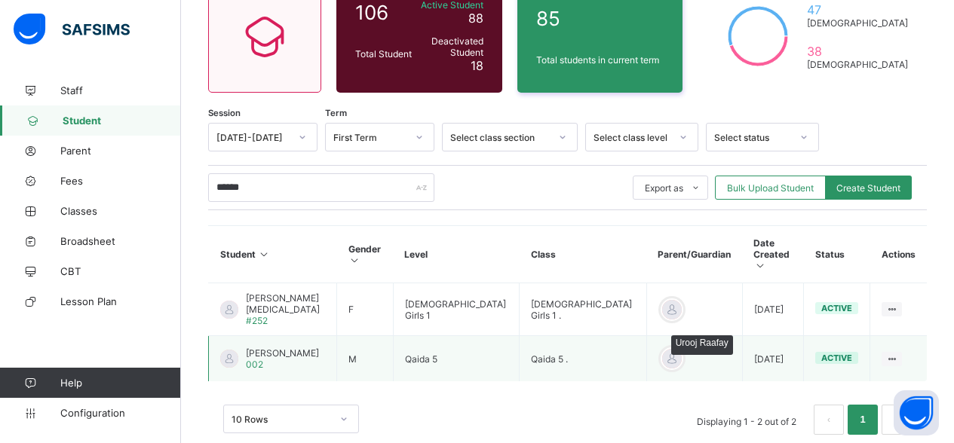
drag, startPoint x: 163, startPoint y: 151, endPoint x: 609, endPoint y: 330, distance: 481.0
click at [660, 348] on div at bounding box center [671, 359] width 23 height 23
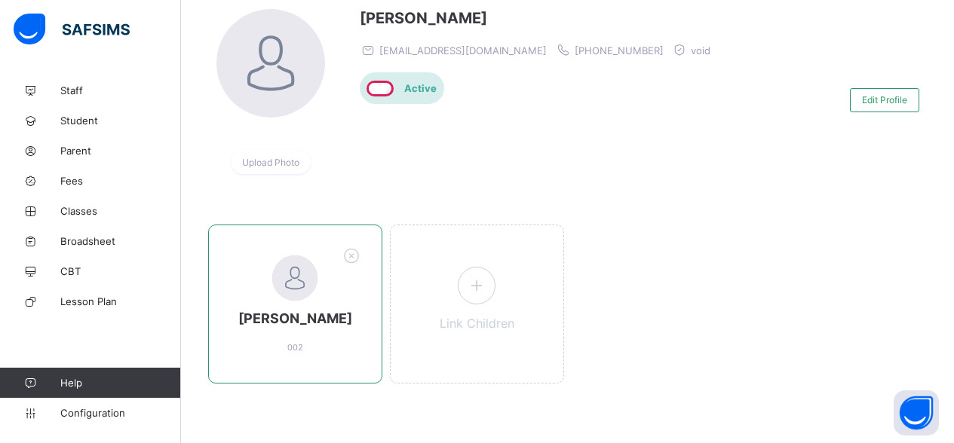
scroll to position [126, 0]
drag, startPoint x: 244, startPoint y: 316, endPoint x: 352, endPoint y: 320, distance: 108.6
click at [352, 320] on span "Yaseen Raafay" at bounding box center [295, 319] width 142 height 16
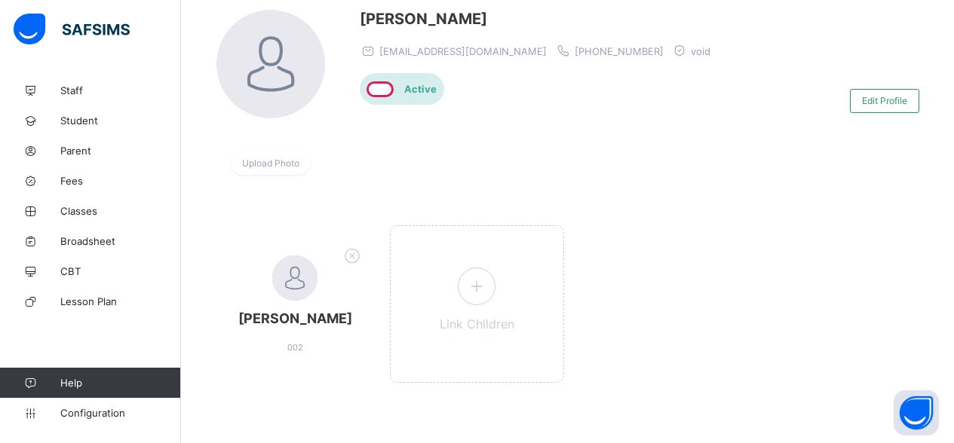
copy span "Yaseen Raafay"
drag, startPoint x: 595, startPoint y: 52, endPoint x: 515, endPoint y: 50, distance: 79.9
click at [515, 50] on div "urooj09@hotmail.co.uk +447932582385 void" at bounding box center [539, 50] width 358 height 15
